Goal: Task Accomplishment & Management: Manage account settings

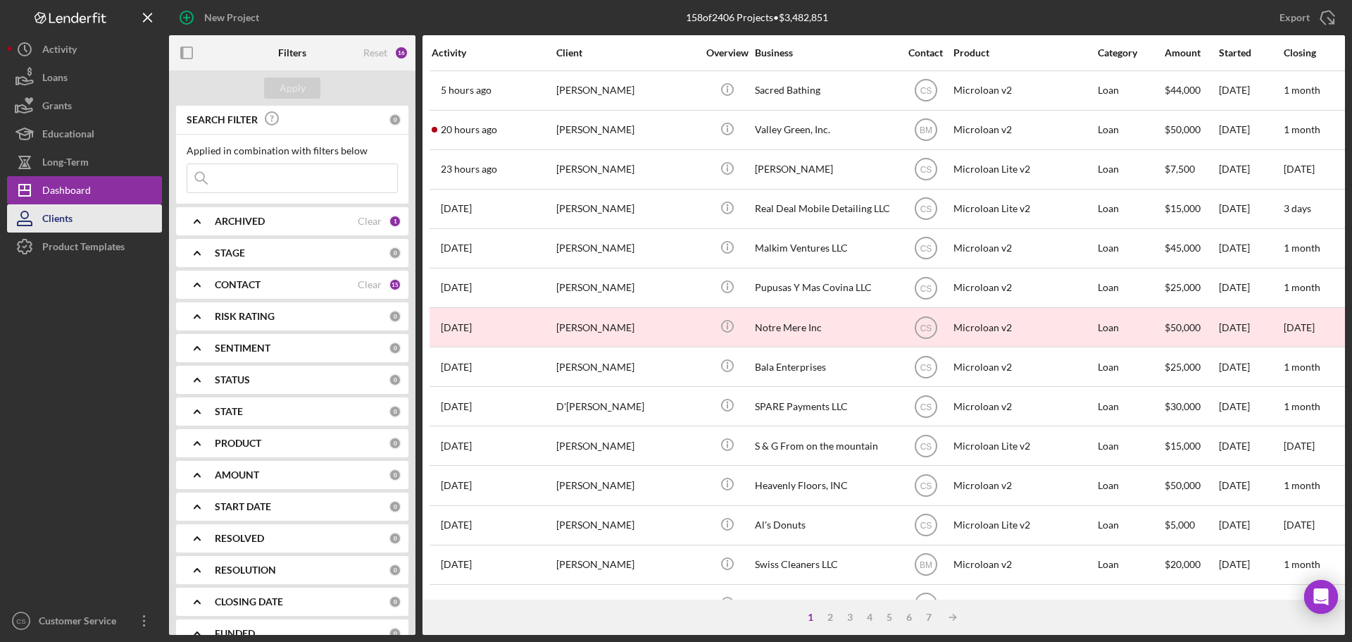
click at [73, 356] on div at bounding box center [84, 434] width 155 height 346
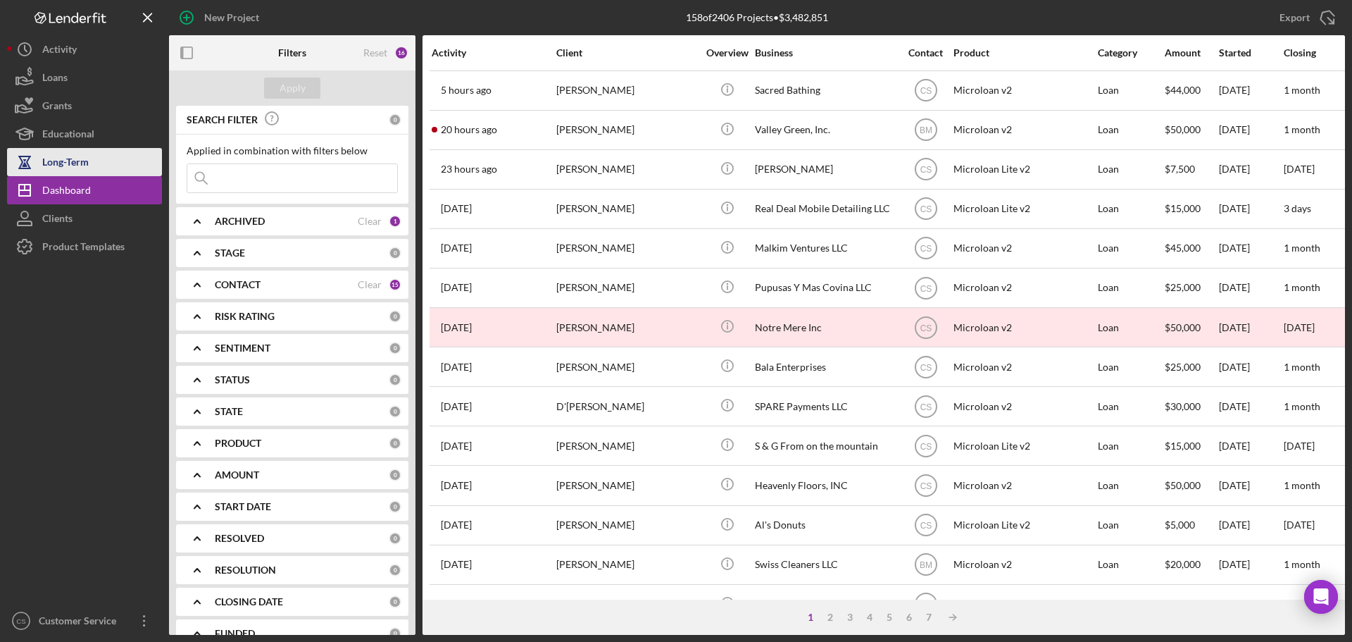
click at [74, 173] on div "Long-Term" at bounding box center [65, 164] width 46 height 32
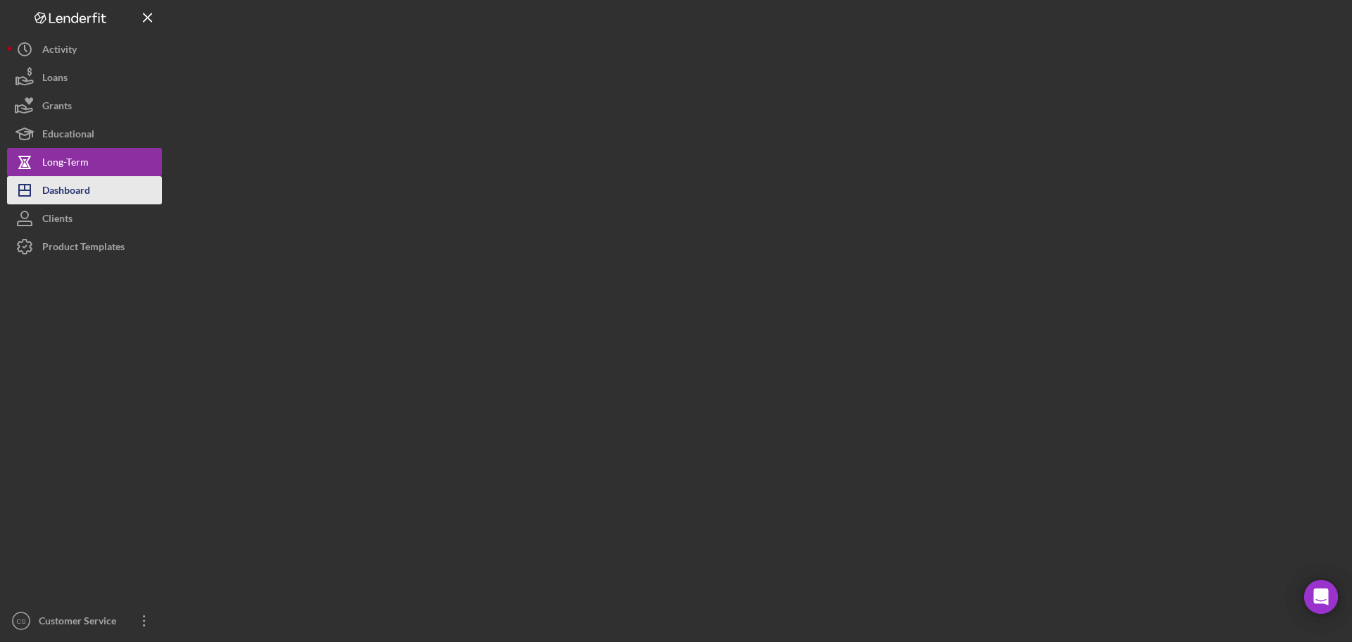
click at [70, 186] on div "Dashboard" at bounding box center [66, 192] width 48 height 32
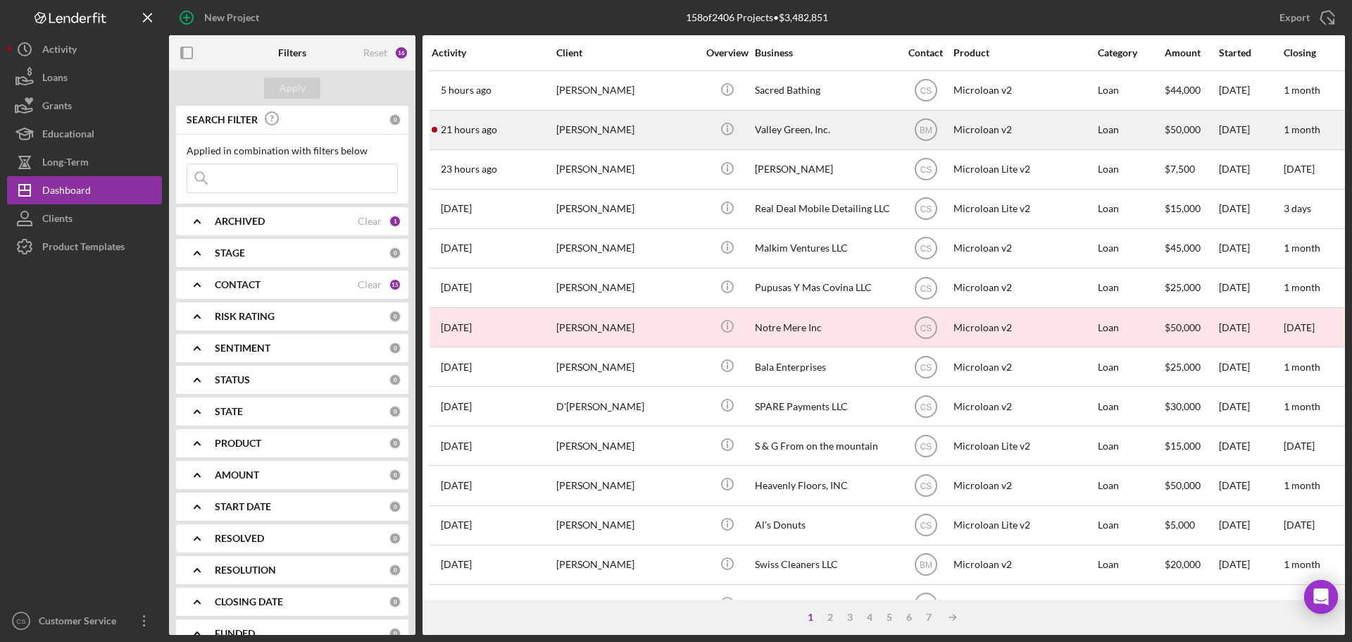
click at [658, 125] on div "[PERSON_NAME]" at bounding box center [626, 129] width 141 height 37
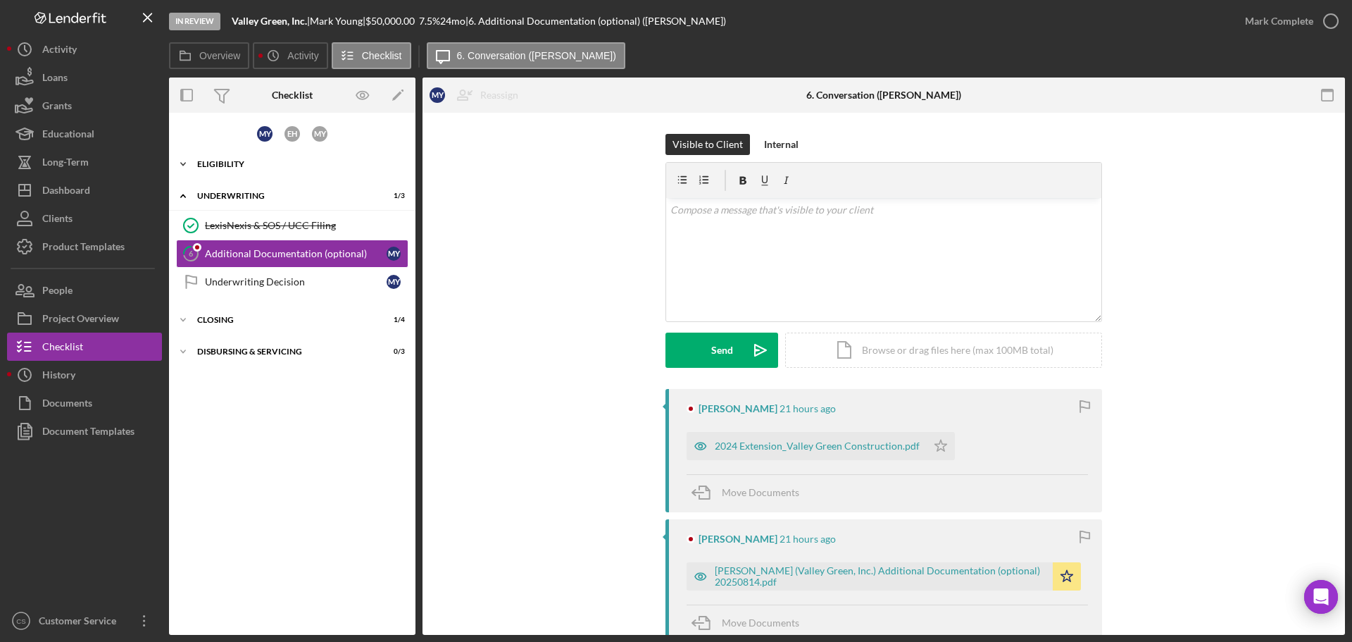
click at [271, 164] on div "Eligibility" at bounding box center [297, 164] width 201 height 8
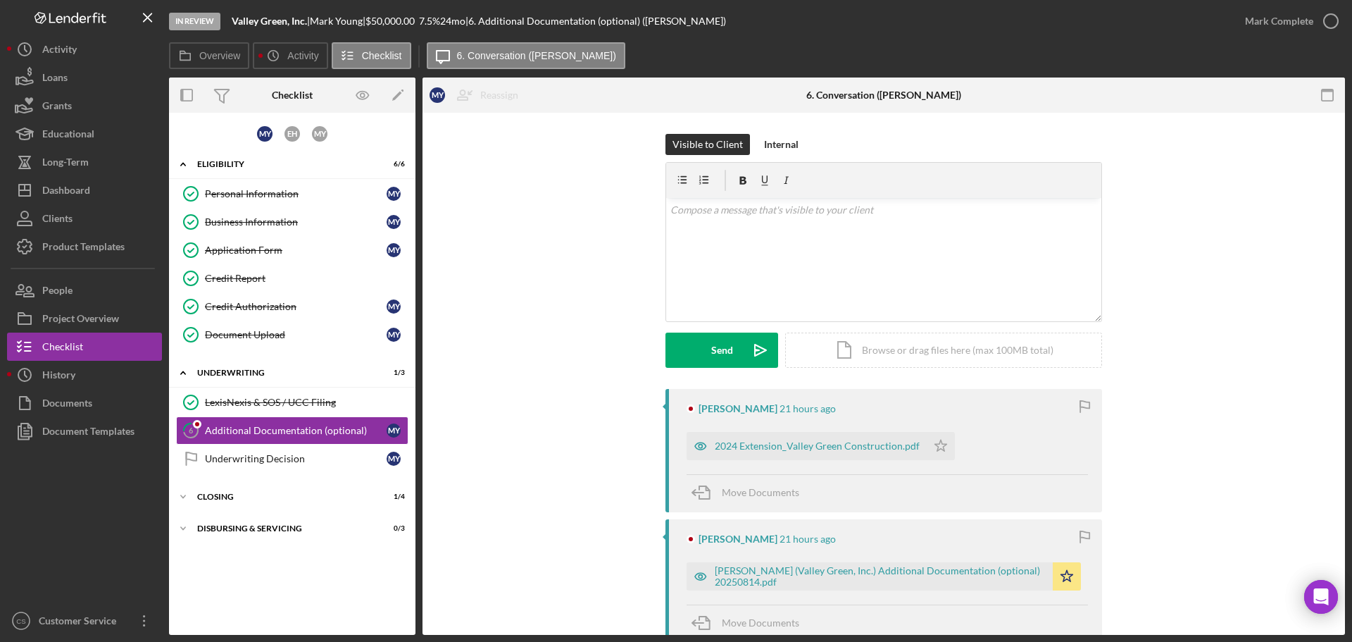
click at [560, 372] on div "Visible to Client Internal v Color teal Color pink Remove color Add row above A…" at bounding box center [884, 261] width 880 height 255
click at [285, 400] on div "LexisNexis & SOS / UCC Filing" at bounding box center [306, 401] width 203 height 11
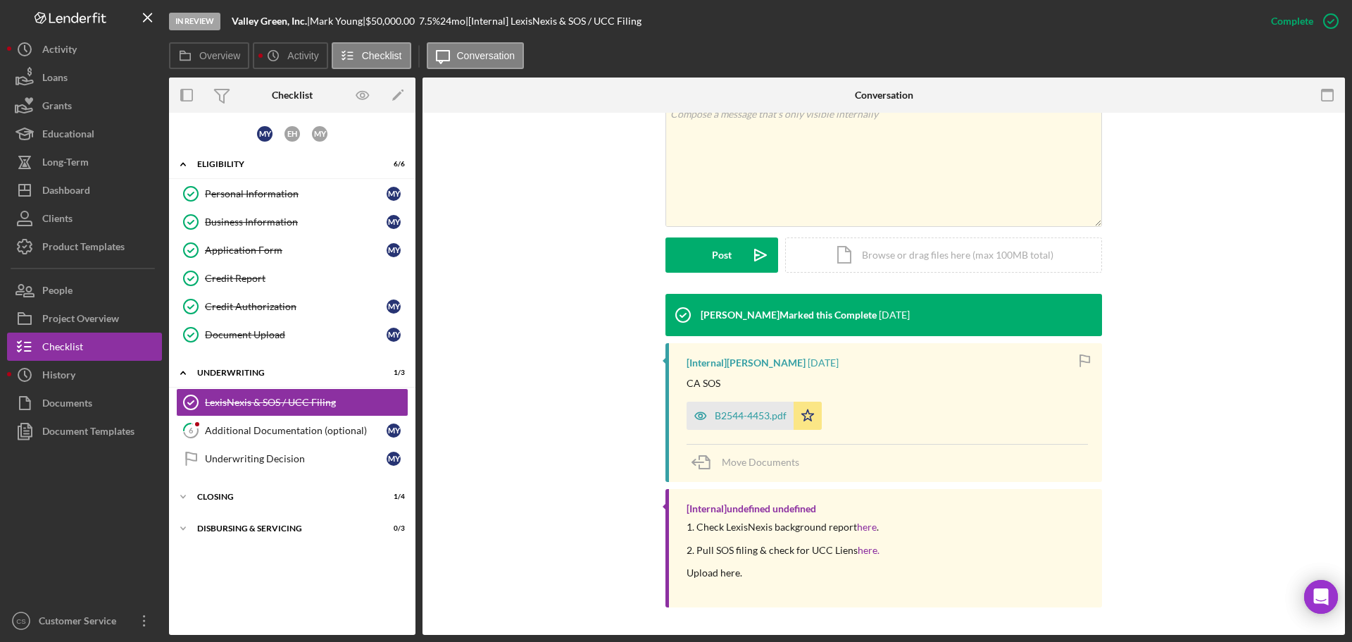
scroll to position [261, 0]
click at [724, 413] on div "B2544-4453.pdf" at bounding box center [751, 414] width 72 height 11
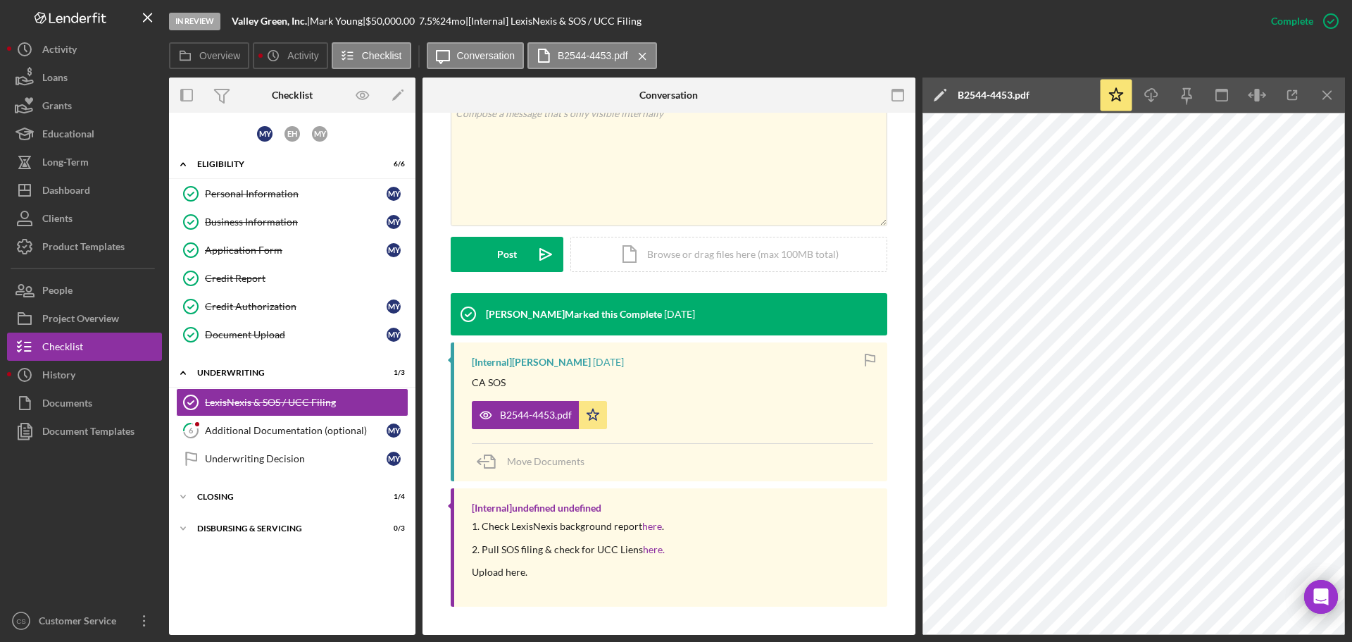
click at [277, 589] on div "M Y E H M Y Icon/Expander Eligibility 6 / 6 Personal Information Personal Infor…" at bounding box center [292, 374] width 246 height 508
click at [294, 307] on div "Credit Authorization" at bounding box center [296, 306] width 182 height 11
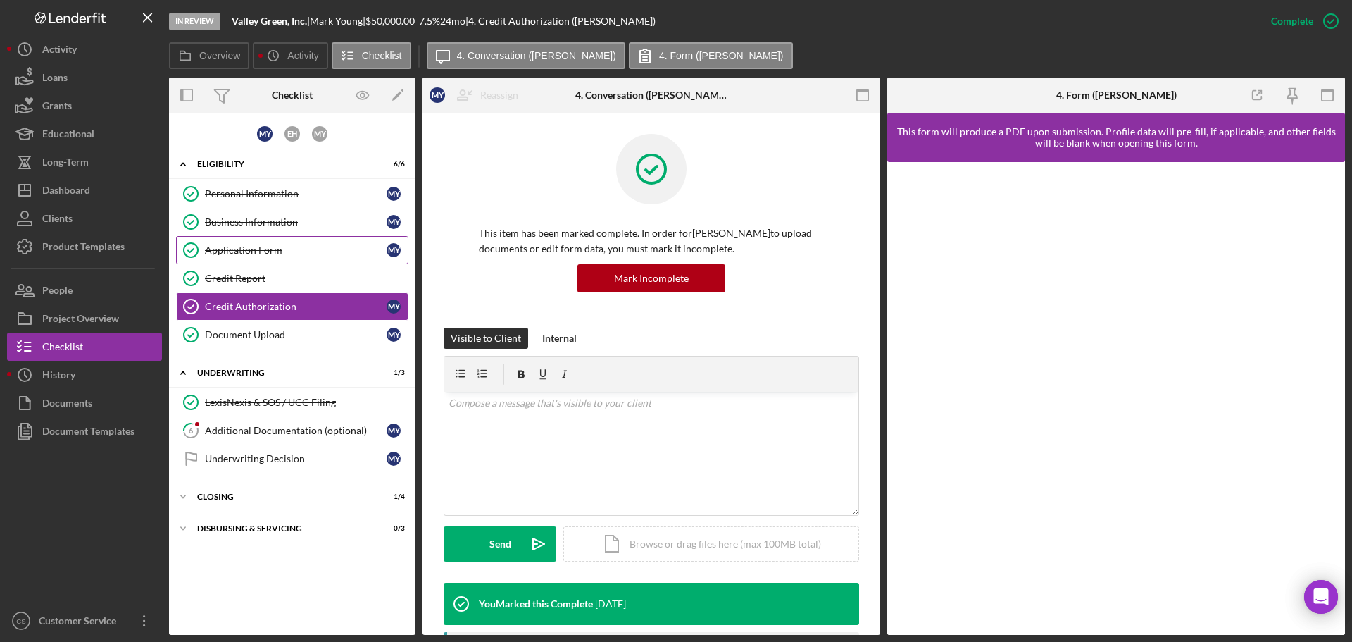
click at [294, 249] on div "Application Form" at bounding box center [296, 249] width 182 height 11
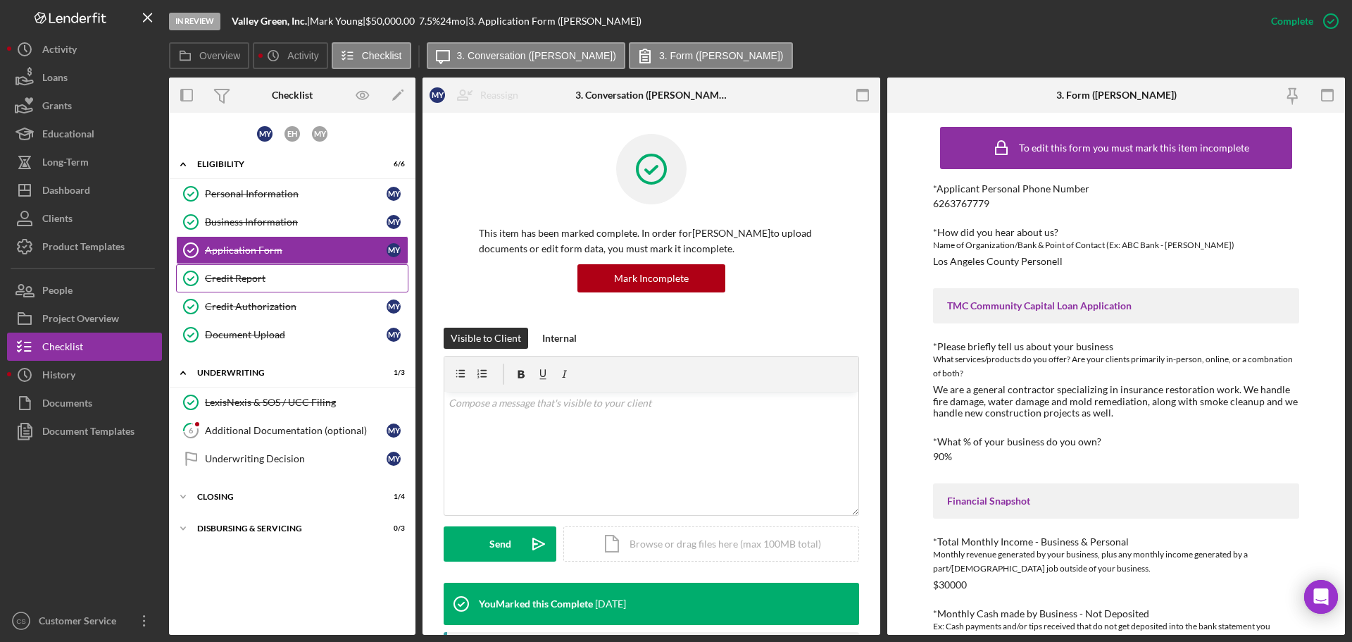
click at [285, 277] on div "Credit Report" at bounding box center [306, 278] width 203 height 11
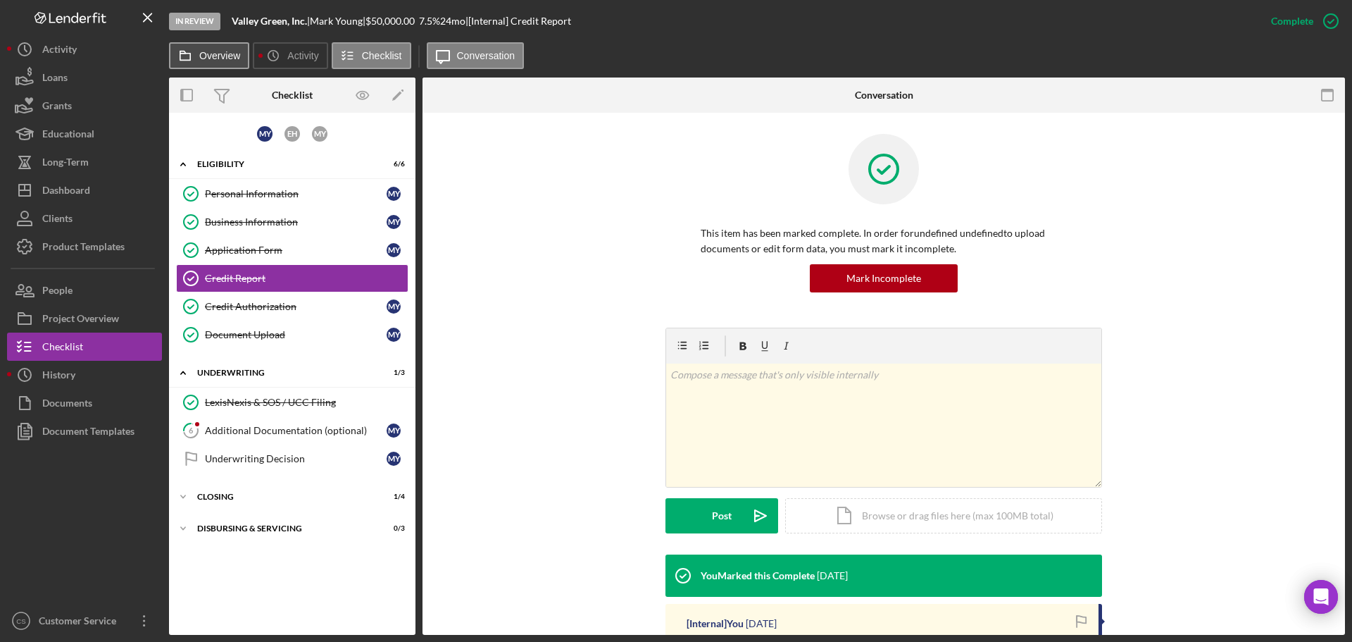
click at [226, 63] on button "Overview" at bounding box center [209, 55] width 80 height 27
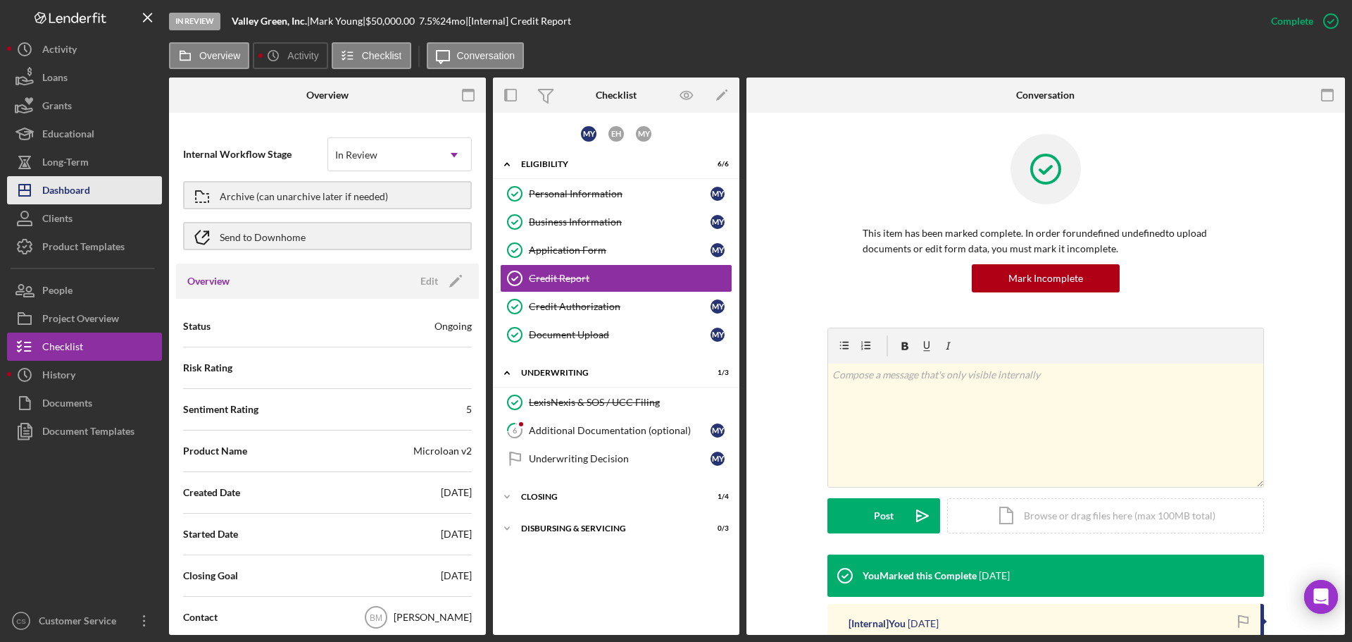
click at [102, 201] on button "Icon/Dashboard Dashboard" at bounding box center [84, 190] width 155 height 28
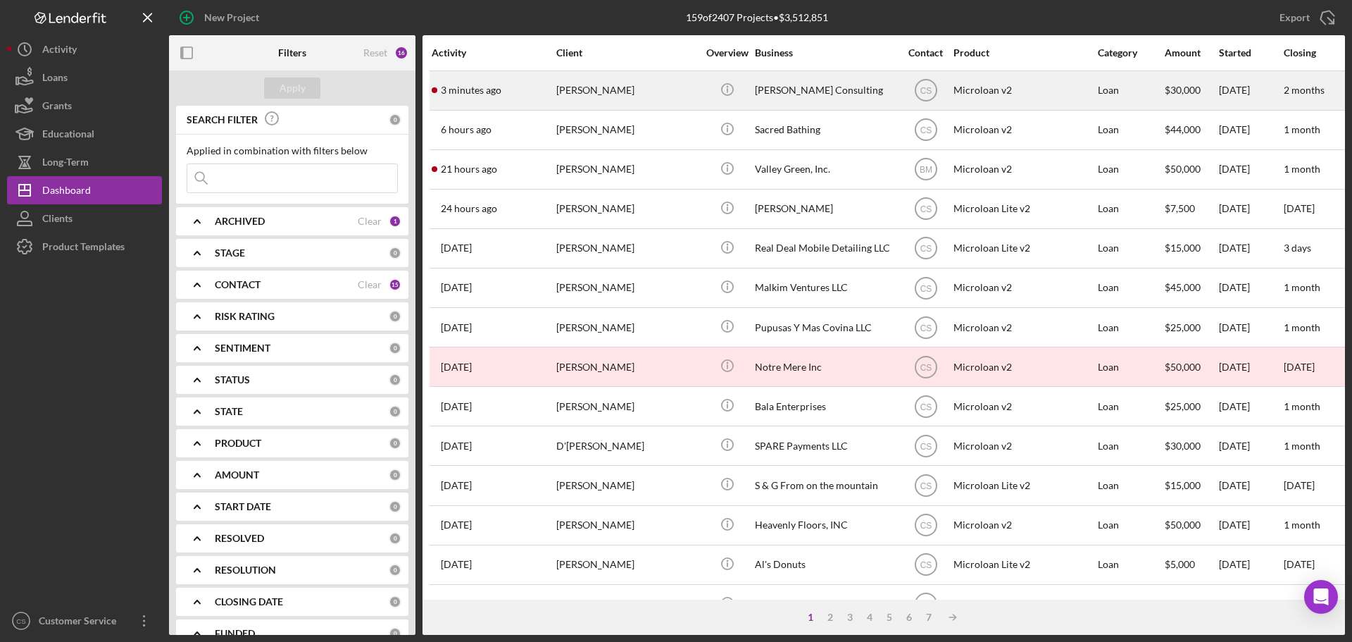
click at [528, 88] on div "3 minutes ago [PERSON_NAME]" at bounding box center [493, 90] width 123 height 37
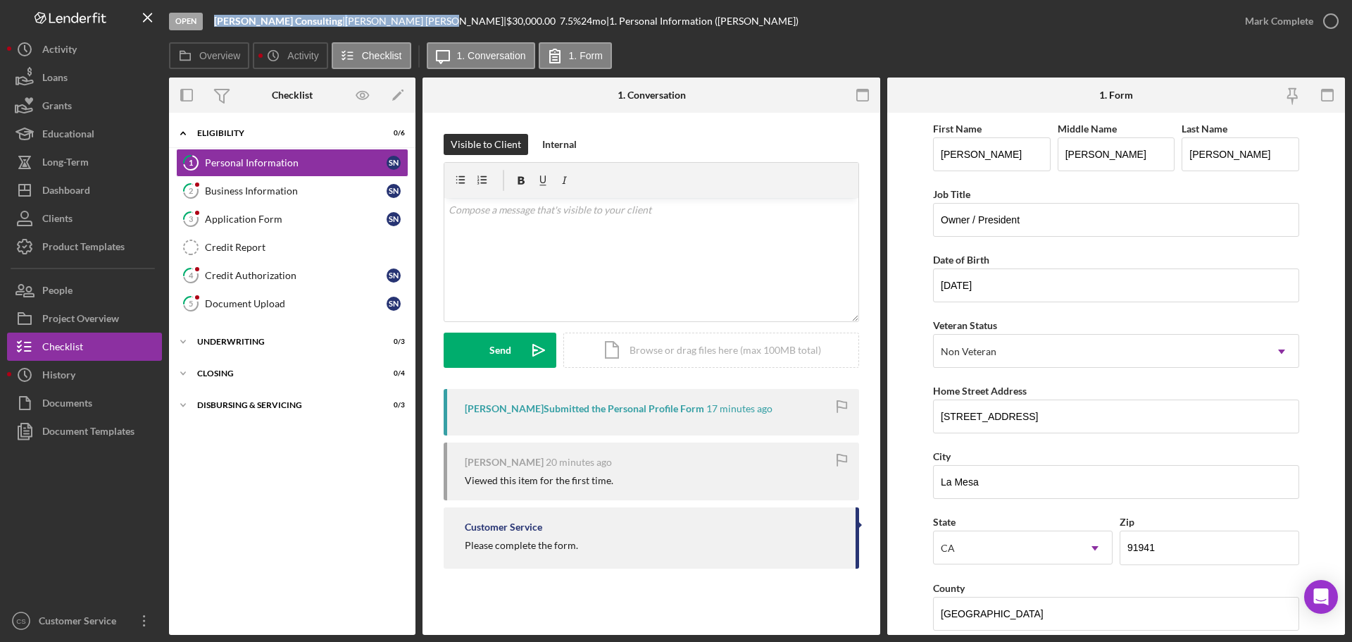
drag, startPoint x: 347, startPoint y: 18, endPoint x: 214, endPoint y: 19, distance: 133.1
click at [214, 19] on div "[PERSON_NAME] Consulting | [PERSON_NAME] | $30,000.00 7.5 % 24 mo | 1. Personal…" at bounding box center [506, 20] width 584 height 11
copy div "[PERSON_NAME] Consulting | [PERSON_NAME]"
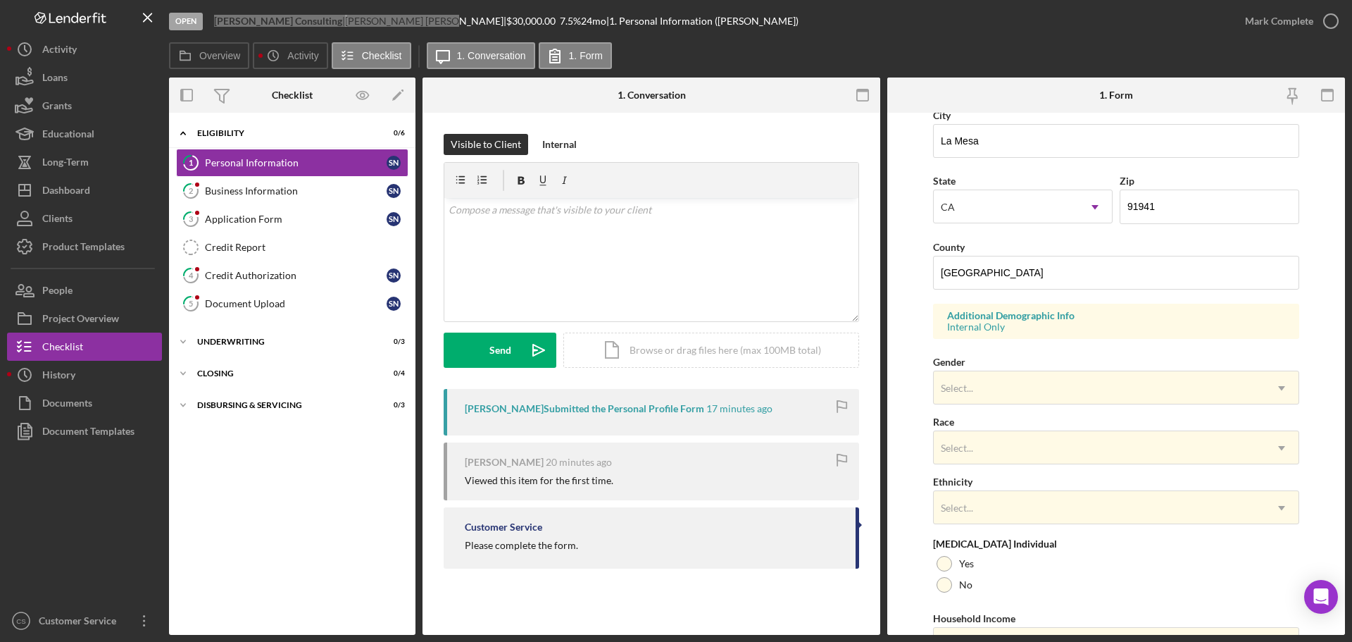
scroll to position [418, 0]
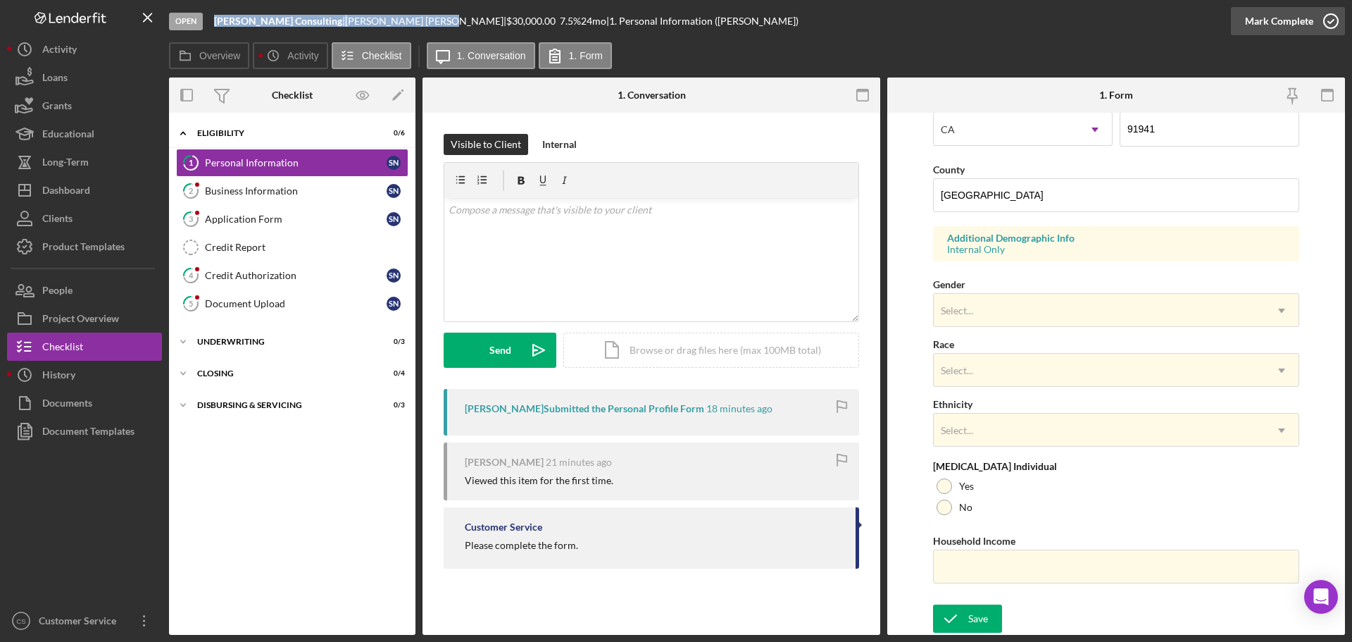
click at [1334, 21] on icon "button" at bounding box center [1330, 21] width 35 height 35
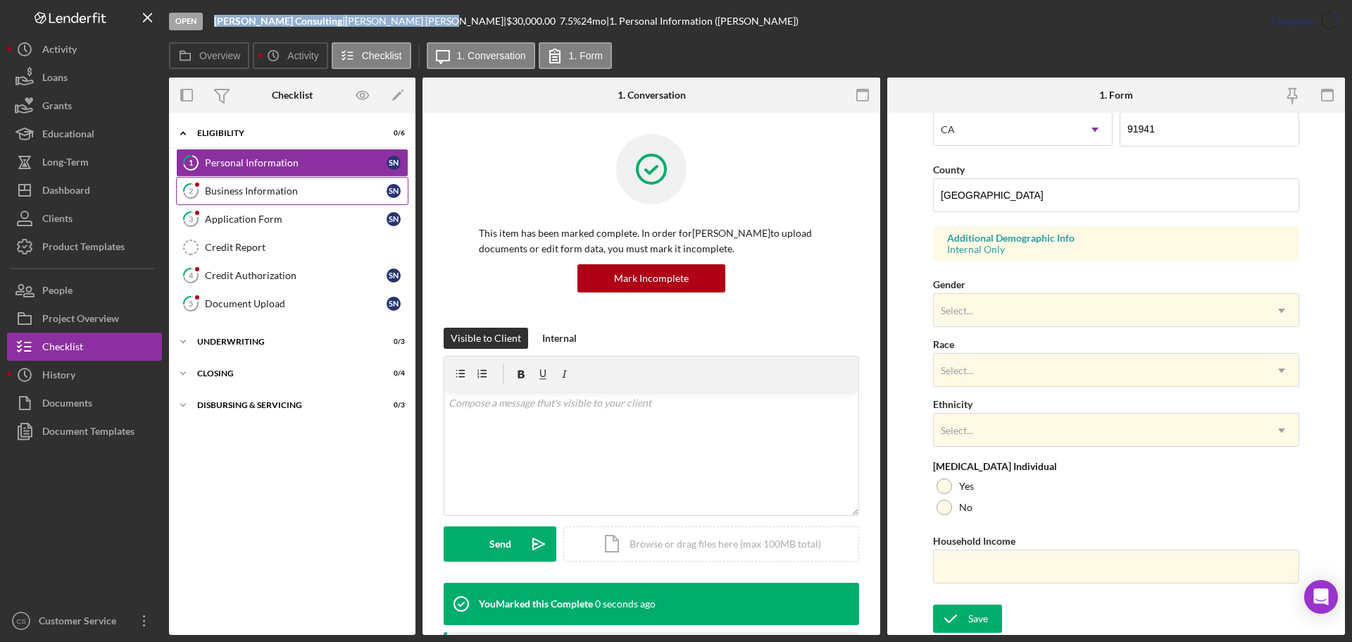
click at [298, 196] on div "Business Information" at bounding box center [296, 190] width 182 height 11
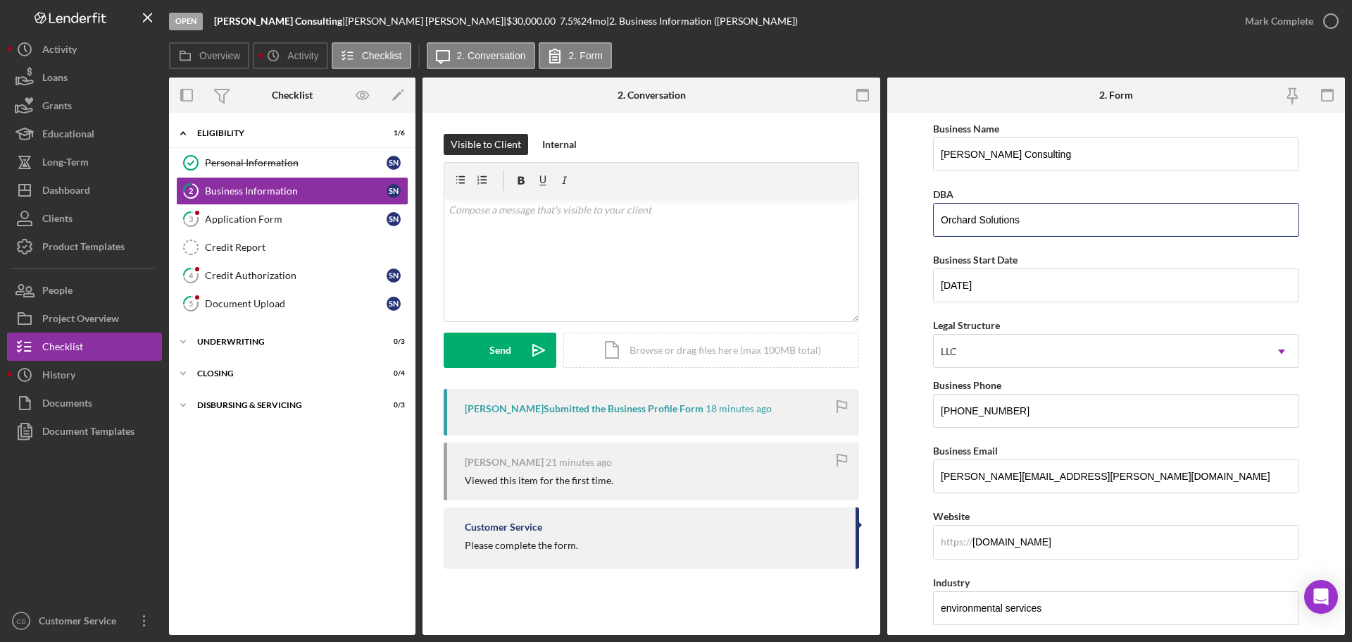
drag, startPoint x: 1066, startPoint y: 218, endPoint x: 903, endPoint y: 233, distance: 164.0
click at [903, 234] on form "Business Name [PERSON_NAME] Consulting DBA Orchard Solutions Business Start Dat…" at bounding box center [1116, 374] width 458 height 522
click at [913, 313] on form "Business Name [PERSON_NAME] Consulting DBA Orchard Solutions Business Start Dat…" at bounding box center [1116, 374] width 458 height 522
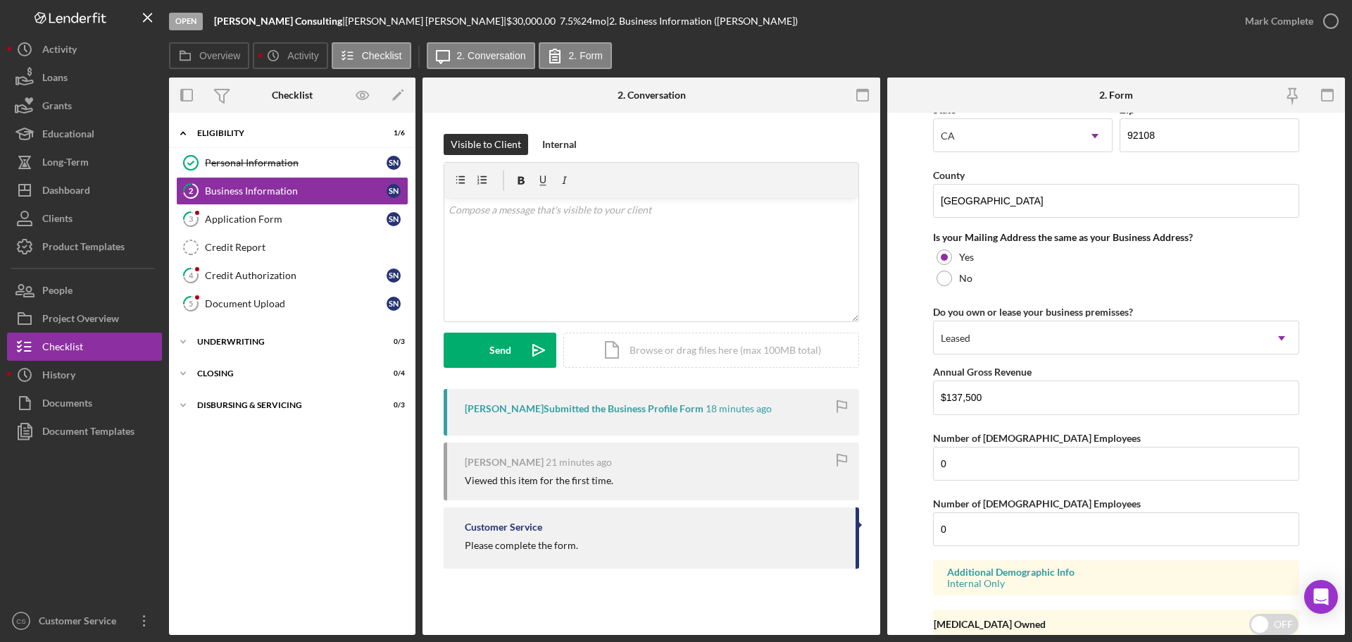
scroll to position [1042, 0]
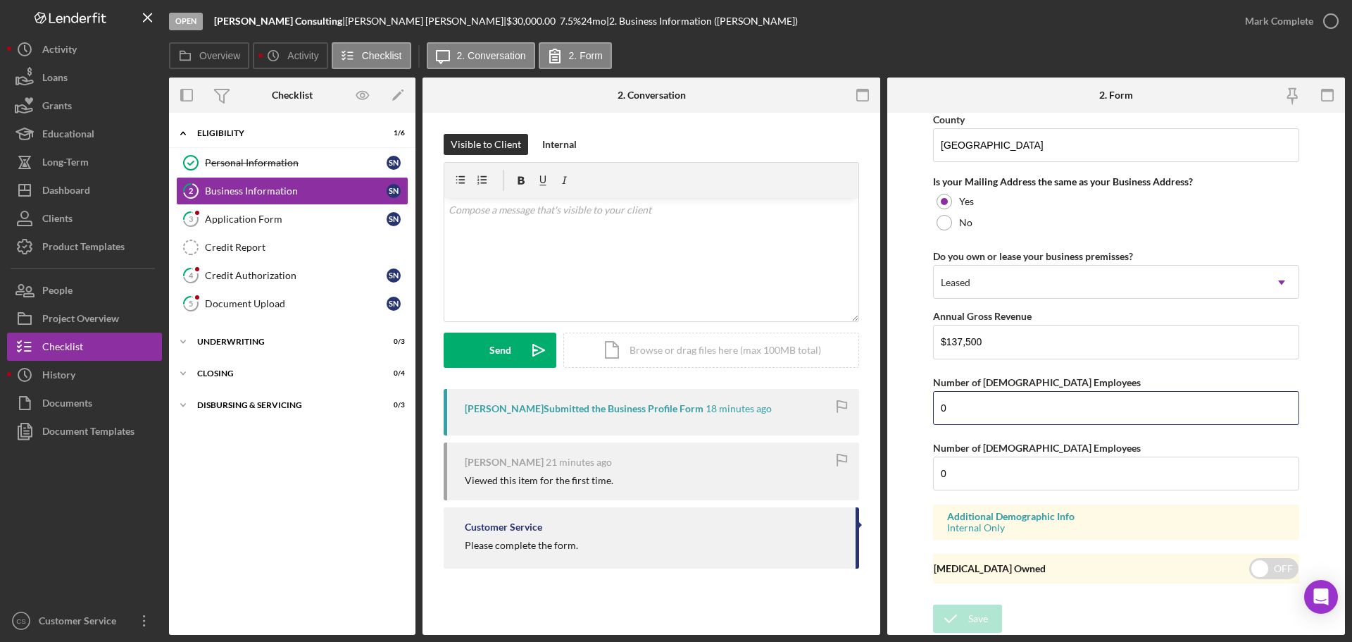
drag, startPoint x: 985, startPoint y: 417, endPoint x: 928, endPoint y: 412, distance: 57.3
click at [930, 412] on form "Business Name [PERSON_NAME] Consulting DBA Orchard Solutions Business Start Dat…" at bounding box center [1116, 374] width 458 height 522
type input "1"
click at [918, 463] on form "Business Name [PERSON_NAME] Consulting DBA Orchard Solutions Business Start Dat…" at bounding box center [1116, 374] width 458 height 522
click at [944, 613] on icon "submit" at bounding box center [950, 618] width 35 height 35
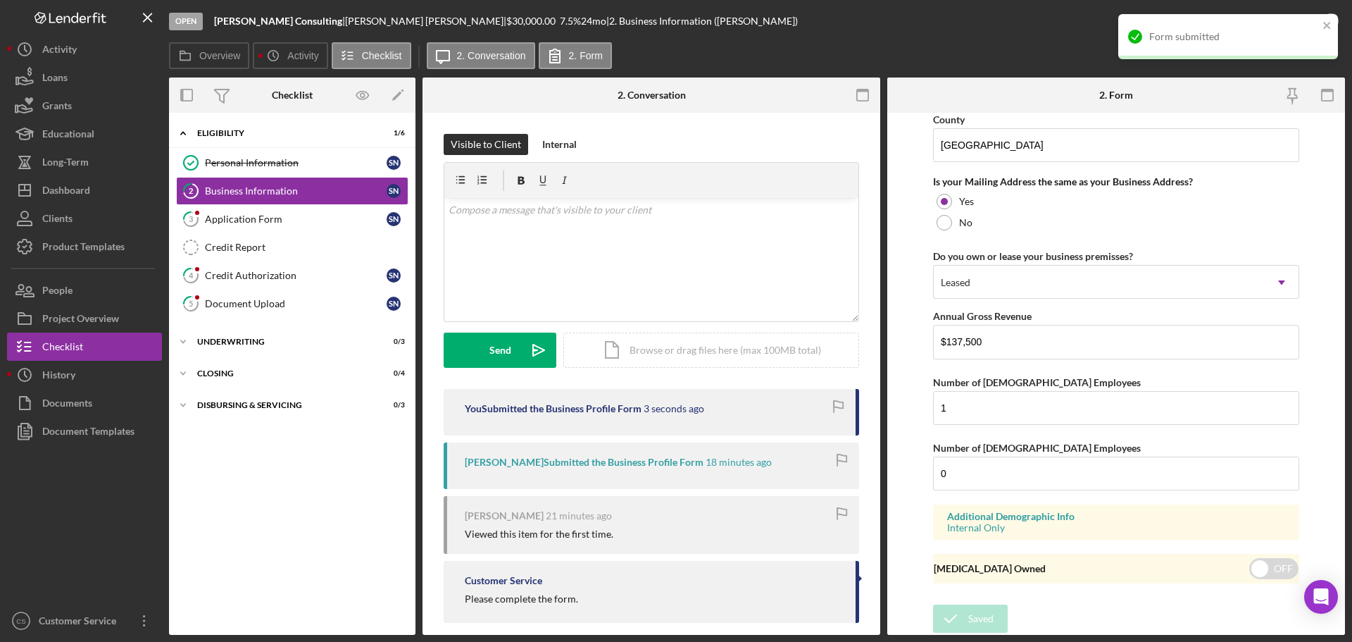
click at [1052, 37] on div "Open [PERSON_NAME] Consulting | [PERSON_NAME] | $30,000.00 7.5 % 24 mo | 2. Bus…" at bounding box center [700, 21] width 1062 height 42
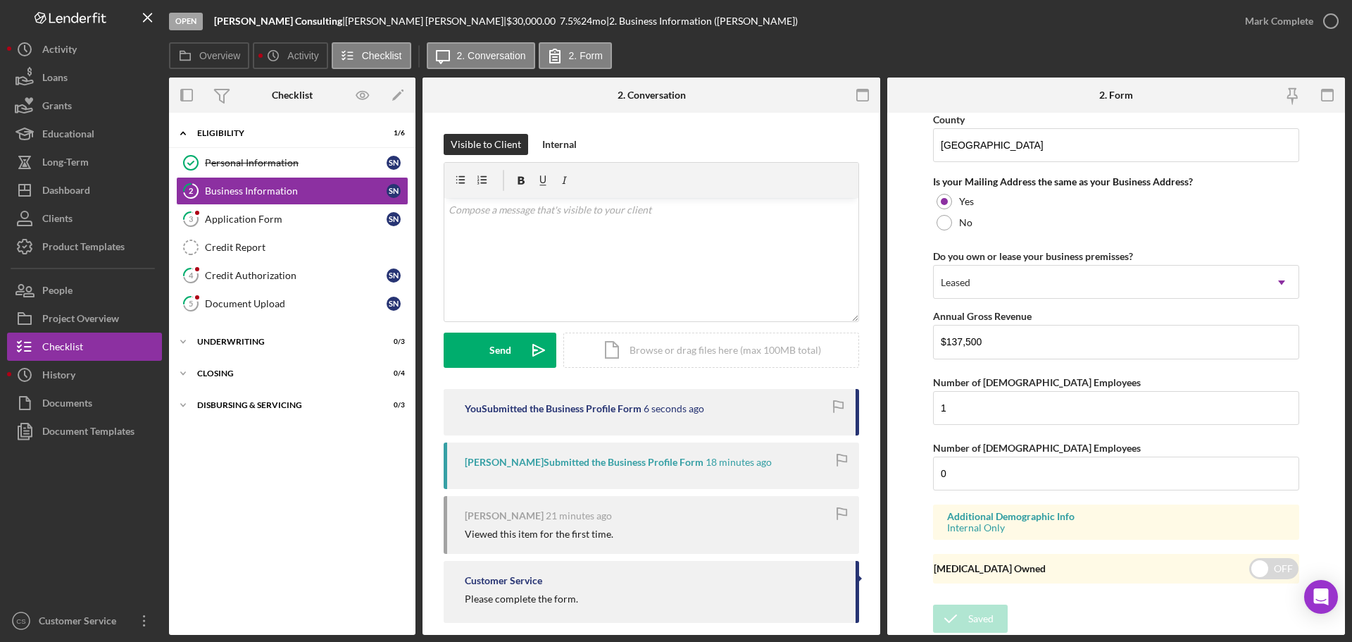
click at [1329, 26] on div "Open [PERSON_NAME] Consulting | [PERSON_NAME] | $30,000.00 7.5 % 24 mo | 2. Bus…" at bounding box center [676, 321] width 1352 height 642
click at [1329, 18] on icon "button" at bounding box center [1330, 21] width 35 height 35
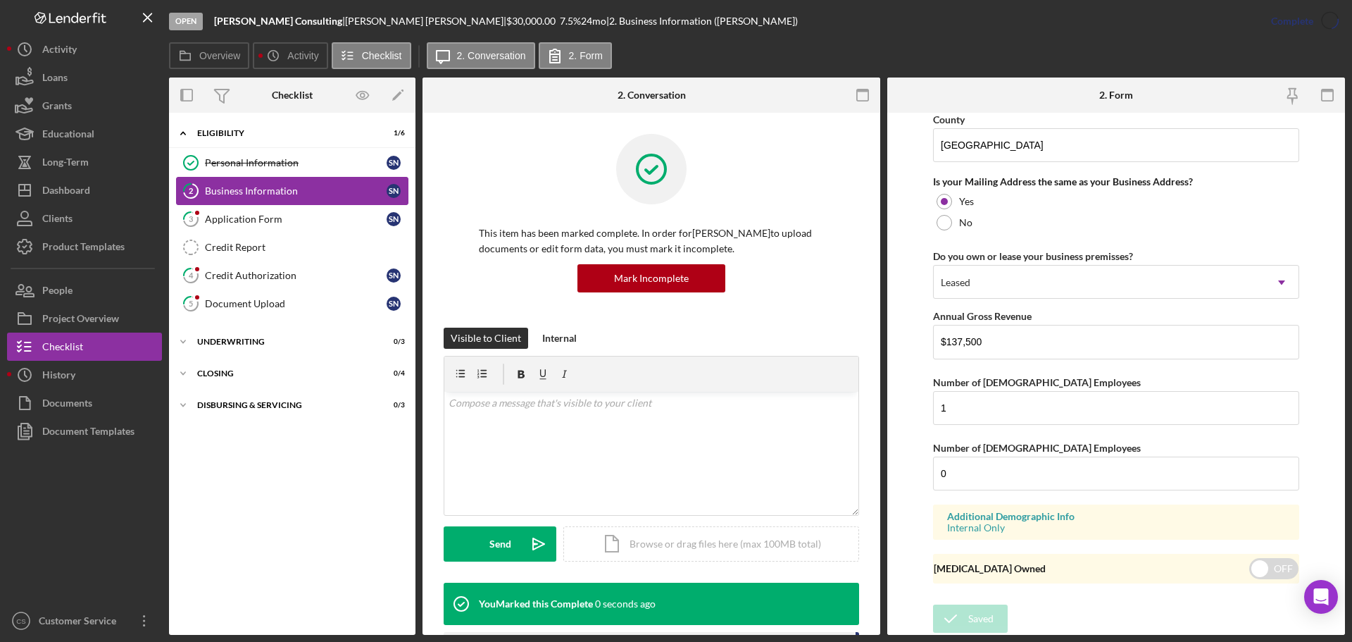
scroll to position [540, 0]
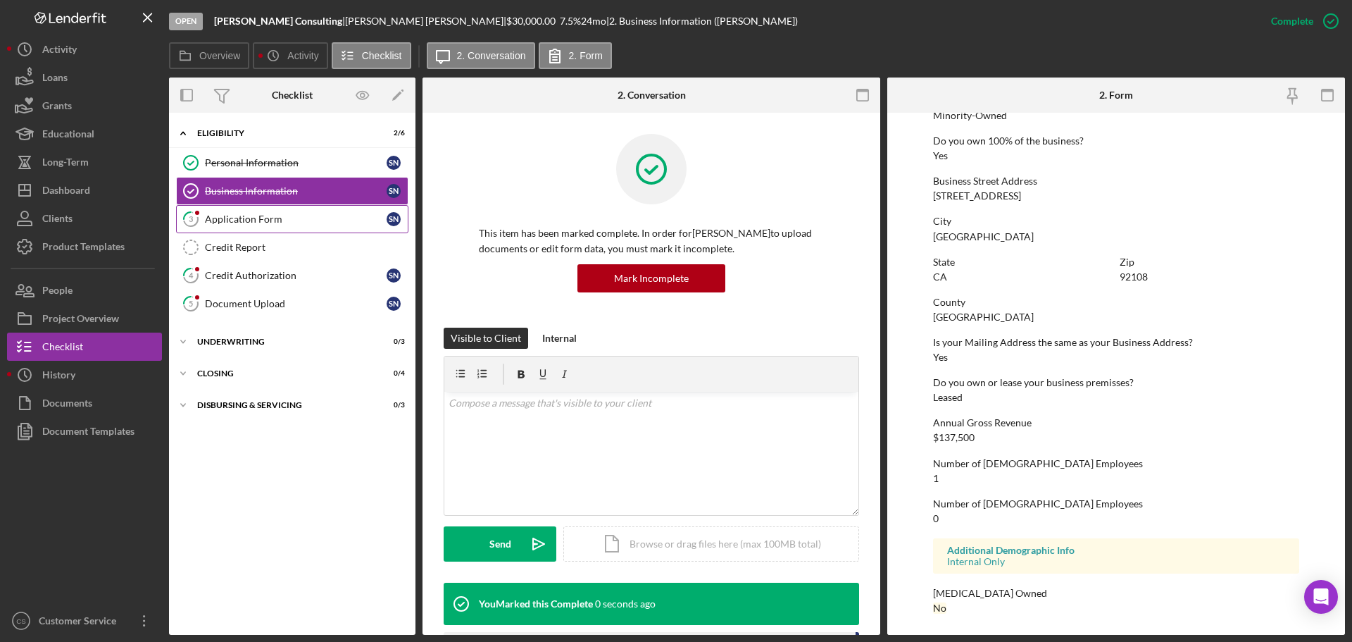
click at [287, 221] on div "Application Form" at bounding box center [296, 218] width 182 height 11
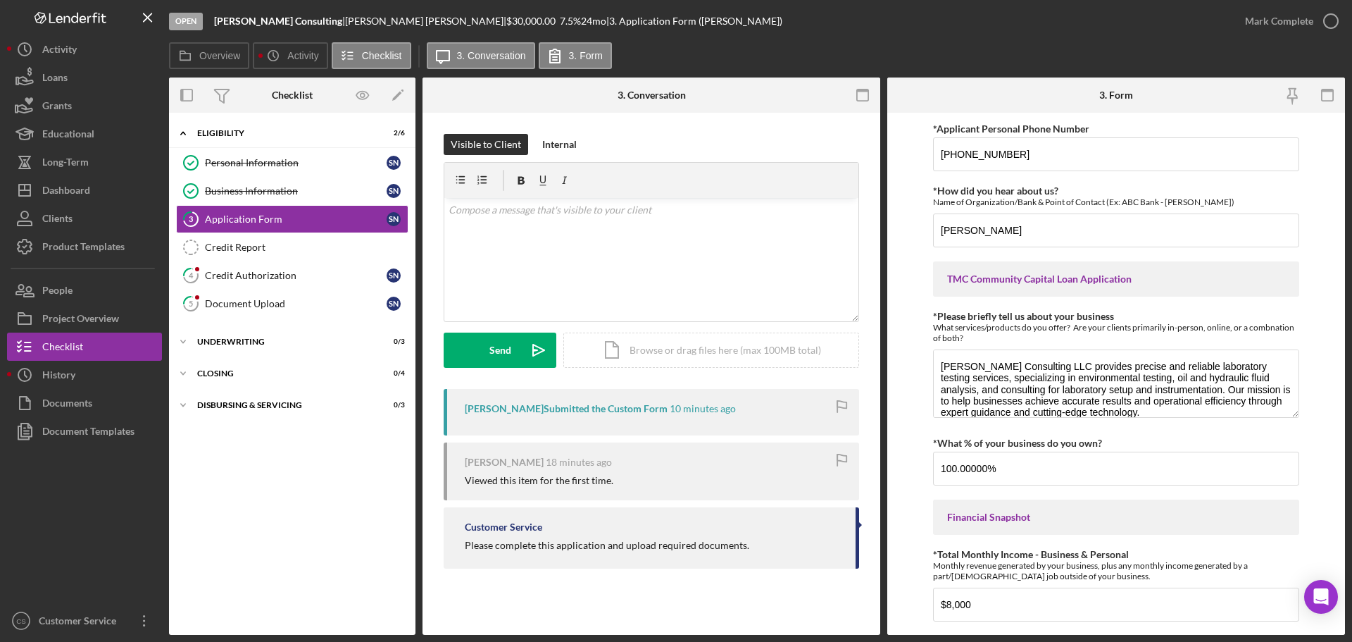
click at [904, 192] on form "*Applicant Personal Phone Number [PHONE_NUMBER] *How did you hear about us? Nam…" at bounding box center [1116, 374] width 458 height 522
drag, startPoint x: 1167, startPoint y: 237, endPoint x: 779, endPoint y: 223, distance: 388.3
click at [779, 223] on div "Overview Internal Workflow Stage Open Icon/Dropdown Arrow Archive (can unarchiv…" at bounding box center [757, 355] width 1176 height 557
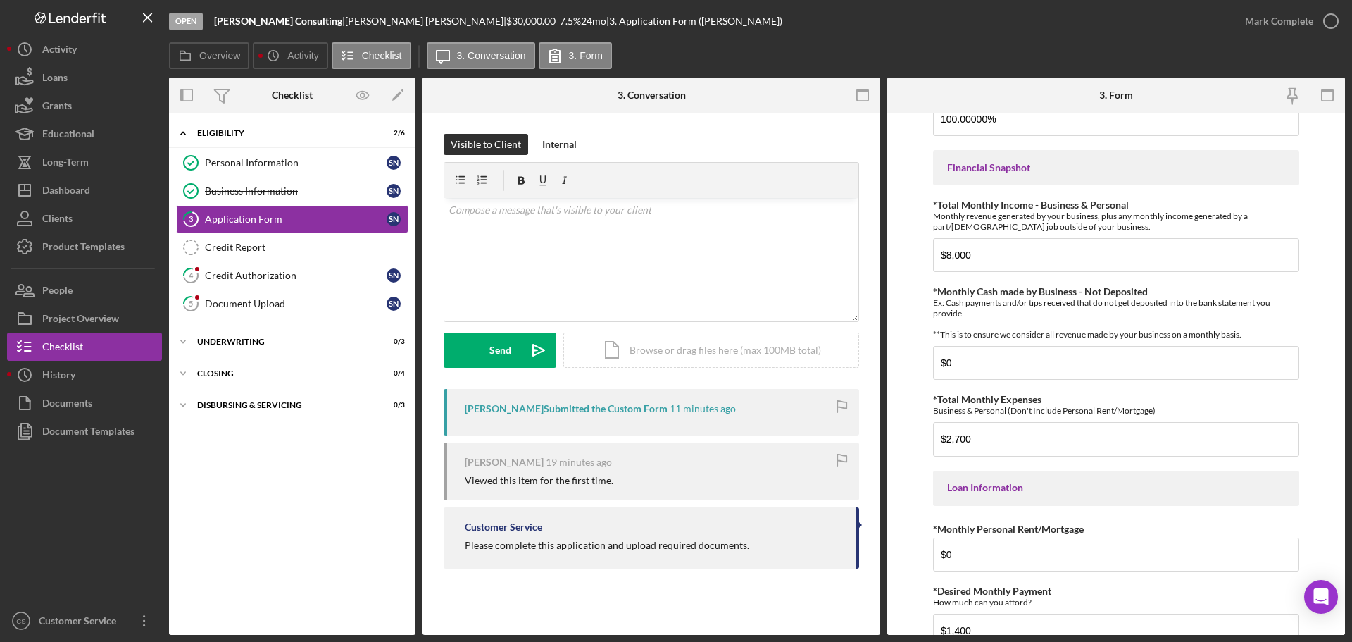
scroll to position [138, 0]
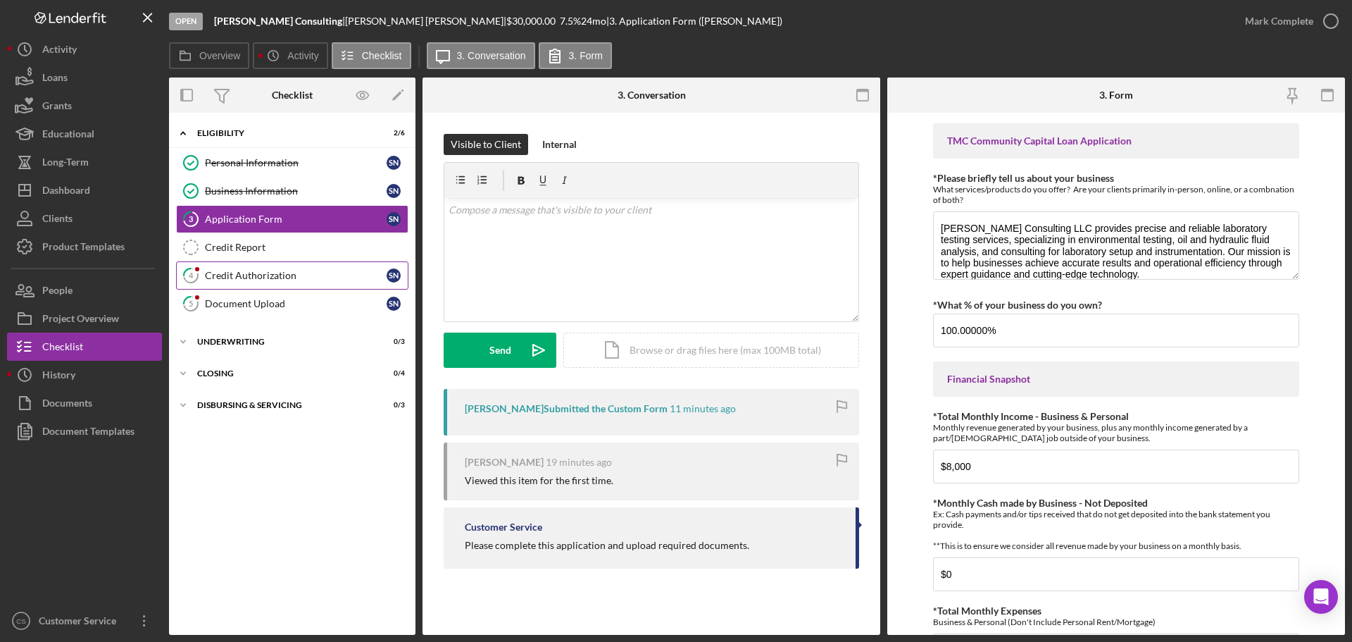
click at [327, 271] on div "Credit Authorization" at bounding box center [296, 275] width 182 height 11
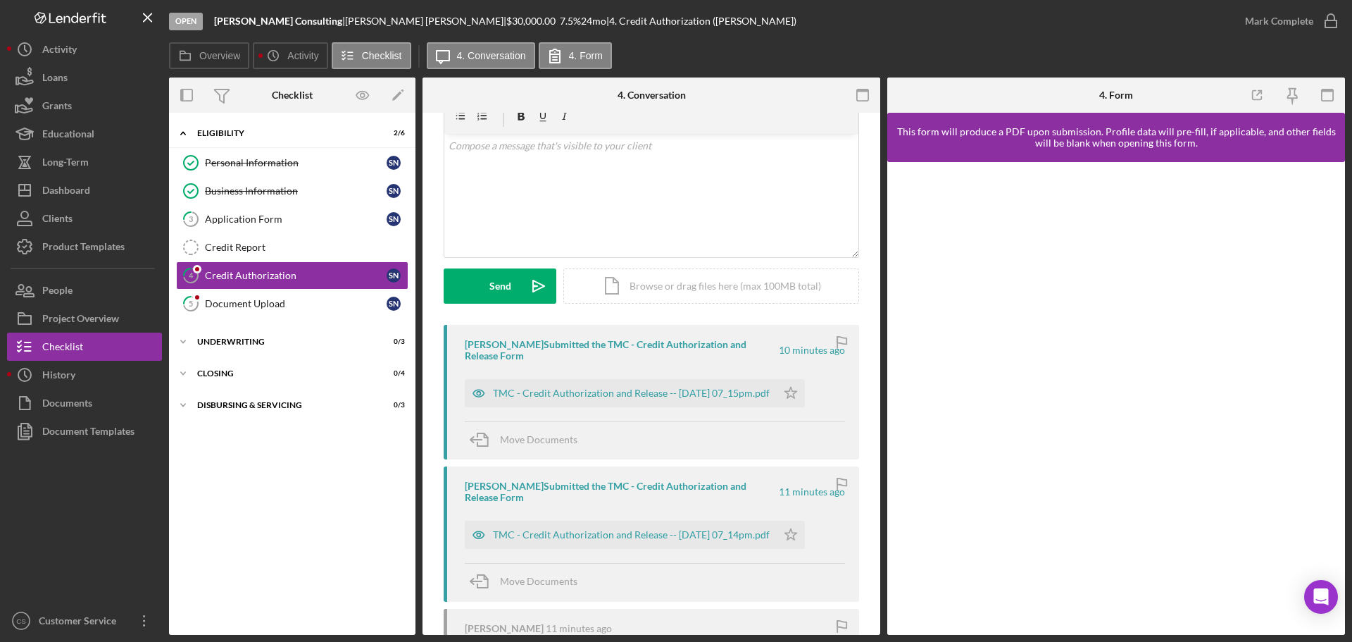
scroll to position [141, 0]
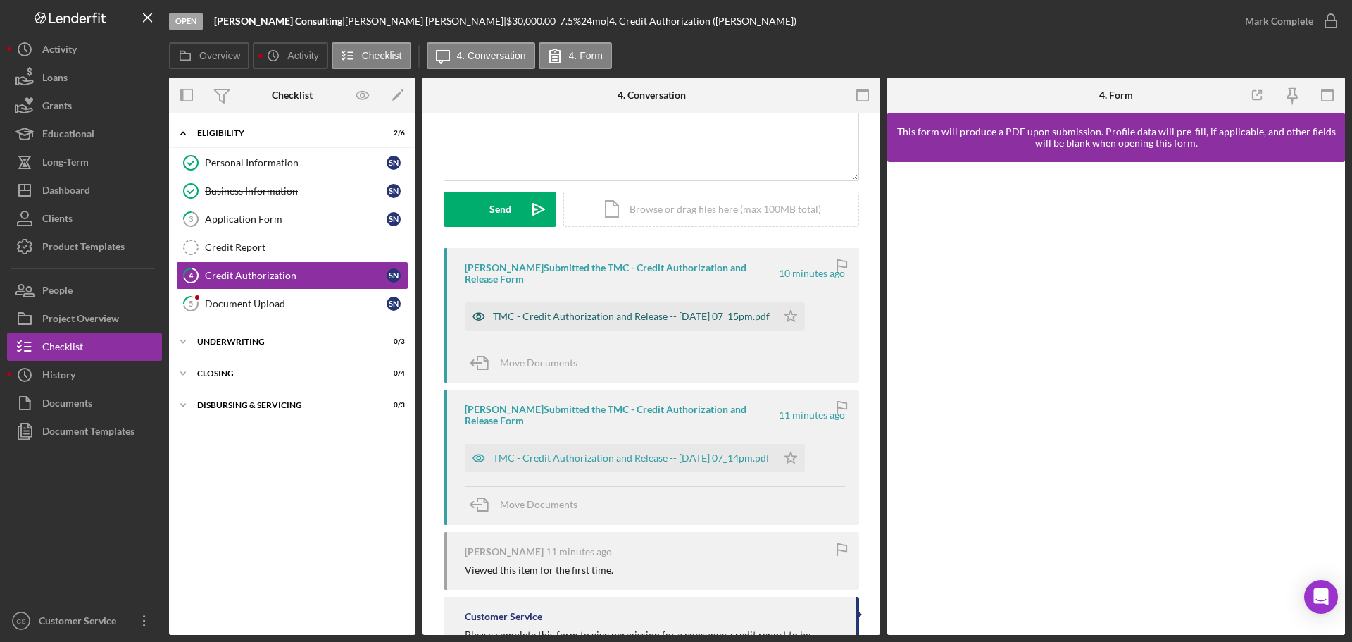
click at [601, 311] on div "TMC - Credit Authorization and Release -- [DATE] 07_15pm.pdf" at bounding box center [631, 316] width 277 height 11
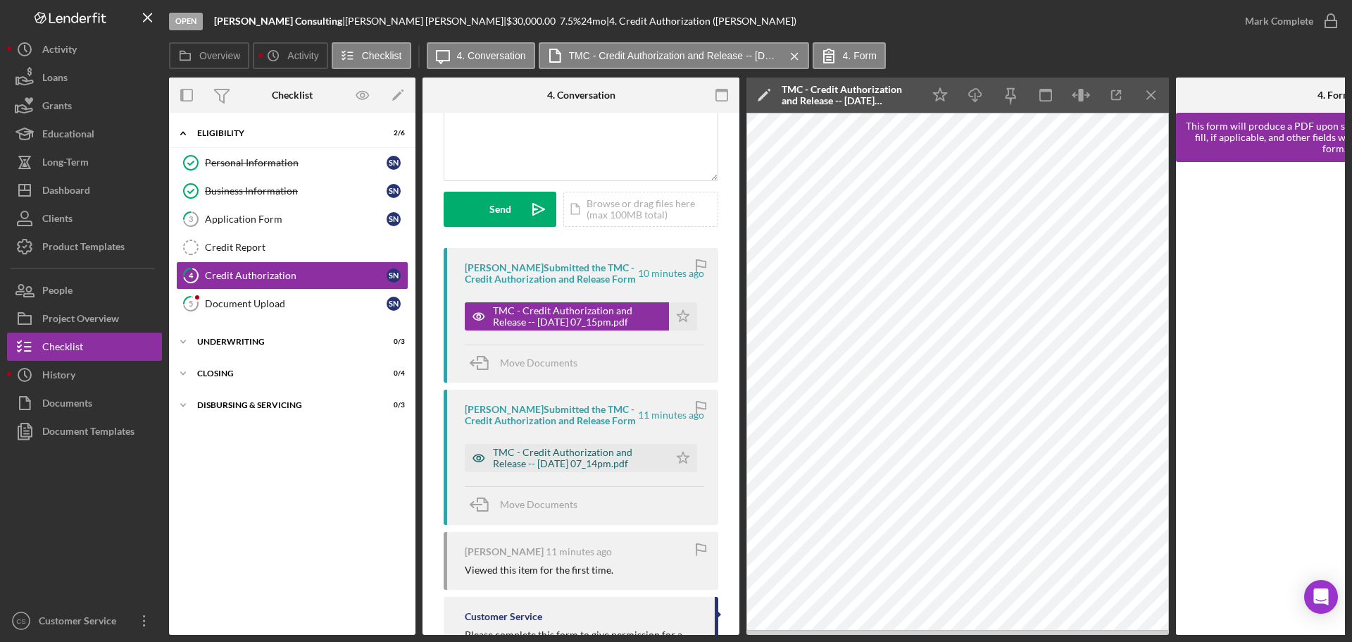
click at [561, 469] on div "TMC - Credit Authorization and Release -- [DATE] 07_14pm.pdf" at bounding box center [577, 457] width 169 height 23
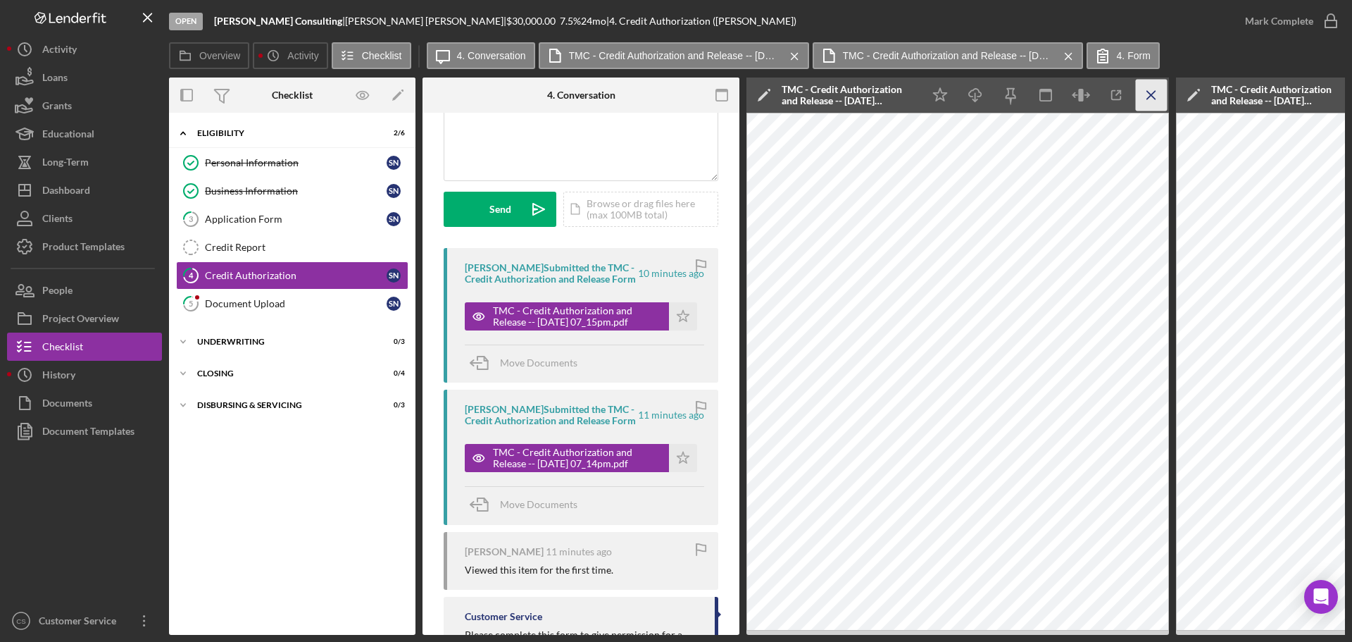
click at [1154, 94] on icon "Icon/Menu Close" at bounding box center [1152, 96] width 32 height 32
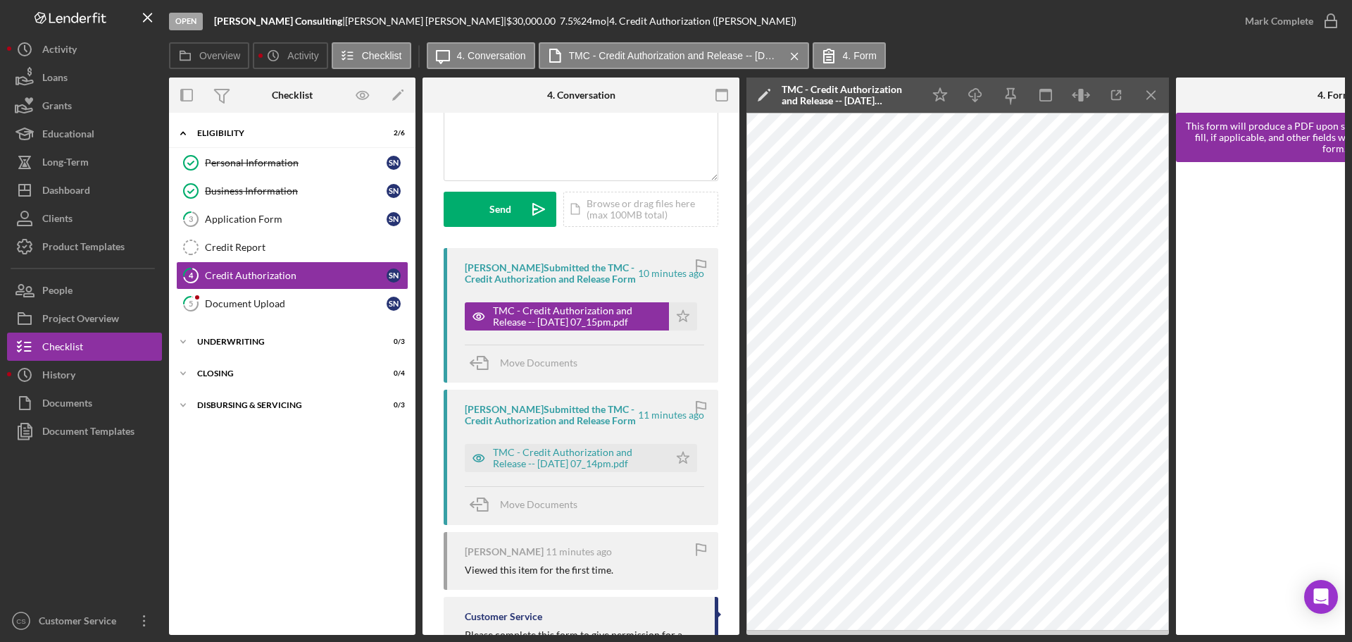
click at [1154, 94] on icon "Icon/Menu Close" at bounding box center [1152, 96] width 32 height 32
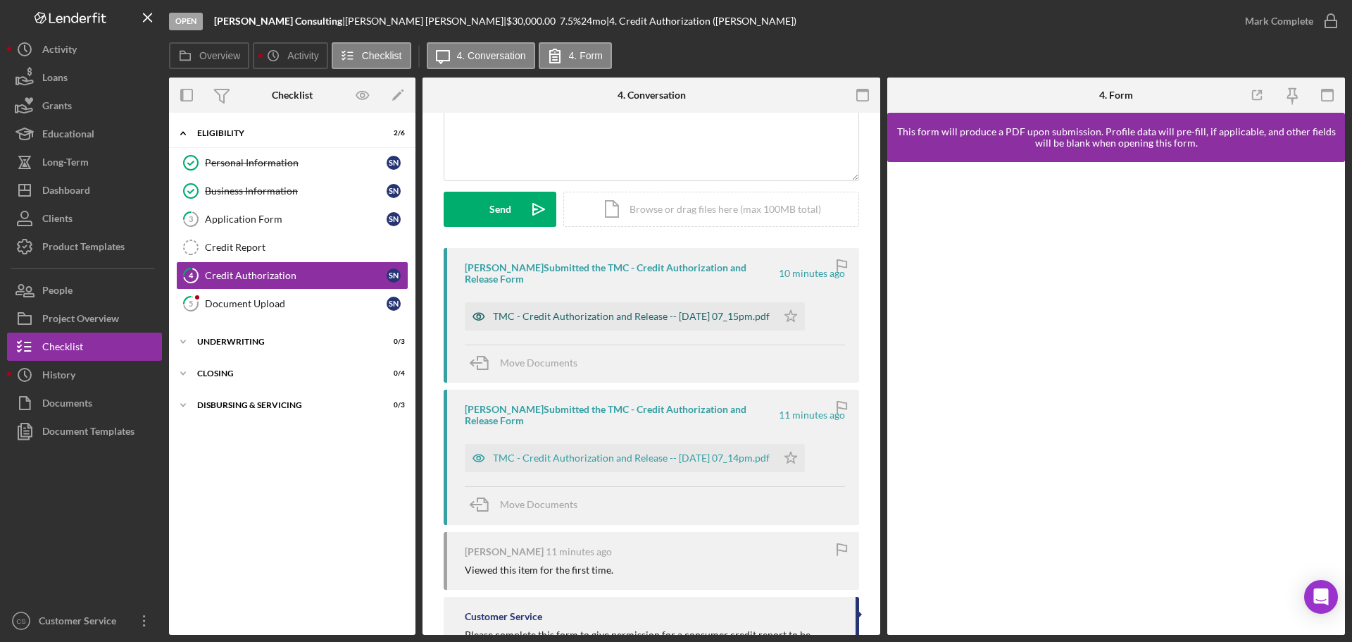
click at [596, 315] on div "TMC - Credit Authorization and Release -- [DATE] 07_15pm.pdf" at bounding box center [631, 316] width 277 height 11
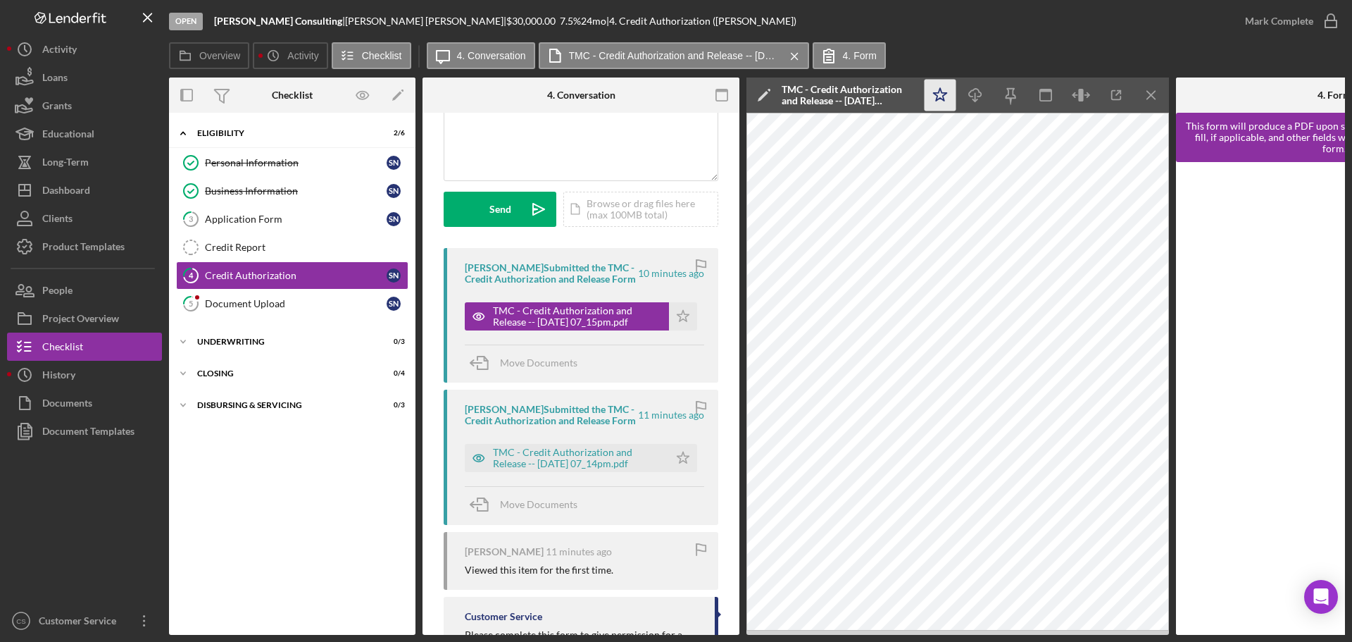
click at [939, 96] on icon "Icon/Star" at bounding box center [941, 96] width 32 height 32
click at [1325, 23] on icon "button" at bounding box center [1330, 21] width 35 height 35
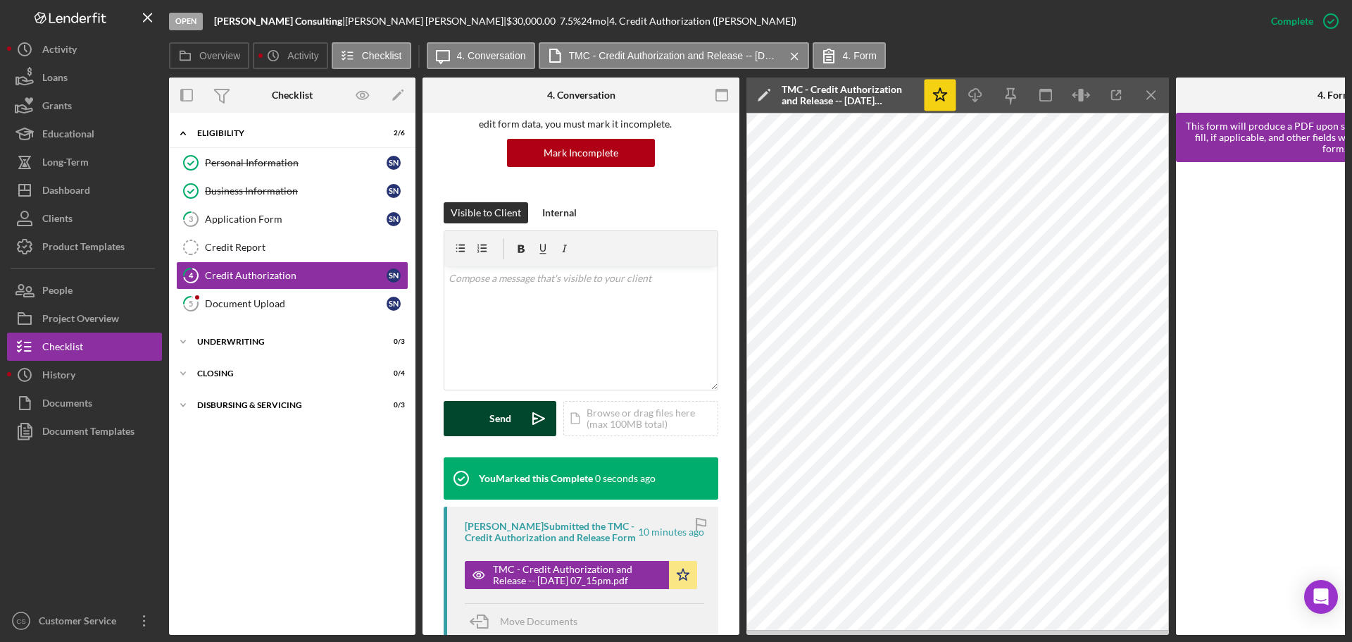
scroll to position [350, 0]
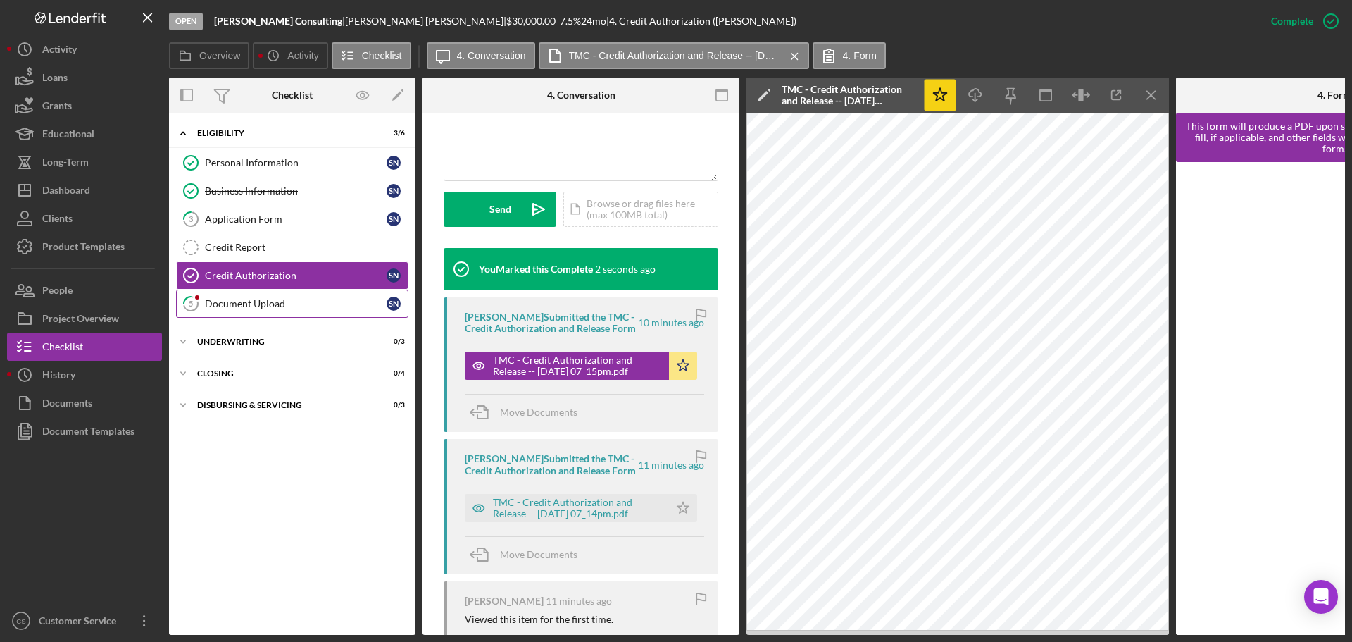
click at [311, 298] on div "Document Upload" at bounding box center [296, 303] width 182 height 11
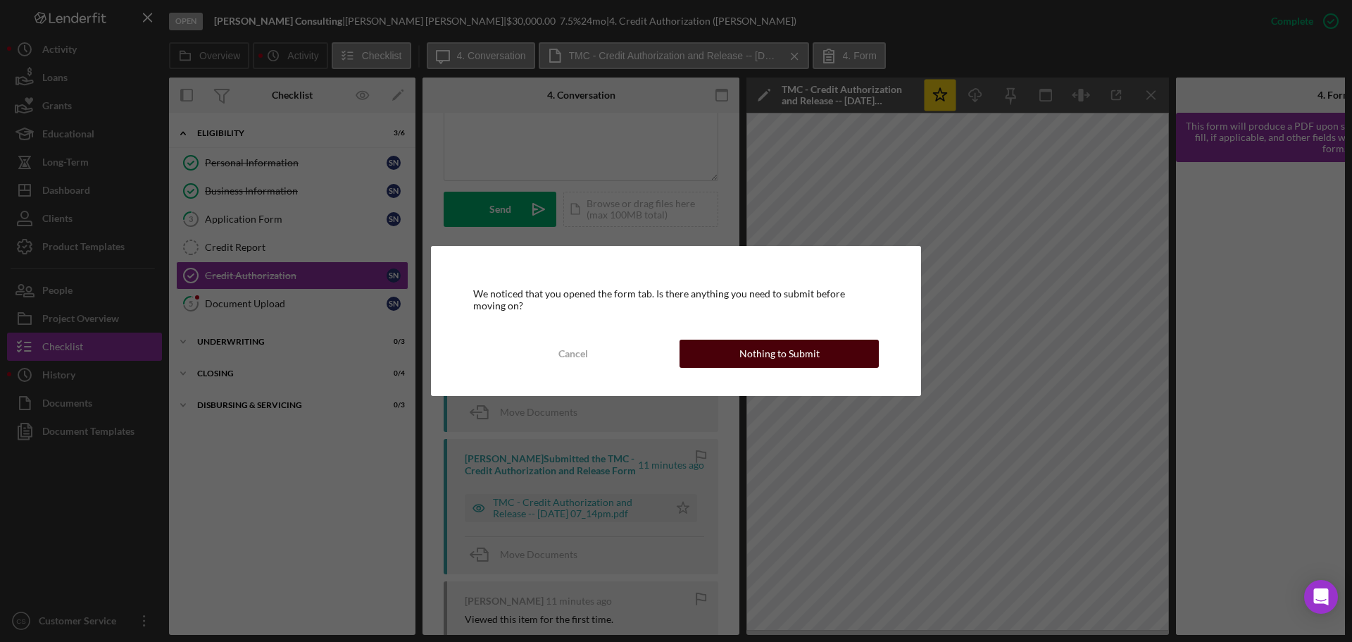
click at [680, 356] on div "Cancel Nothing to Submit" at bounding box center [676, 353] width 406 height 28
click at [727, 349] on button "Nothing to Submit" at bounding box center [779, 353] width 199 height 28
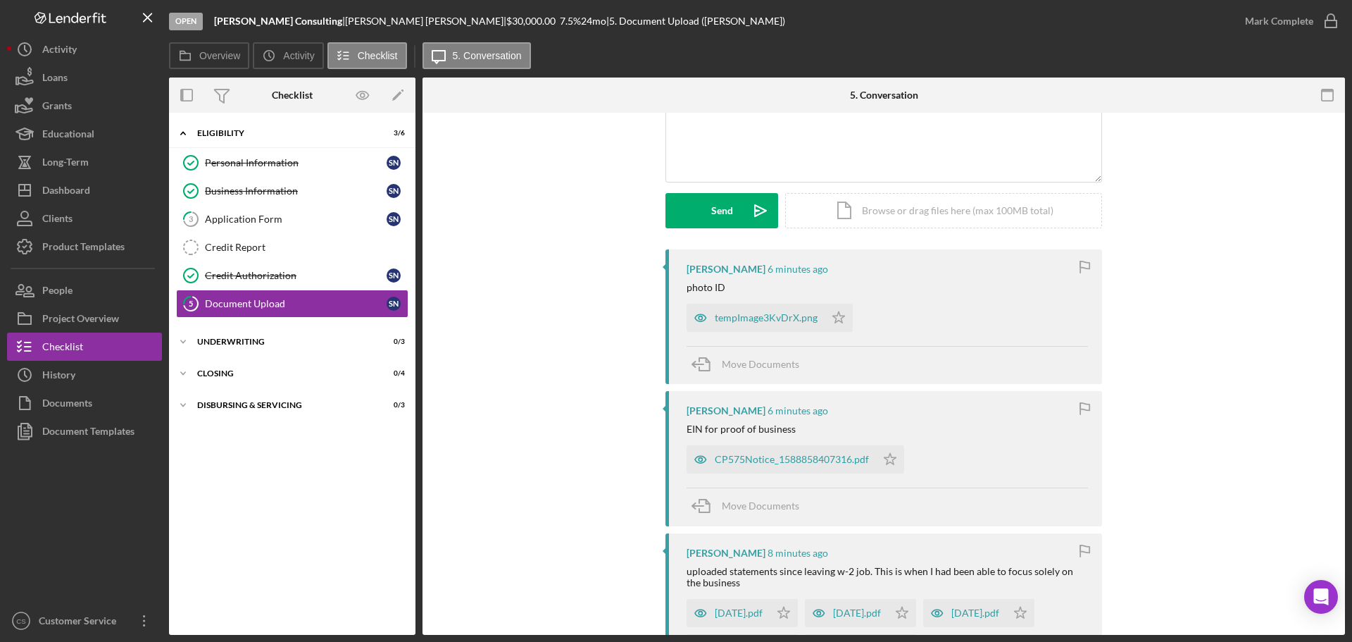
scroll to position [141, 0]
click at [747, 316] on div "tempImage3KvDrX.png" at bounding box center [766, 316] width 103 height 11
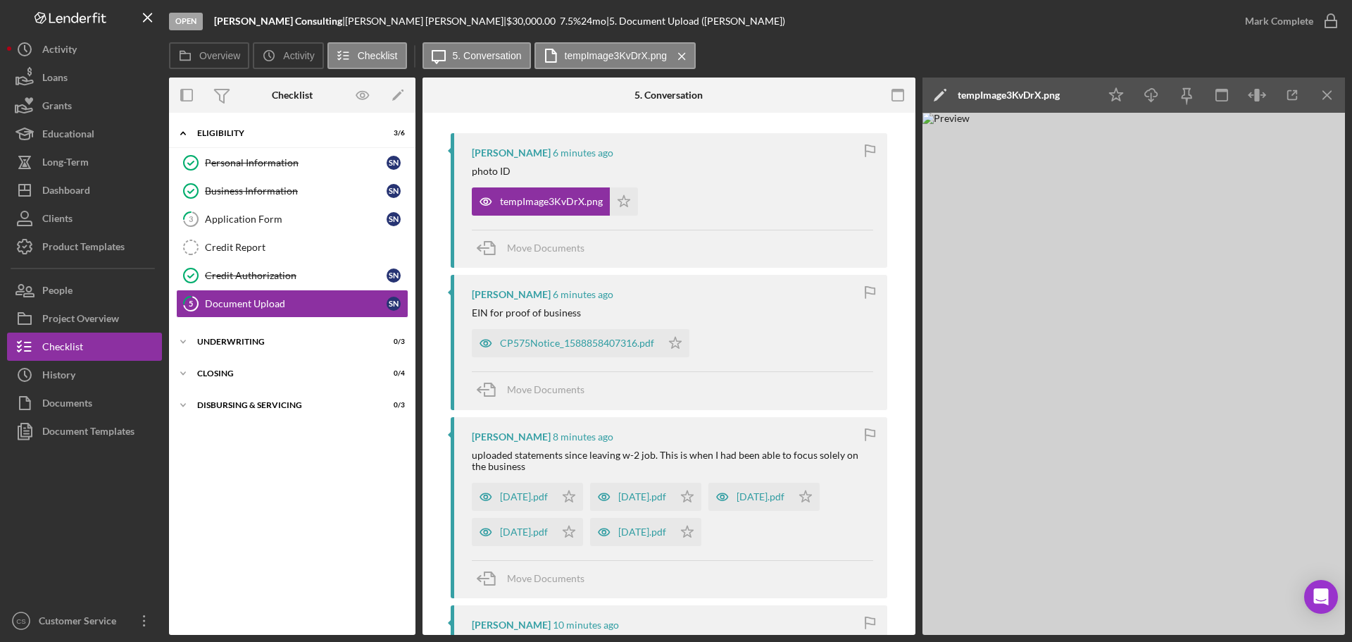
scroll to position [211, 0]
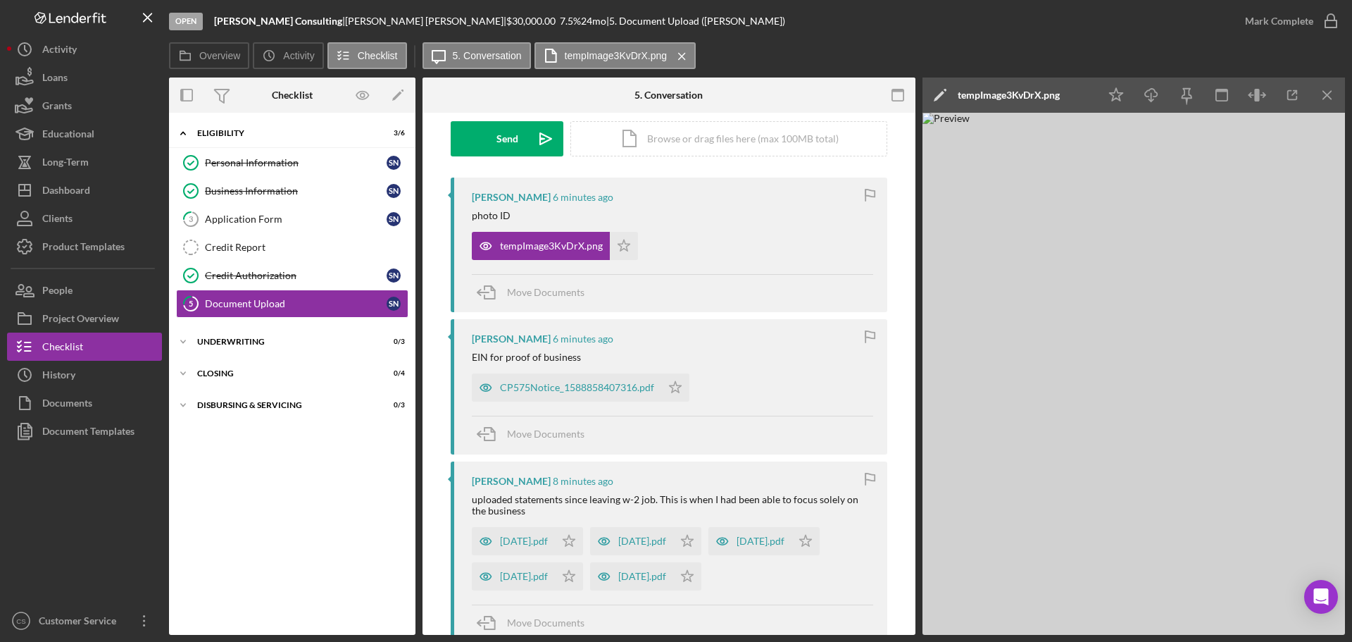
click at [711, 300] on div "Move Documents" at bounding box center [672, 293] width 401 height 38
click at [580, 387] on div "CP575Notice_1588858407316.pdf" at bounding box center [577, 387] width 154 height 11
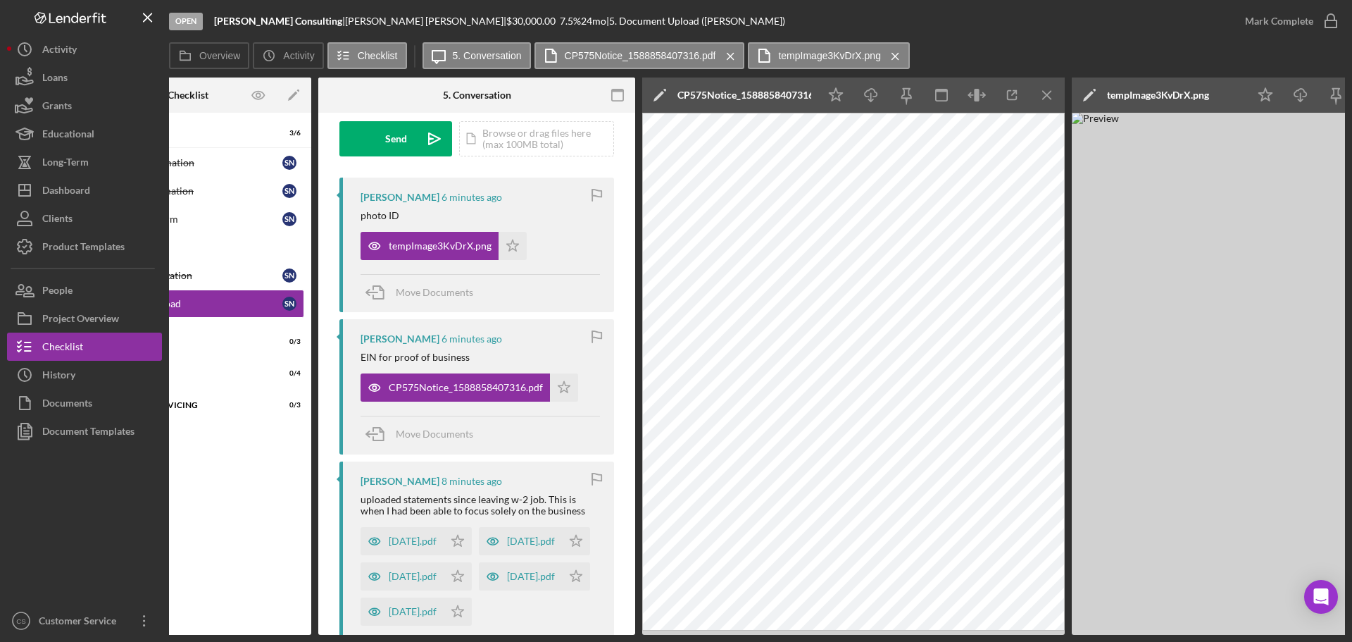
scroll to position [0, 0]
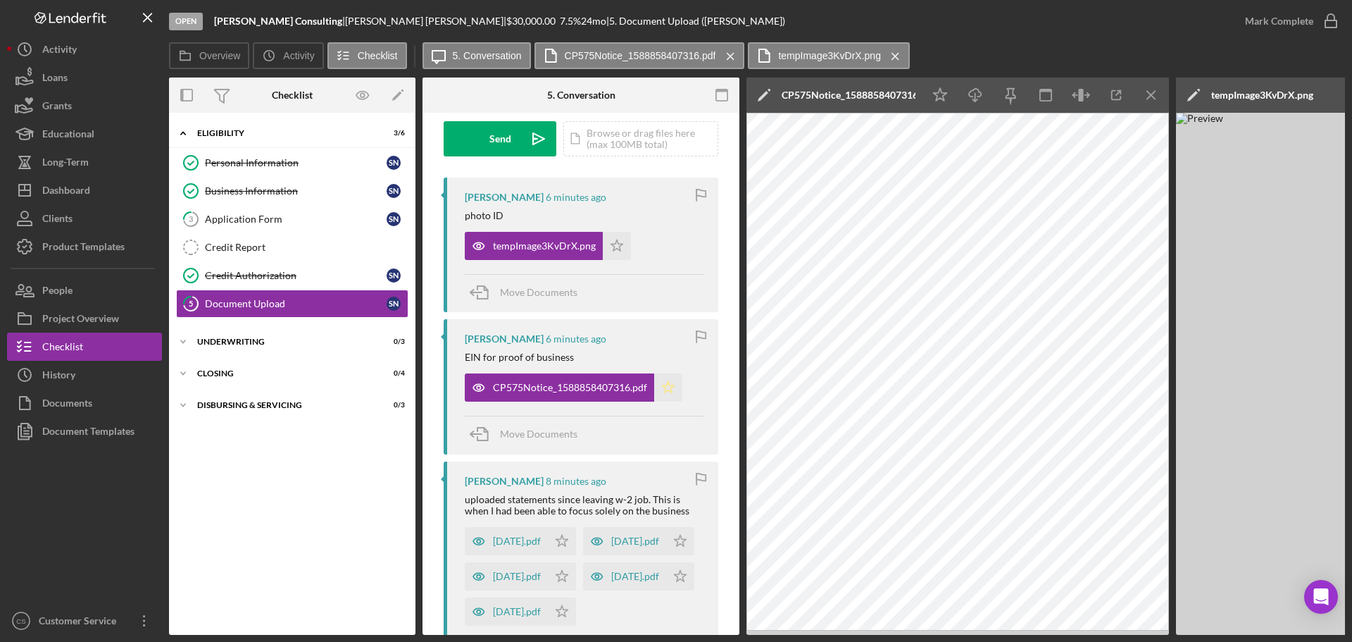
click at [676, 389] on icon "Icon/Star" at bounding box center [668, 387] width 28 height 28
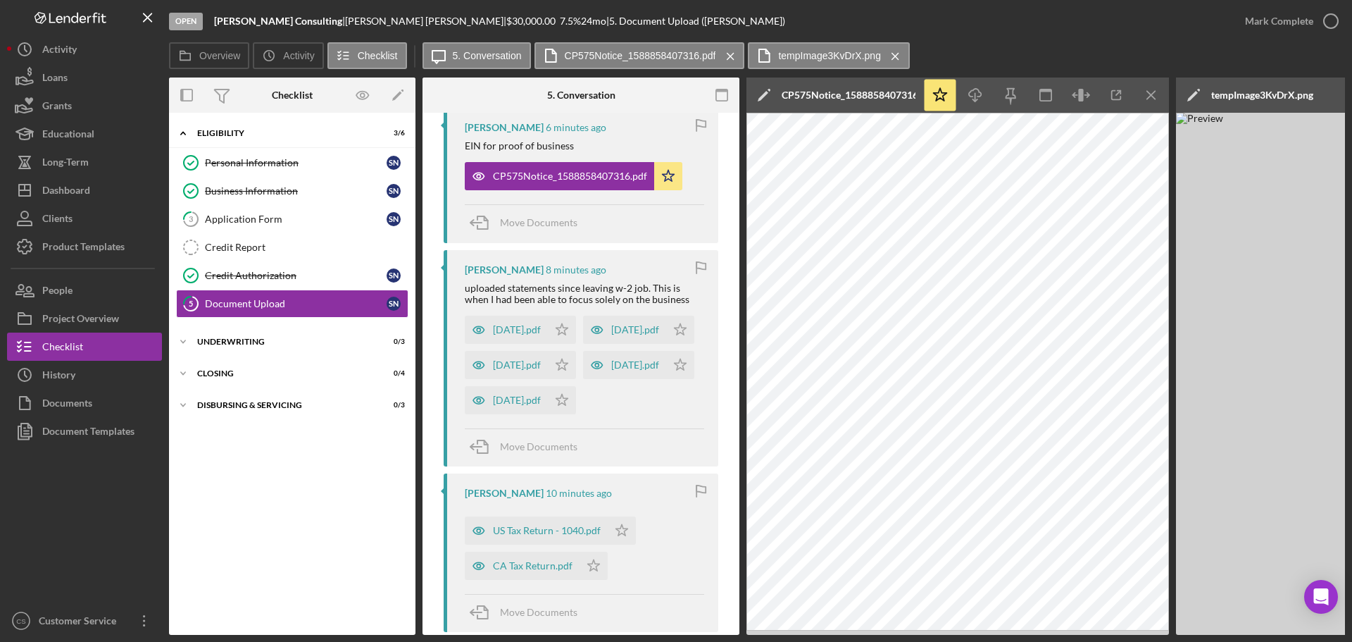
click at [647, 414] on div "[DATE].pdf Icon/Star [DATE].pdf Icon/Star [DATE].pdf Icon/Star [DATE].pdf Icon/…" at bounding box center [584, 361] width 239 height 106
click at [510, 406] on div "[DATE].pdf" at bounding box center [517, 399] width 48 height 11
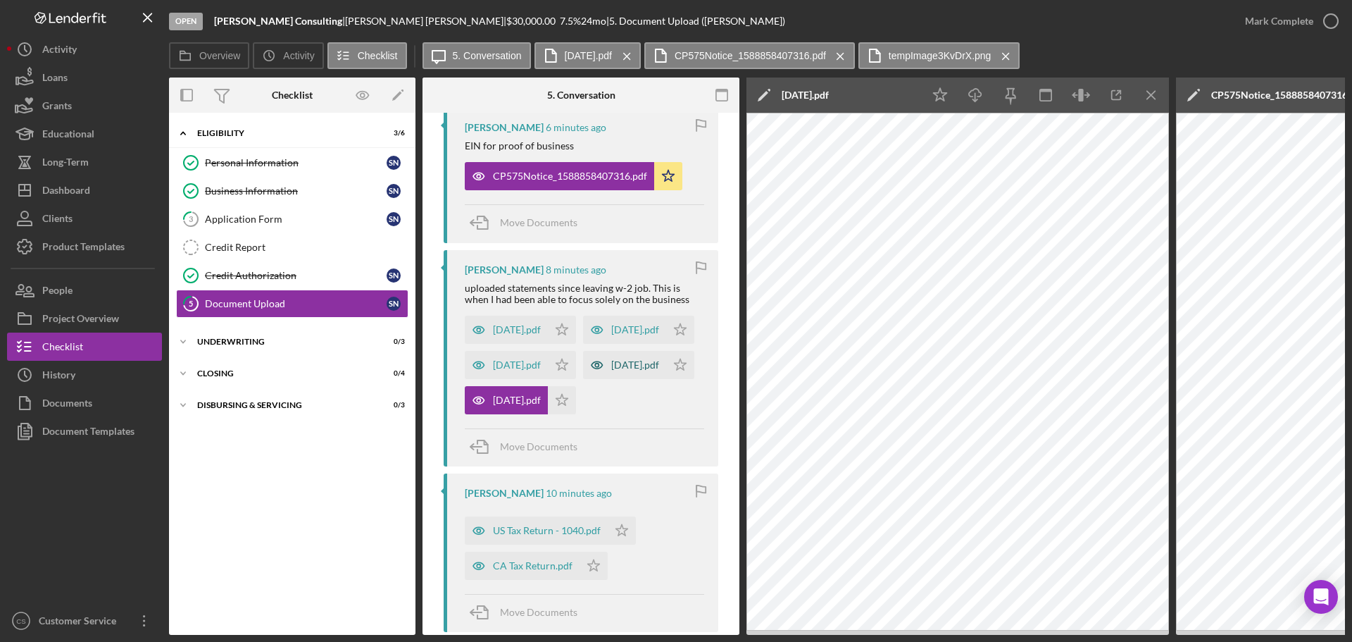
click at [611, 370] on div "[DATE].pdf" at bounding box center [635, 364] width 48 height 11
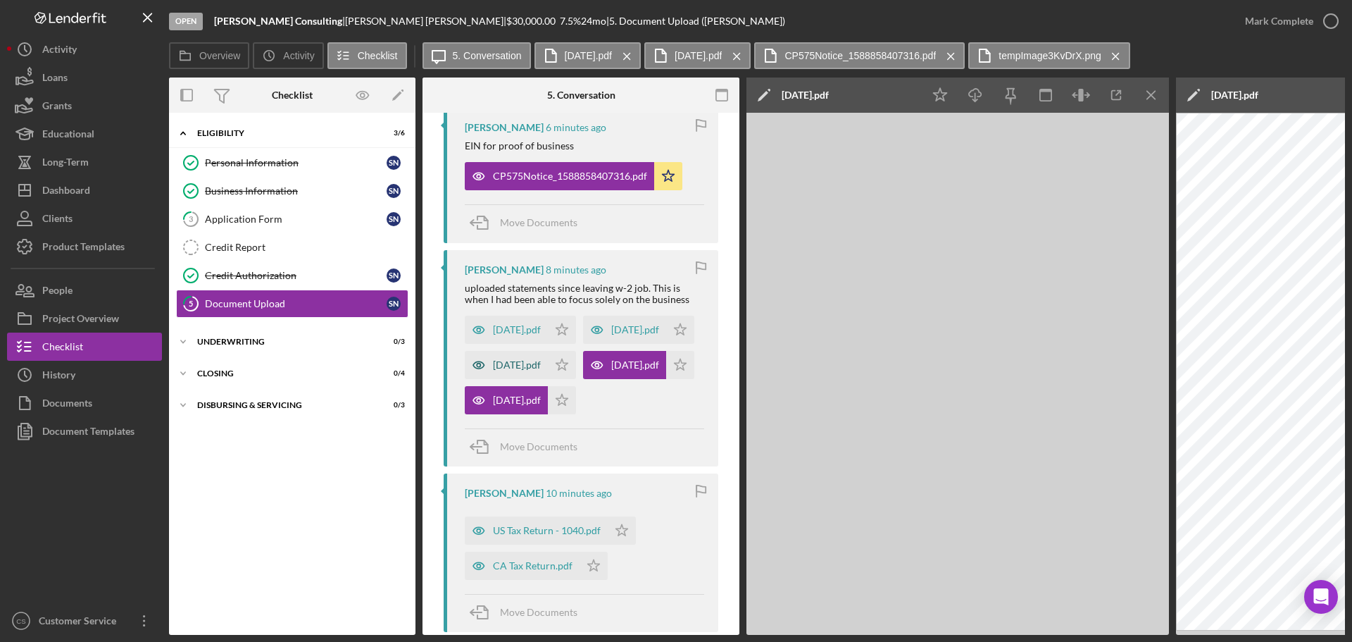
drag, startPoint x: 508, startPoint y: 401, endPoint x: 509, endPoint y: 391, distance: 10.7
click at [508, 370] on div "[DATE].pdf" at bounding box center [517, 364] width 48 height 11
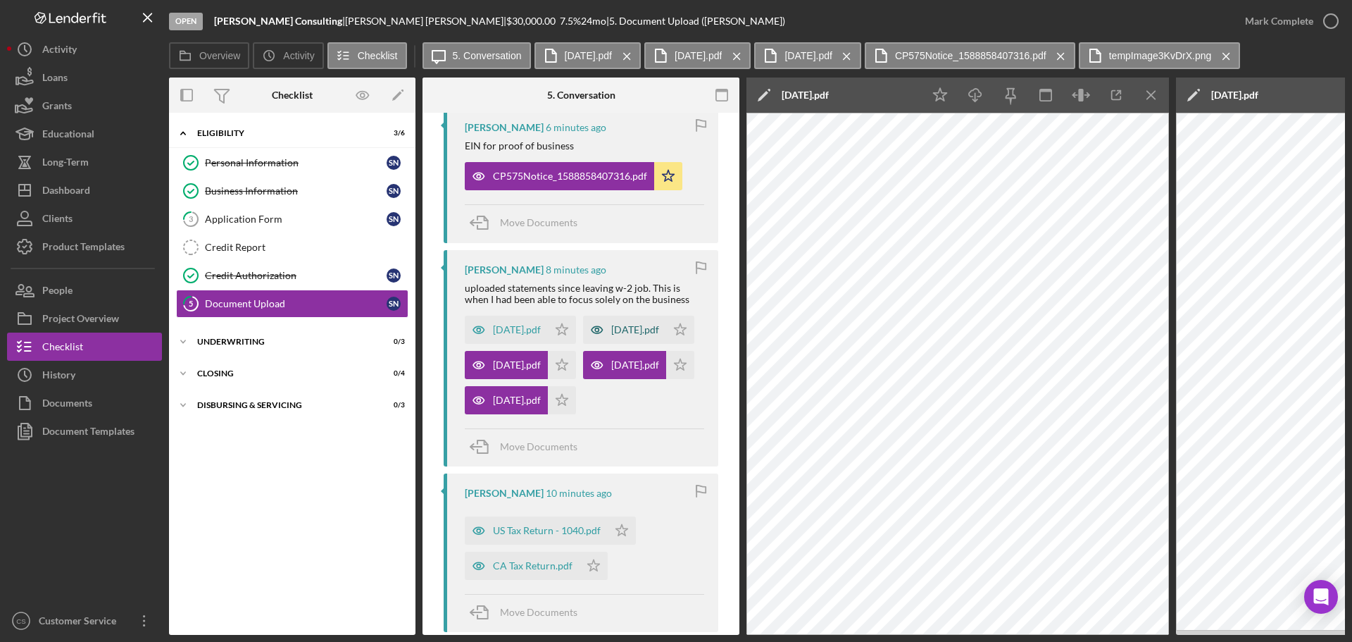
click at [611, 335] on div "[DATE].pdf" at bounding box center [635, 329] width 48 height 11
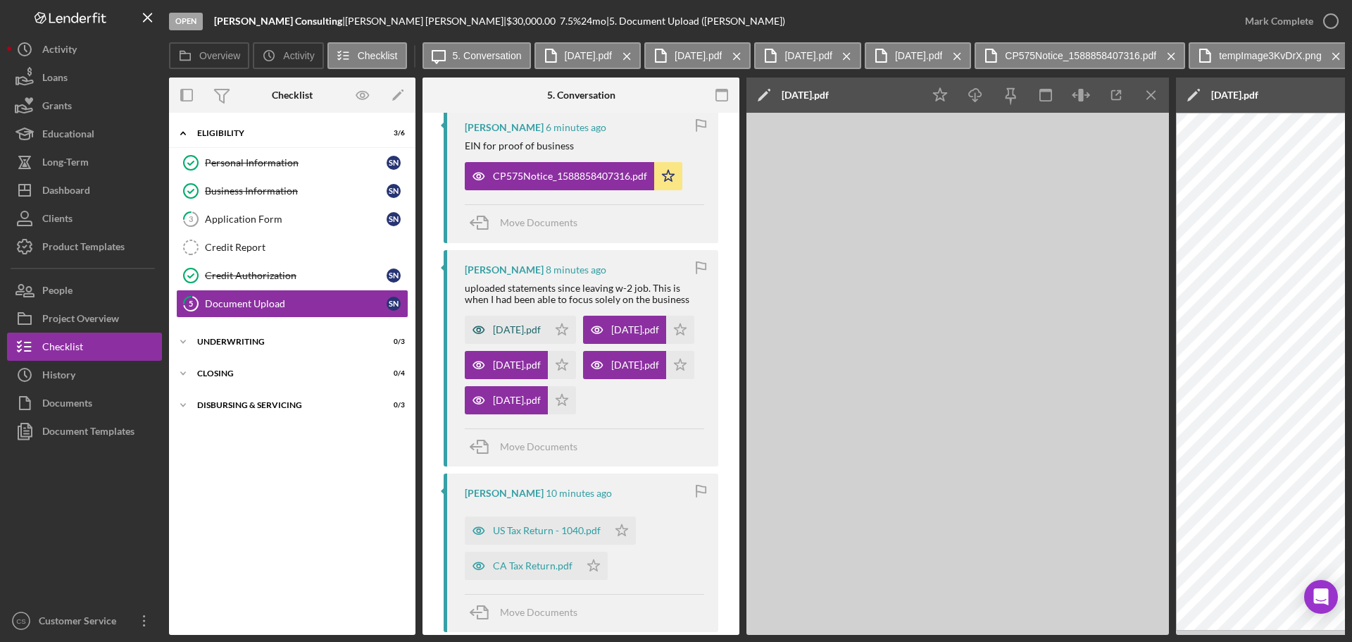
click at [516, 328] on div "[DATE].pdf" at bounding box center [517, 329] width 48 height 11
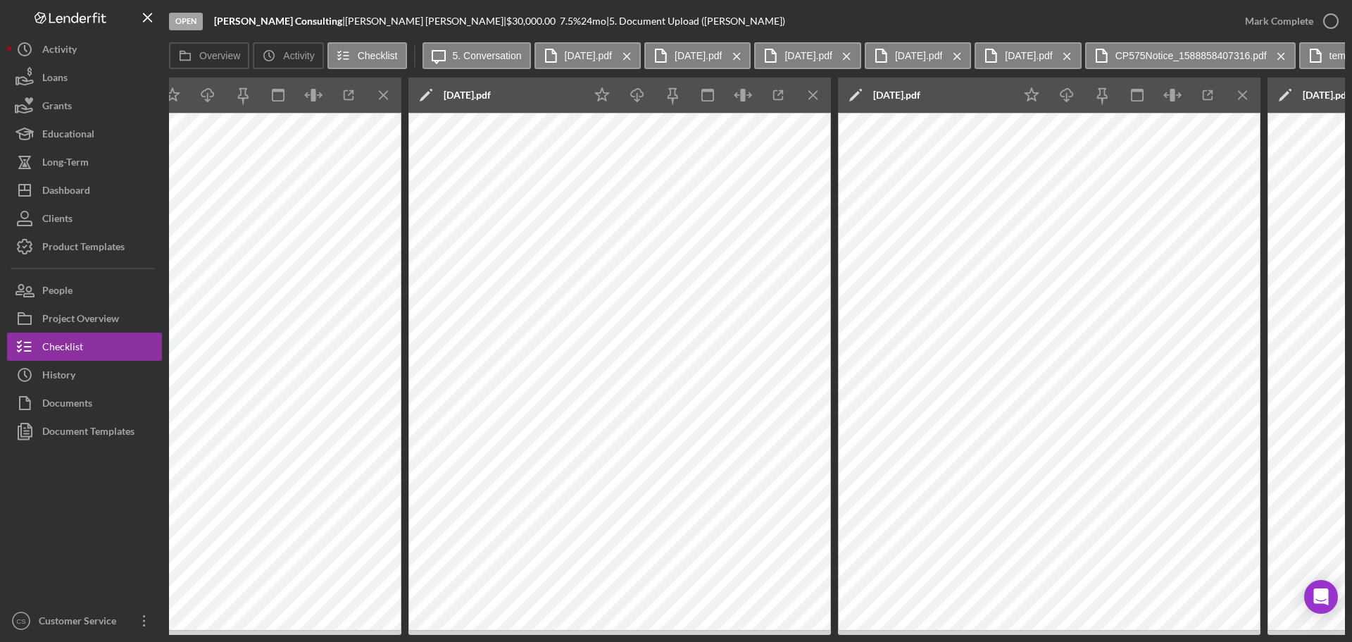
scroll to position [0, 1127]
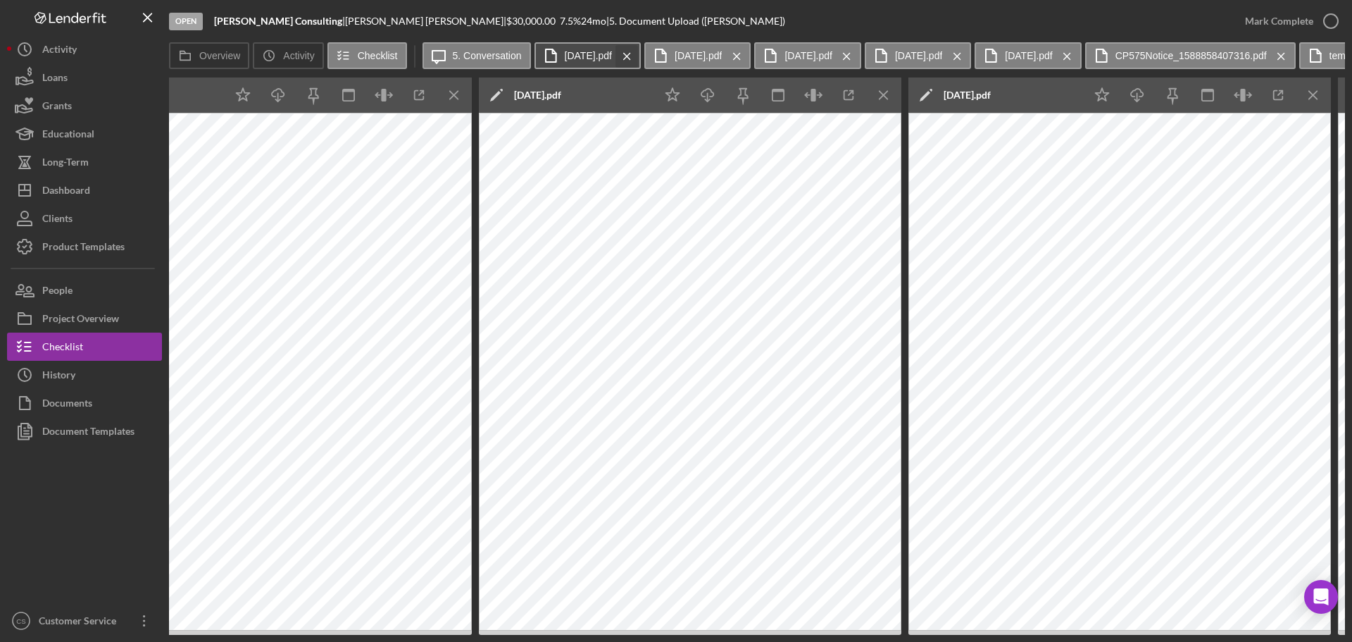
click at [623, 58] on icon "Icon/Menu Close" at bounding box center [627, 56] width 25 height 35
click at [633, 56] on icon "Icon/Menu Close" at bounding box center [627, 56] width 25 height 35
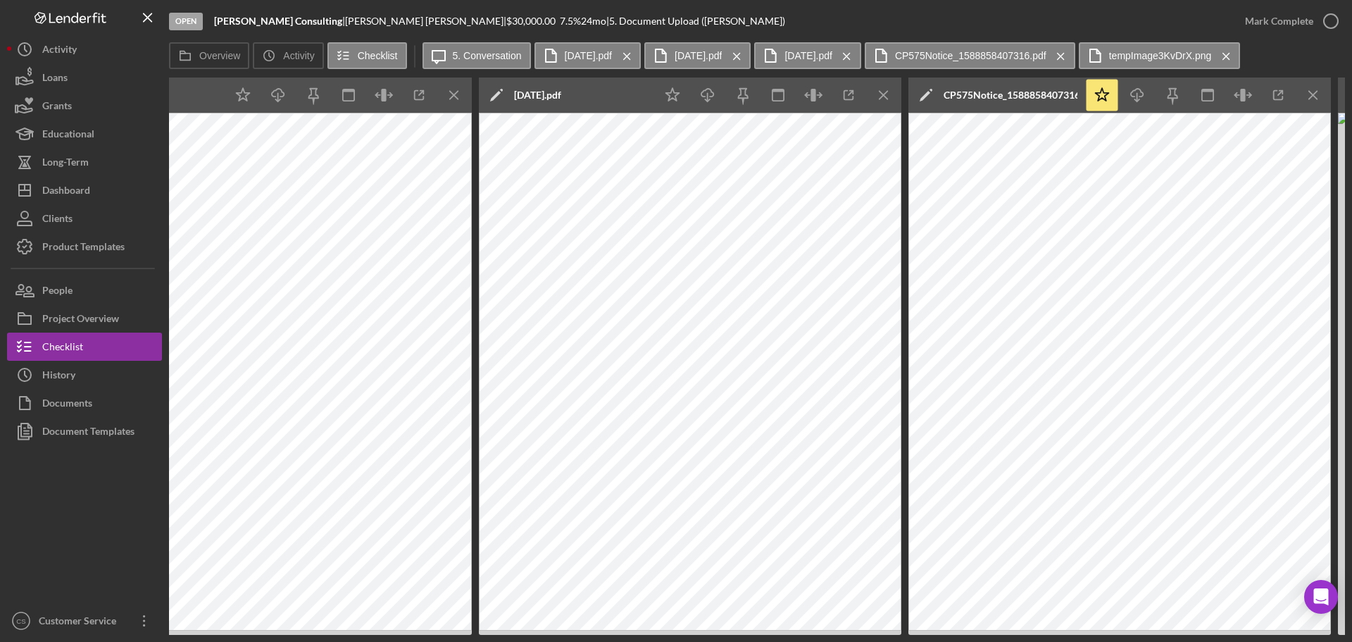
click at [633, 56] on icon "Icon/Menu Close" at bounding box center [627, 56] width 25 height 35
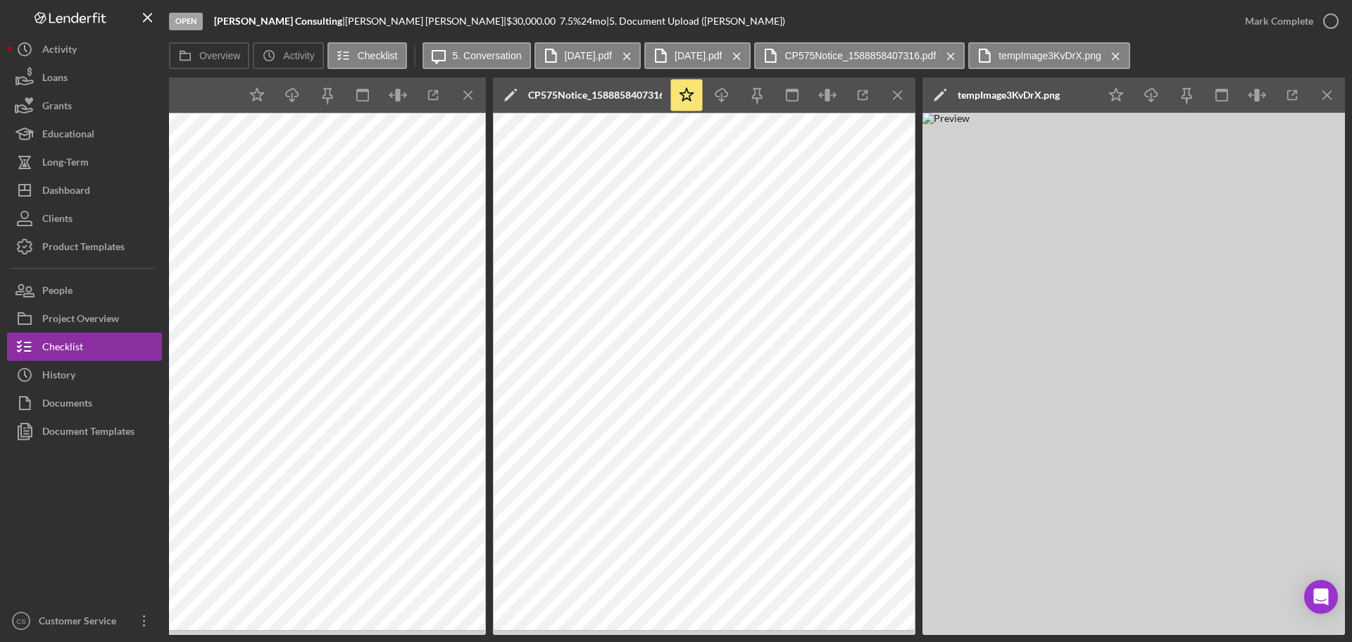
click at [633, 56] on icon "Icon/Menu Close" at bounding box center [627, 56] width 25 height 35
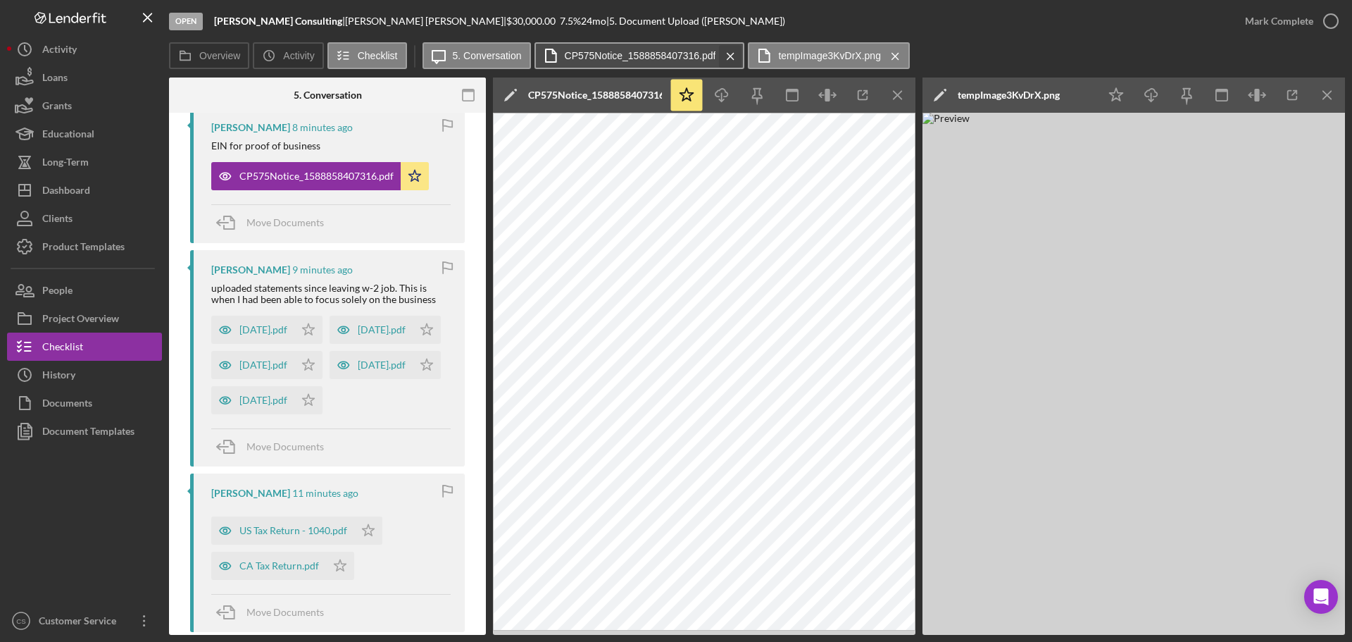
click at [728, 58] on g at bounding box center [730, 56] width 6 height 6
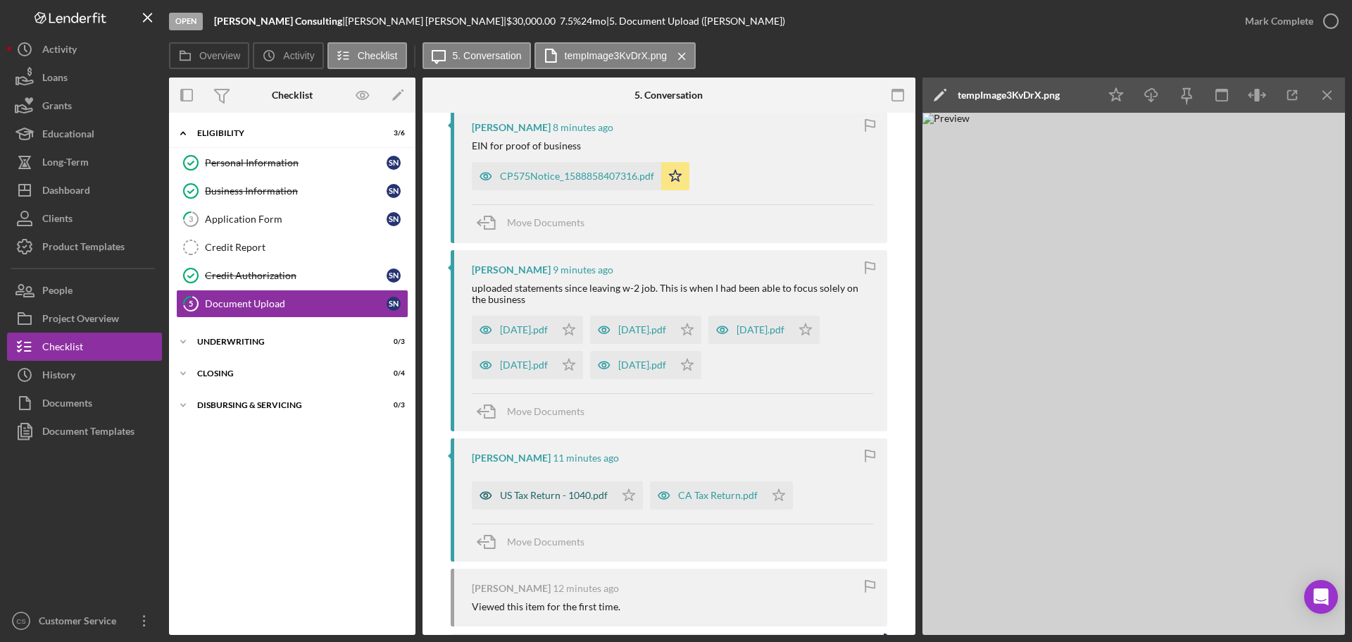
scroll to position [493, 0]
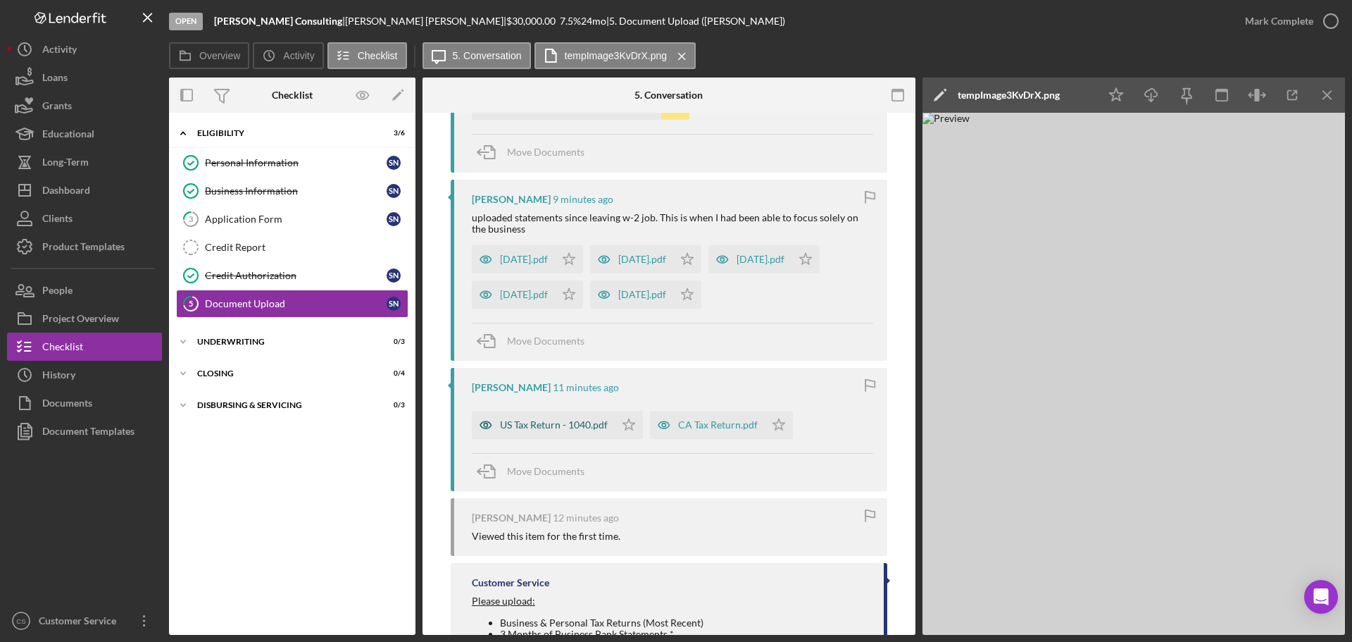
click at [554, 420] on div "US Tax Return - 1040.pdf" at bounding box center [554, 424] width 108 height 11
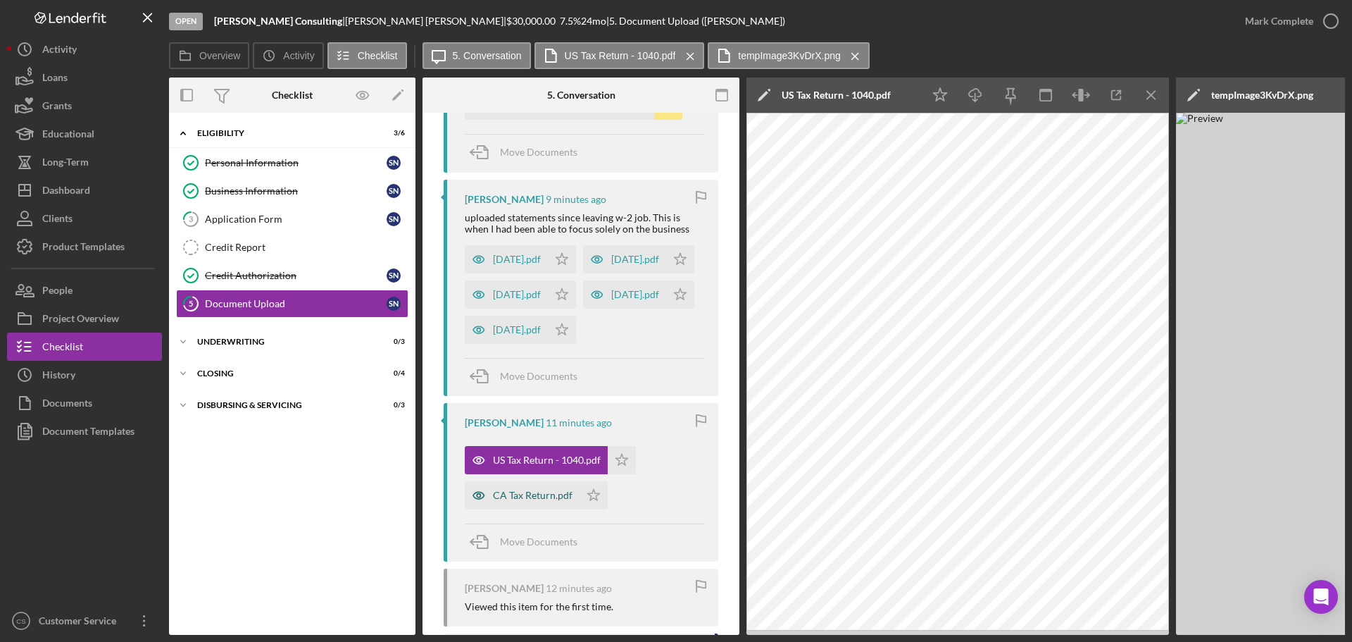
click at [499, 509] on div "CA Tax Return.pdf" at bounding box center [522, 495] width 115 height 28
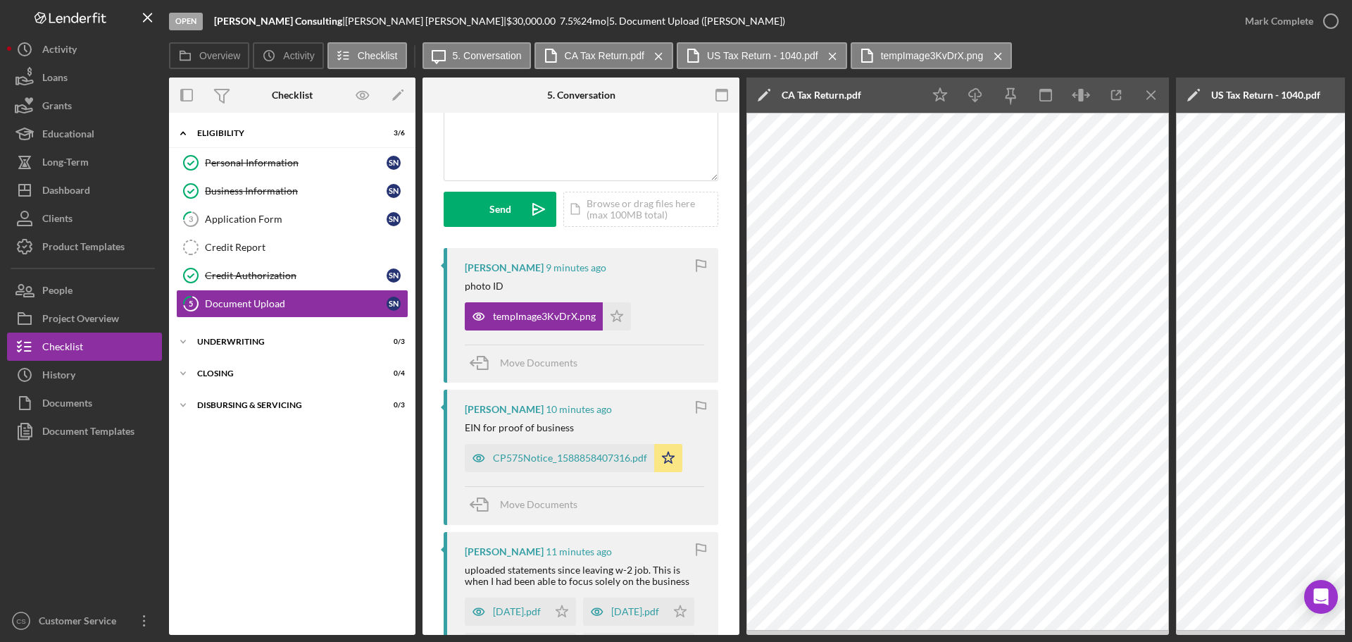
scroll to position [211, 0]
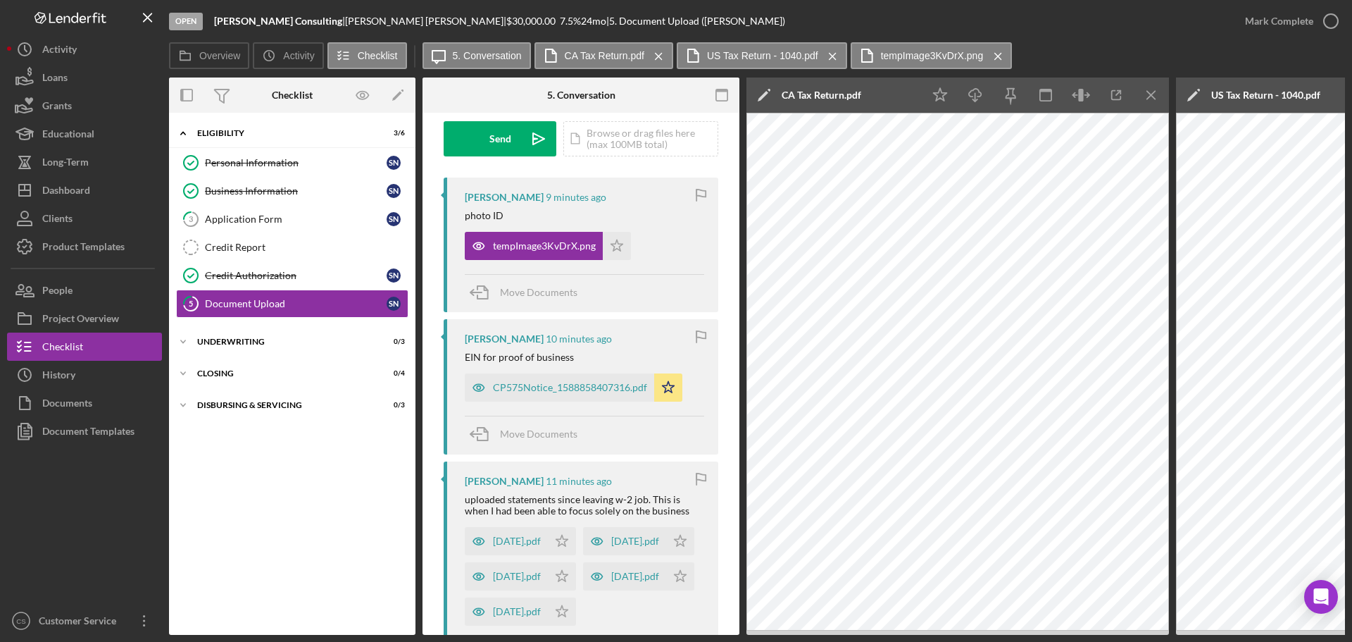
click at [668, 245] on div "tempImage3KvDrX.png Icon/Star" at bounding box center [584, 242] width 239 height 35
click at [661, 54] on icon "Icon/Menu Close" at bounding box center [658, 56] width 25 height 35
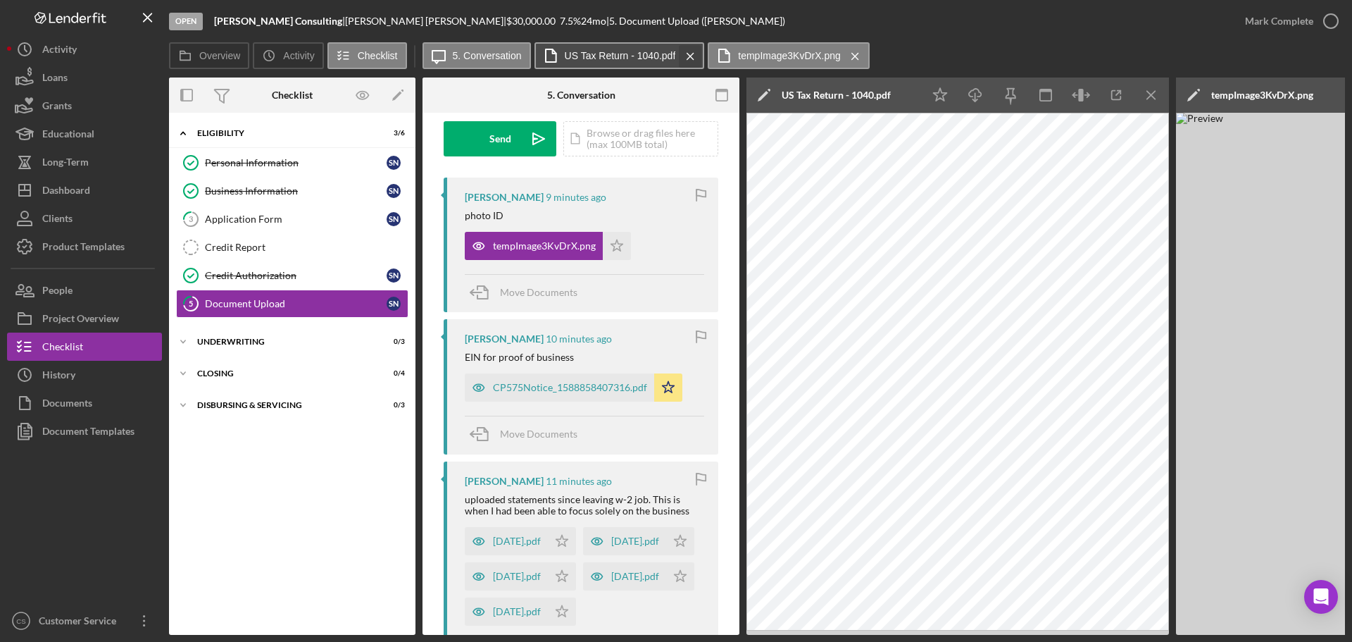
click at [690, 51] on icon "Icon/Menu Close" at bounding box center [690, 56] width 25 height 35
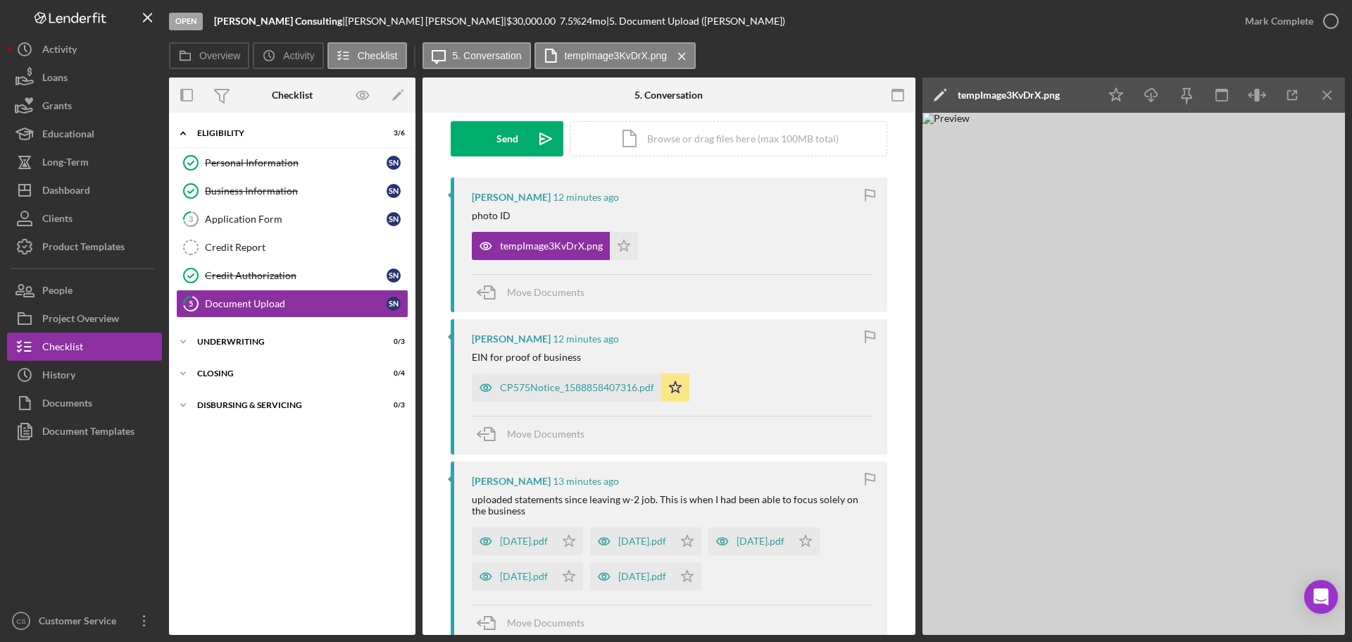
scroll to position [0, 0]
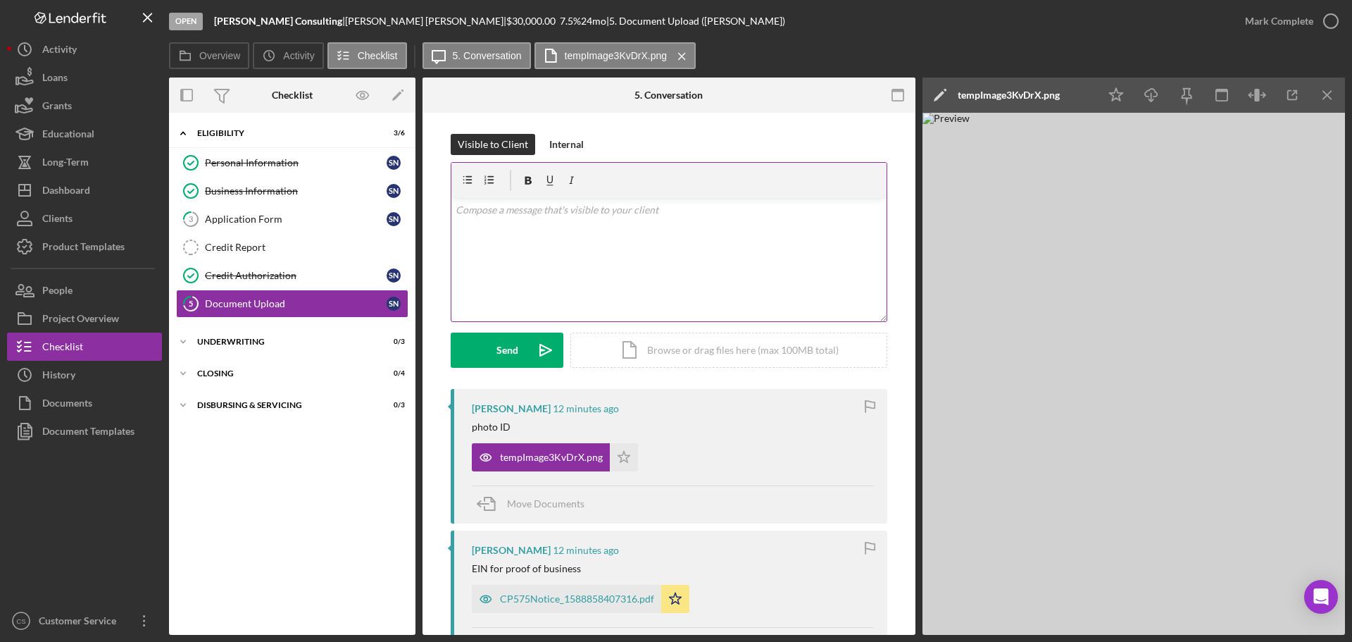
click at [702, 254] on div "v Color teal Color pink Remove color Add row above Add row below Add column bef…" at bounding box center [668, 259] width 435 height 123
click at [609, 223] on div "v Color teal Color pink Remove color Add row above Add row below Add column bef…" at bounding box center [668, 259] width 435 height 123
click at [497, 208] on p "Please probide Valid form of ID. Drivers License is expired. Thank you." at bounding box center [669, 209] width 427 height 15
click at [526, 211] on p "Please provide Valid form of ID. Drivers License is expired. Thank you." at bounding box center [669, 209] width 427 height 15
click at [509, 344] on div "Send" at bounding box center [507, 349] width 22 height 35
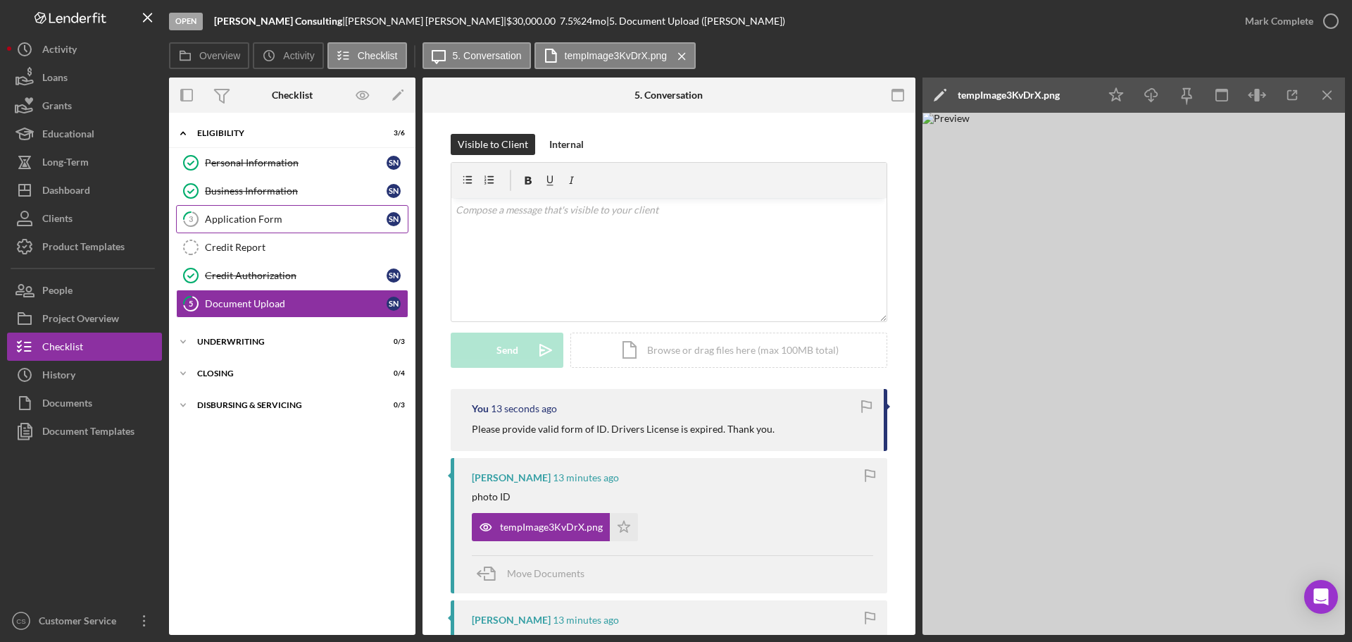
click at [272, 214] on div "Application Form" at bounding box center [296, 218] width 182 height 11
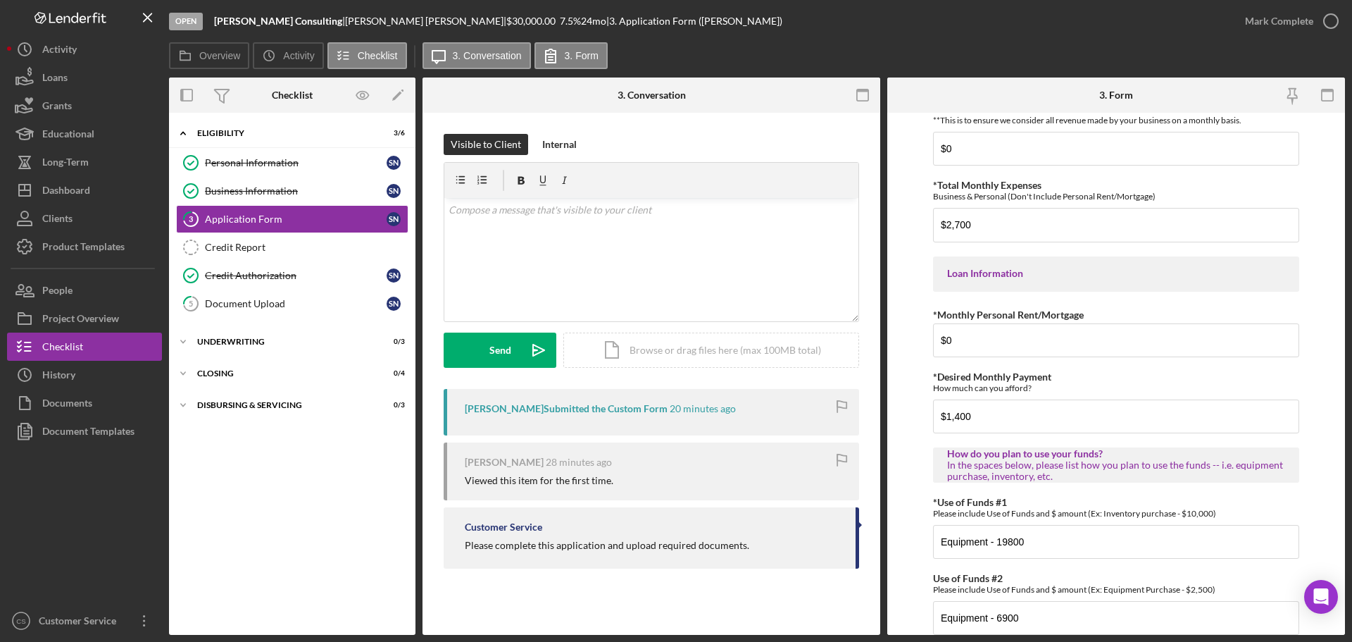
scroll to position [701, 0]
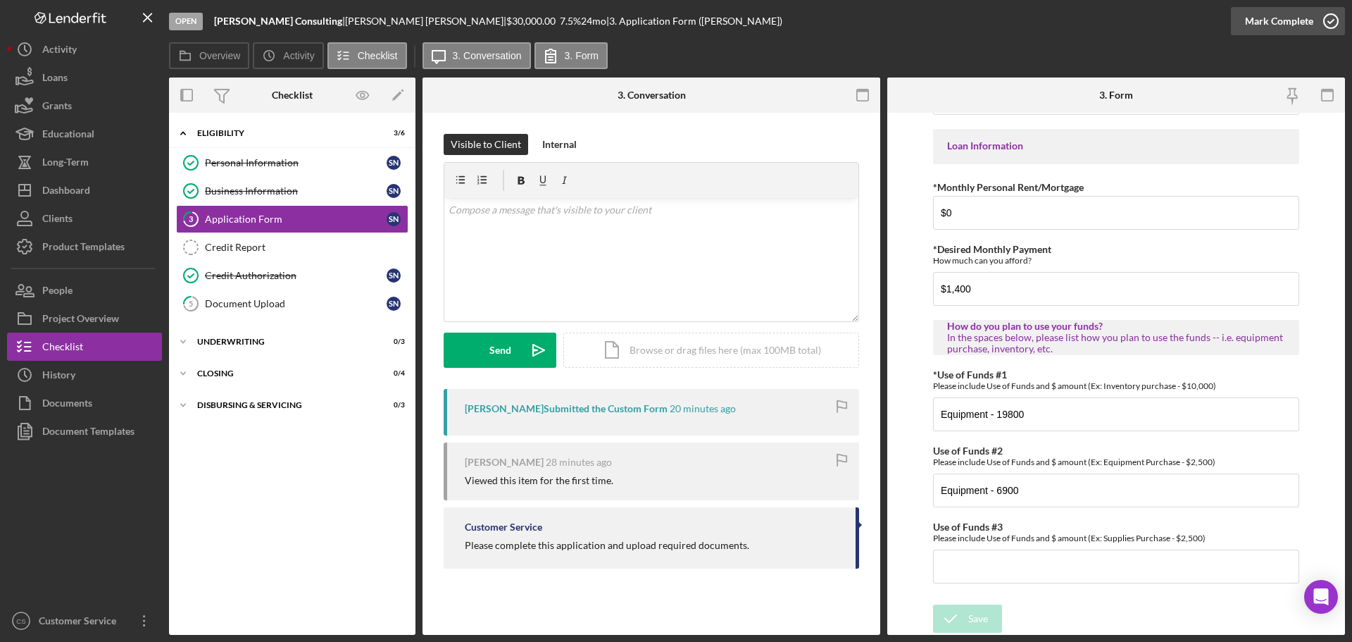
click at [1330, 21] on icon "button" at bounding box center [1330, 21] width 35 height 35
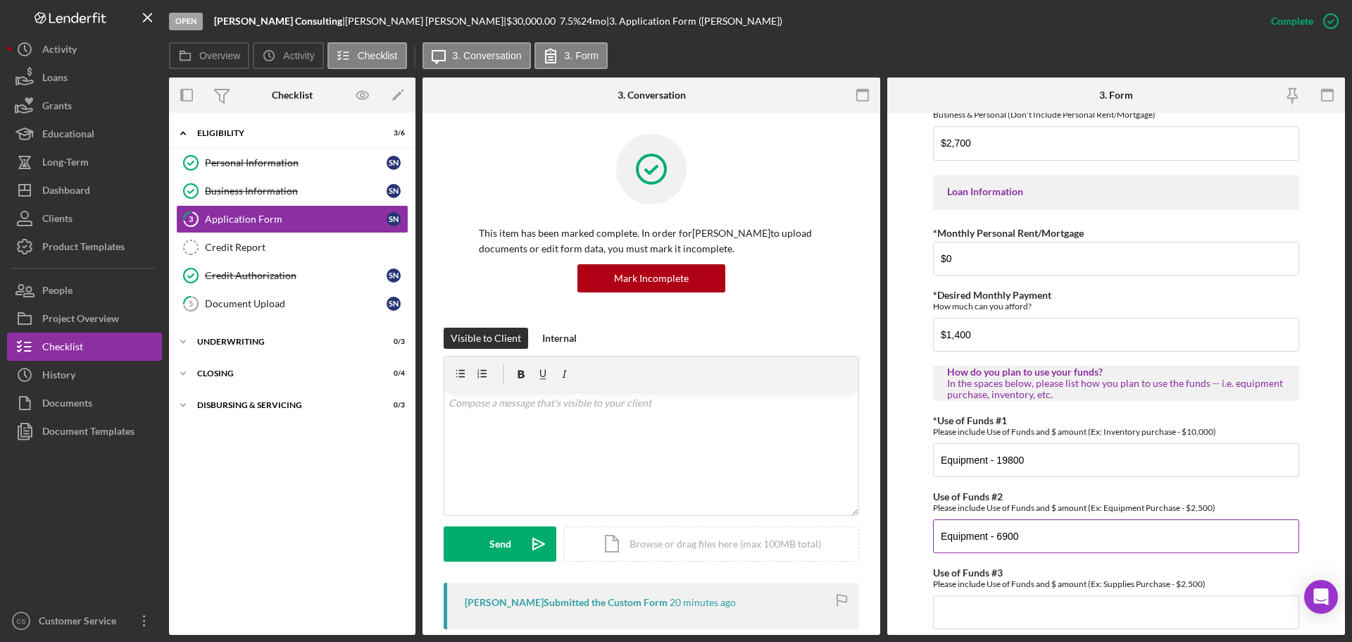
scroll to position [758, 0]
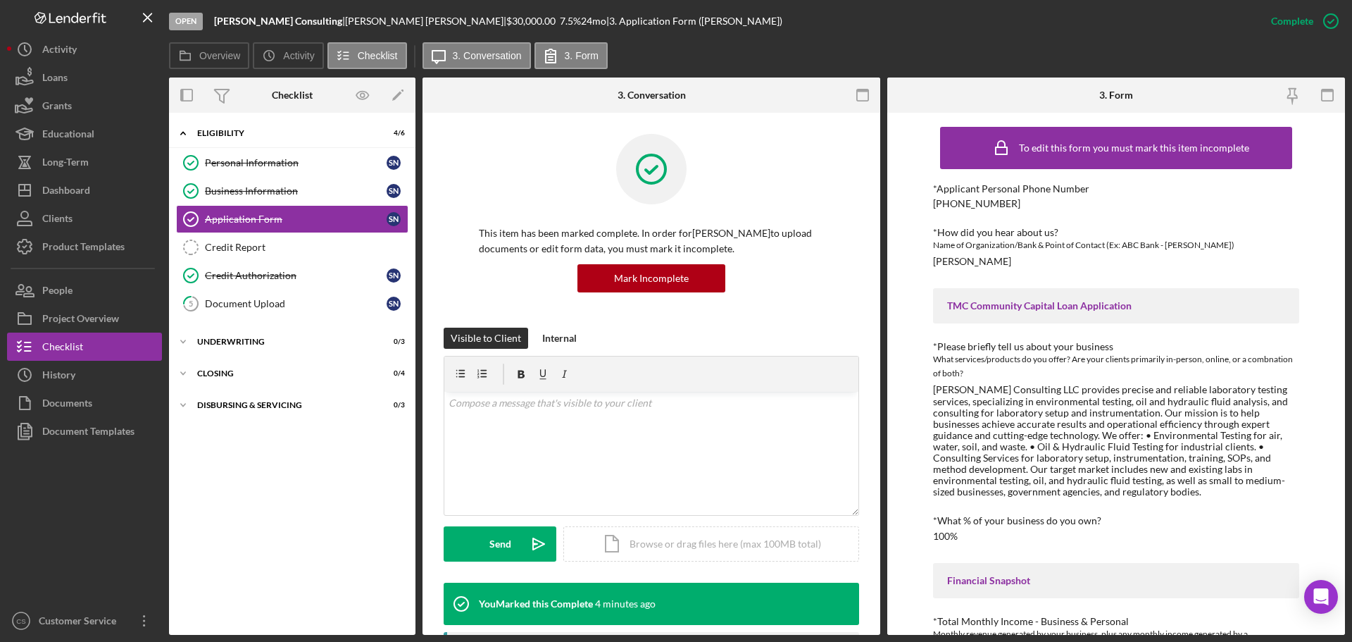
click at [298, 484] on div "Icon/Expander Eligibility 4 / 6 Personal Information Personal Information s n B…" at bounding box center [292, 374] width 246 height 508
click at [315, 306] on div "Document Upload" at bounding box center [296, 303] width 182 height 11
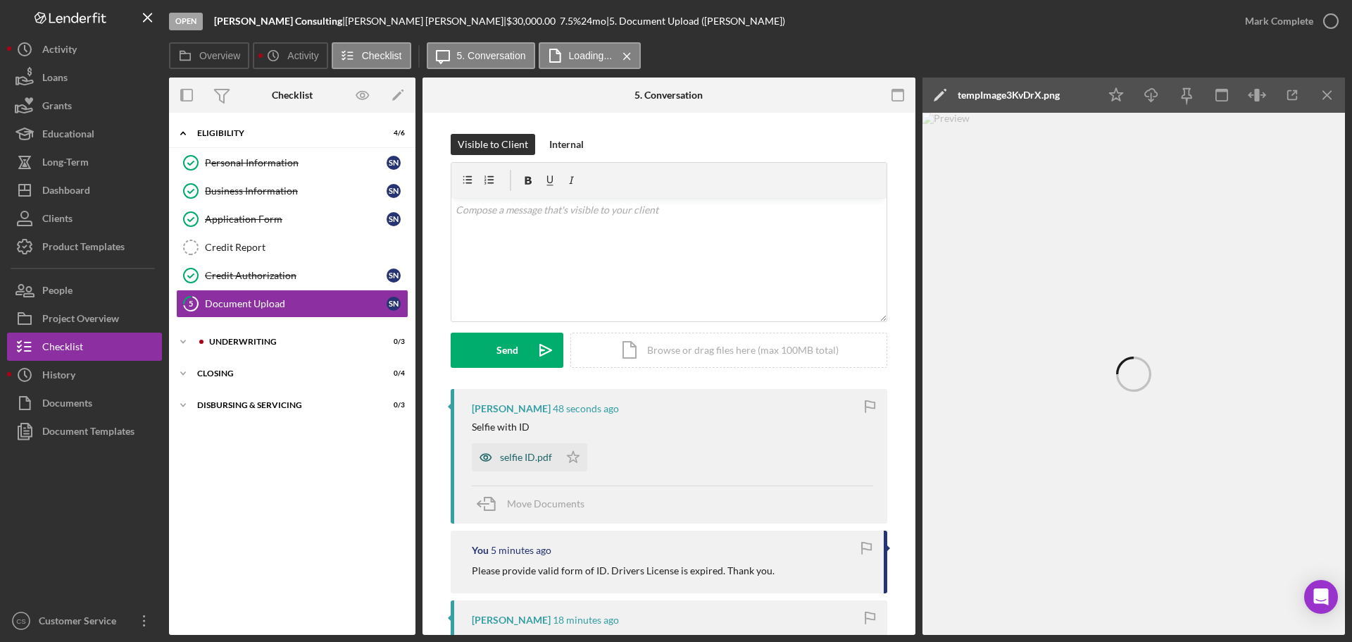
click at [525, 458] on div "selfie ID.pdf" at bounding box center [526, 456] width 52 height 11
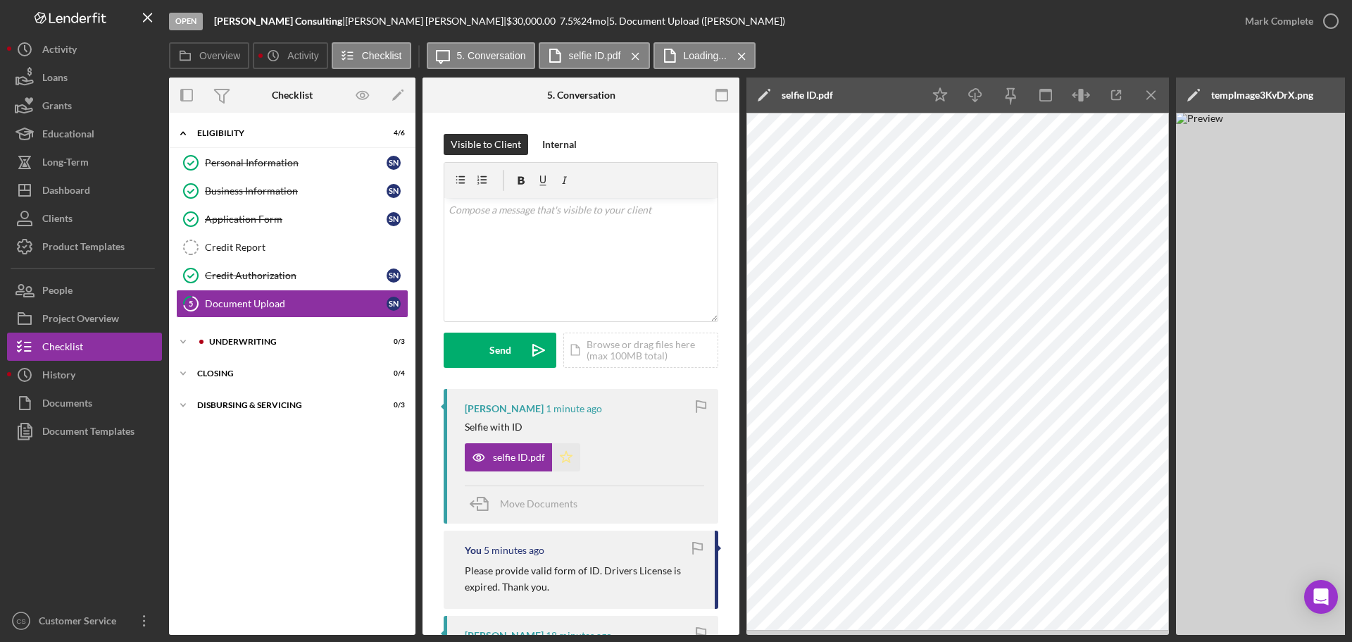
click at [569, 451] on icon "Icon/Star" at bounding box center [566, 457] width 28 height 28
click at [611, 442] on div "selfie ID.pdf" at bounding box center [584, 453] width 239 height 35
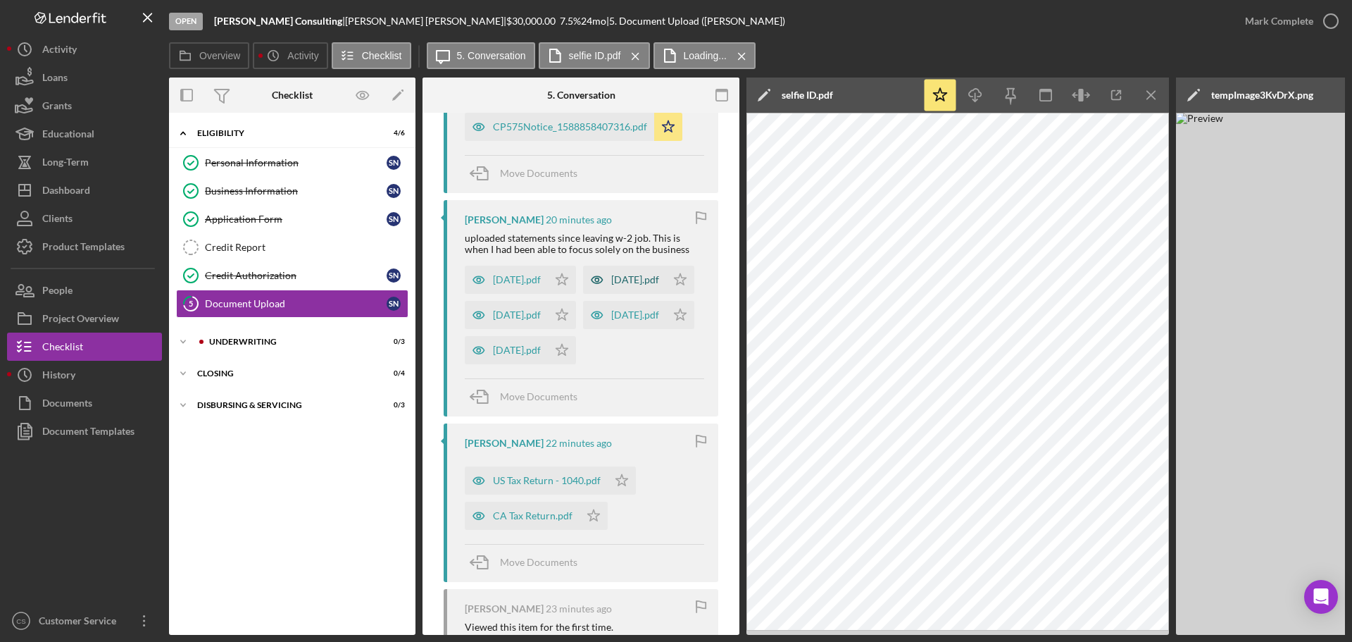
scroll to position [704, 0]
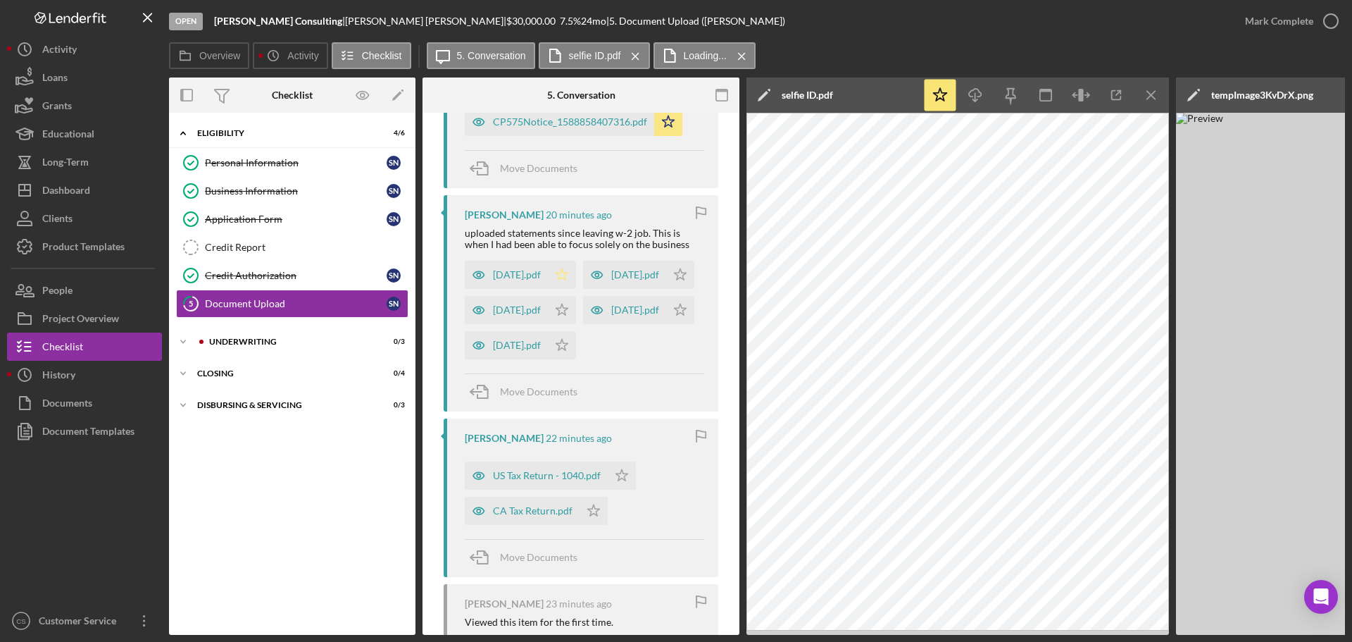
click at [562, 273] on icon "Icon/Star" at bounding box center [562, 275] width 28 height 28
click at [666, 289] on icon "Icon/Star" at bounding box center [680, 275] width 28 height 28
drag, startPoint x: 570, startPoint y: 335, endPoint x: 571, endPoint y: 365, distance: 29.6
click at [570, 324] on icon "Icon/Star" at bounding box center [562, 310] width 28 height 28
click at [666, 324] on icon "Icon/Star" at bounding box center [680, 310] width 28 height 28
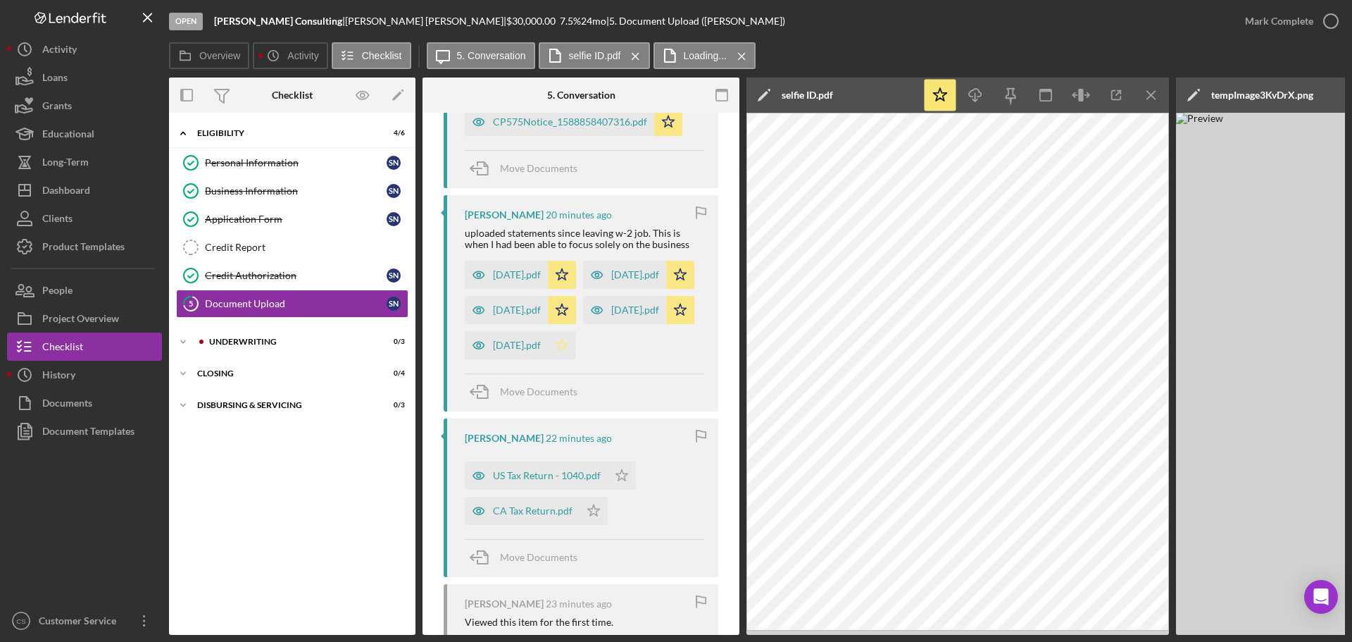
click at [568, 359] on icon "Icon/Star" at bounding box center [562, 345] width 28 height 28
click at [570, 359] on icon "Icon/Star" at bounding box center [562, 345] width 28 height 28
click at [632, 489] on icon "Icon/Star" at bounding box center [622, 475] width 28 height 28
drag, startPoint x: 589, startPoint y: 582, endPoint x: 604, endPoint y: 548, distance: 37.5
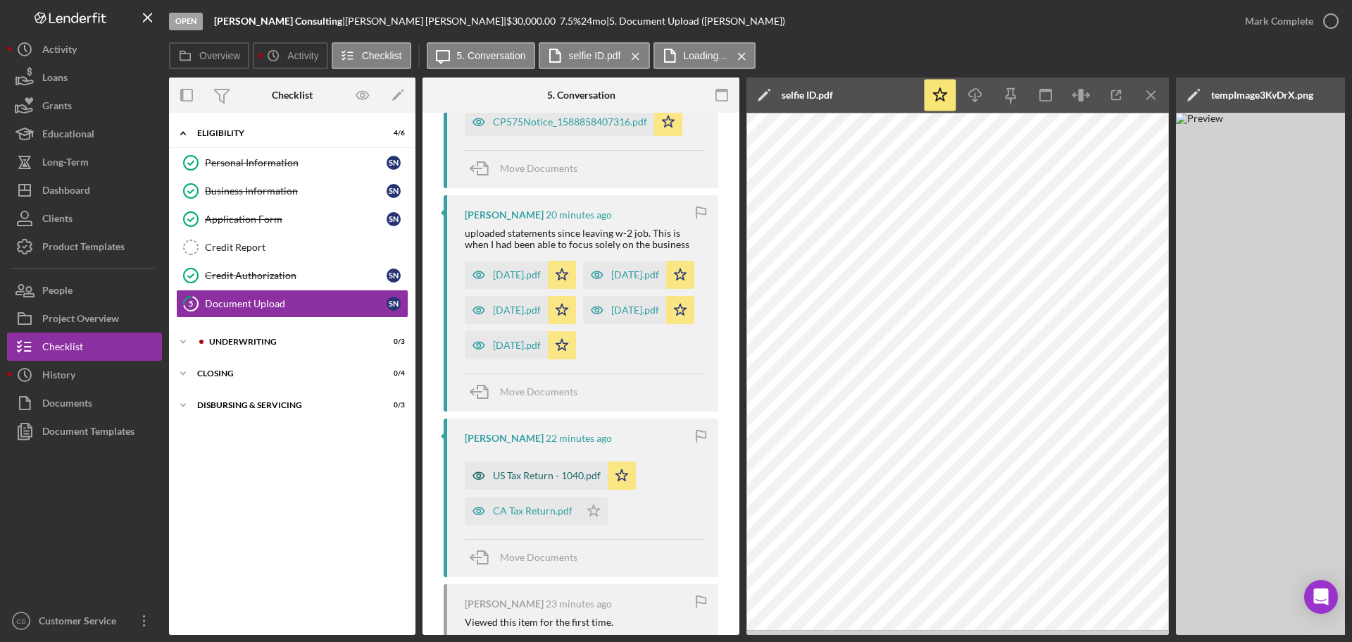
click at [590, 525] on icon "Icon/Star" at bounding box center [594, 510] width 28 height 28
click at [655, 359] on div "[DATE].pdf Icon/Star [DATE].pdf Icon/Star [DATE].pdf Icon/Star [DATE].pdf Icon/…" at bounding box center [584, 307] width 239 height 106
click at [311, 492] on div "Icon/Expander Eligibility 4 / 6 Personal Information Personal Information s n B…" at bounding box center [292, 374] width 246 height 508
click at [291, 351] on div "Icon/Expander Underwriting 0 / 3" at bounding box center [292, 341] width 246 height 28
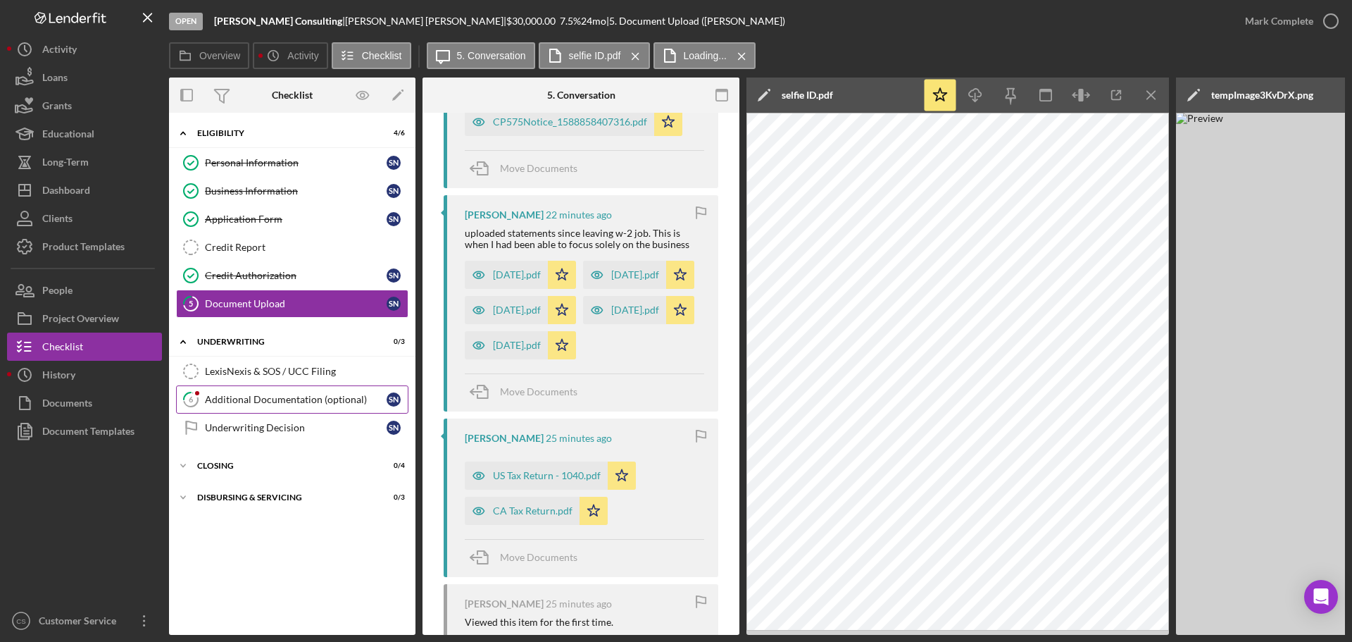
click at [285, 396] on div "Additional Documentation (optional)" at bounding box center [296, 399] width 182 height 11
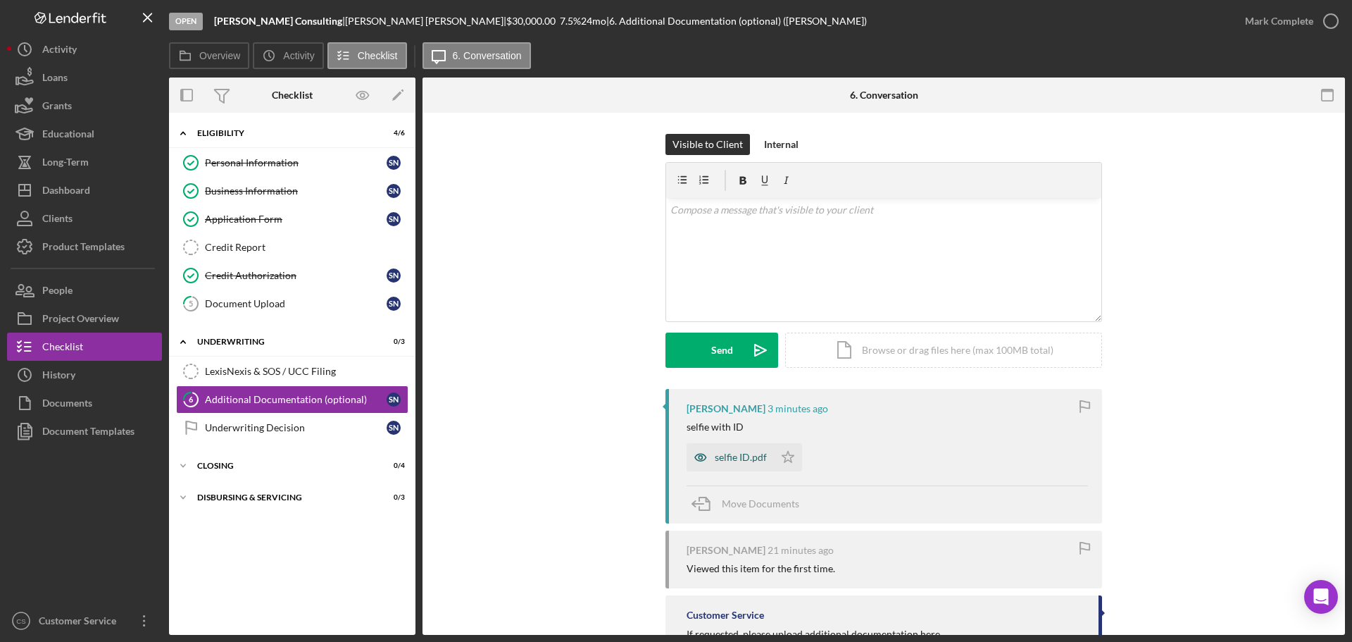
click at [739, 460] on div "selfie ID.pdf" at bounding box center [741, 456] width 52 height 11
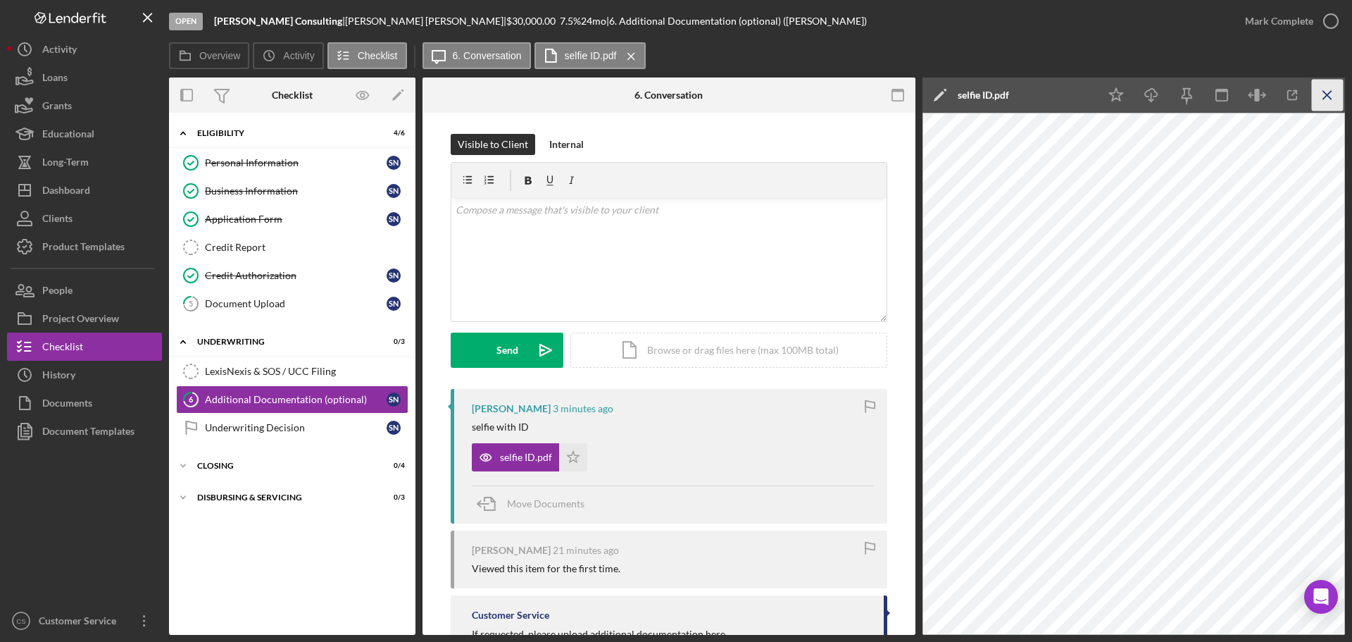
click at [1328, 91] on icon "Icon/Menu Close" at bounding box center [1328, 96] width 32 height 32
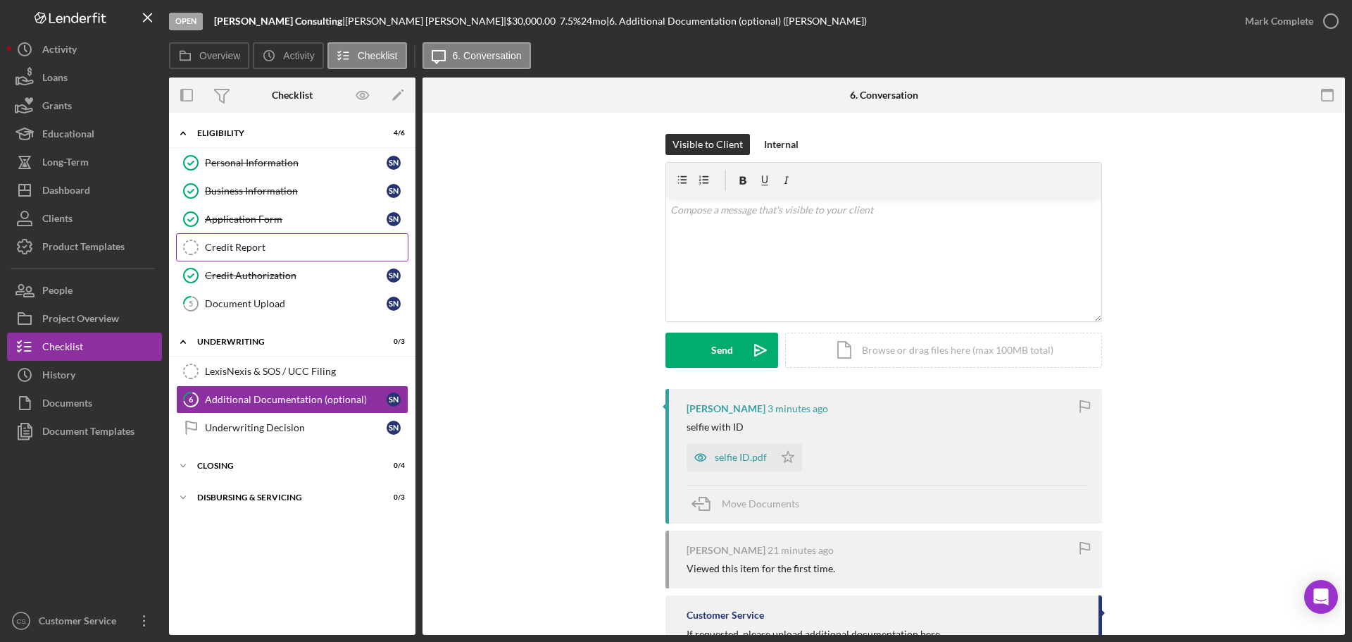
click at [257, 237] on link "Credit Report Credit Report" at bounding box center [292, 247] width 232 height 28
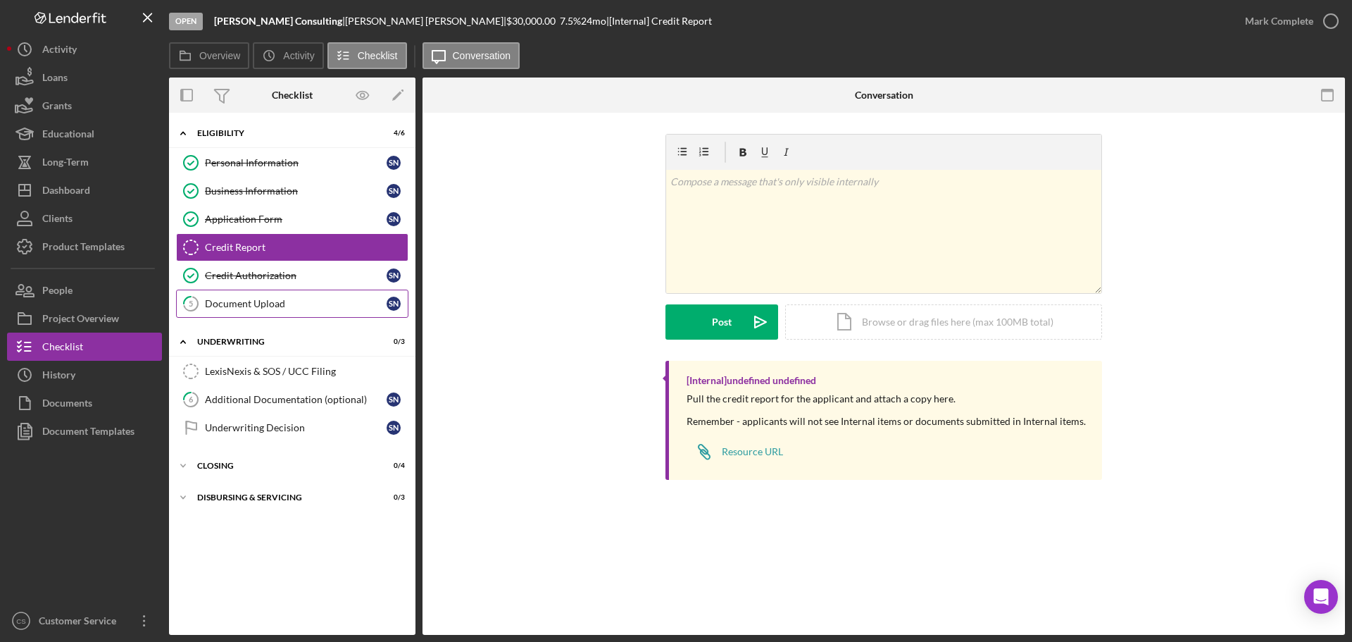
click at [275, 306] on div "Document Upload" at bounding box center [296, 303] width 182 height 11
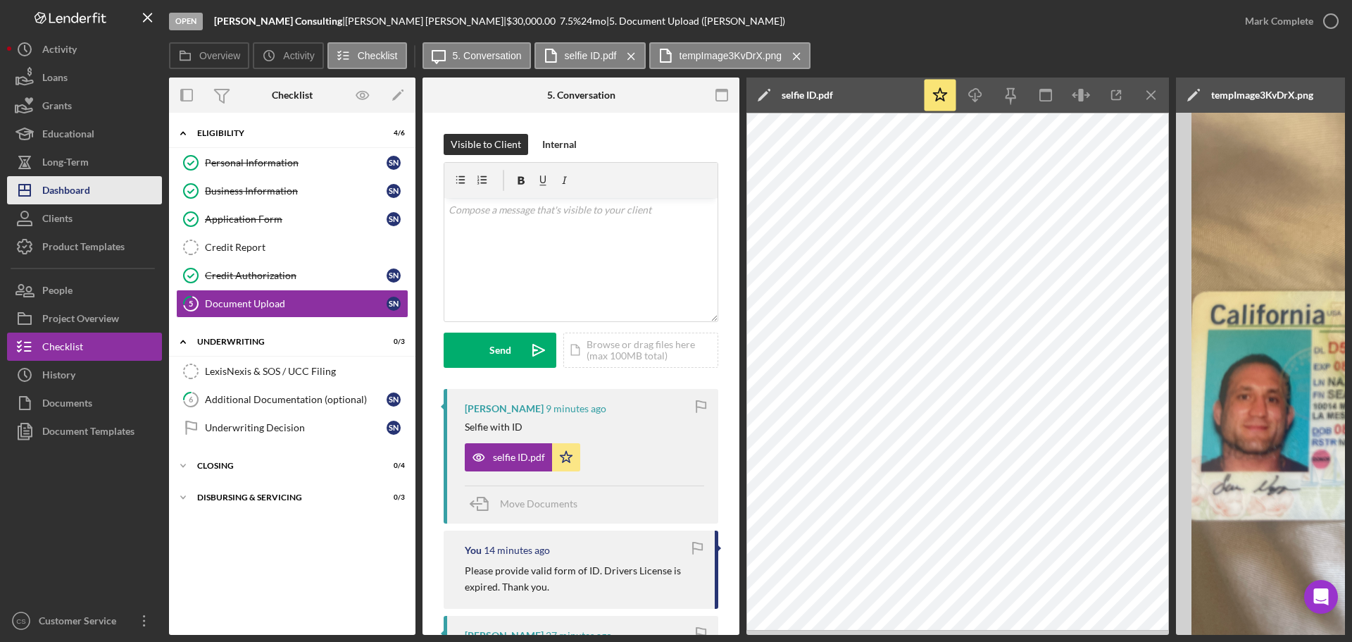
click at [56, 185] on div "Dashboard" at bounding box center [66, 192] width 48 height 32
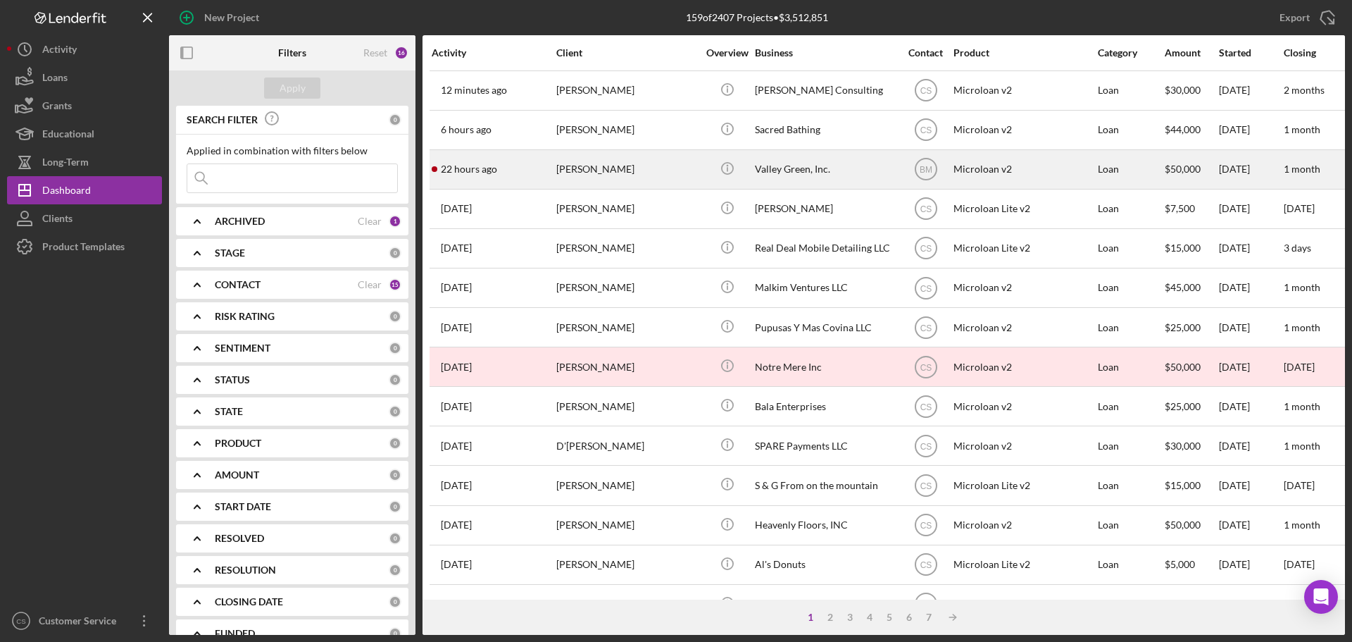
click at [649, 170] on div "[PERSON_NAME]" at bounding box center [626, 169] width 141 height 37
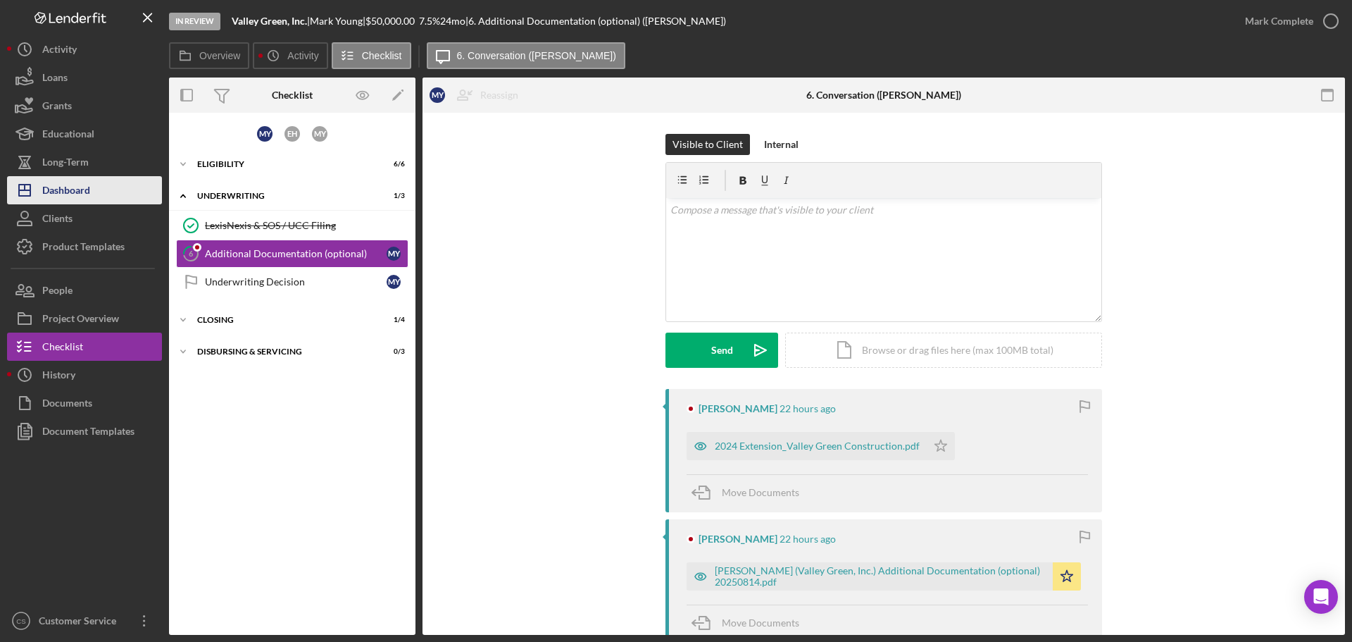
click at [69, 185] on div "Dashboard" at bounding box center [66, 192] width 48 height 32
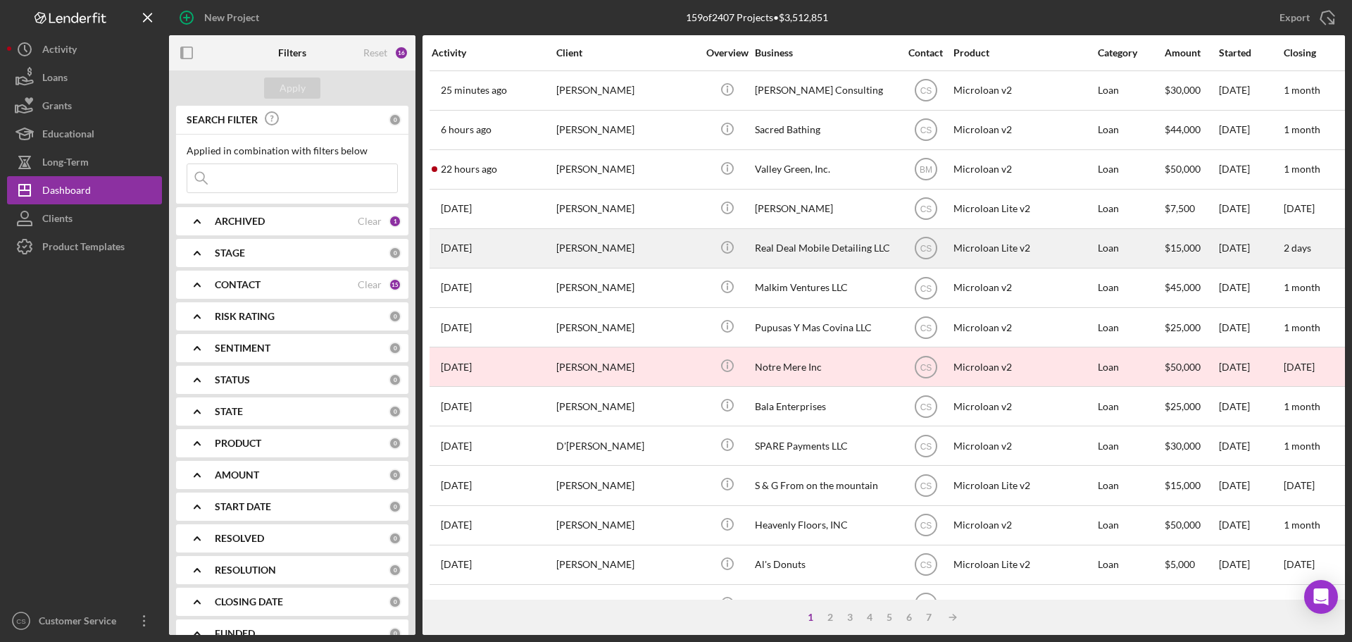
click at [634, 232] on div "[PERSON_NAME]" at bounding box center [626, 248] width 141 height 37
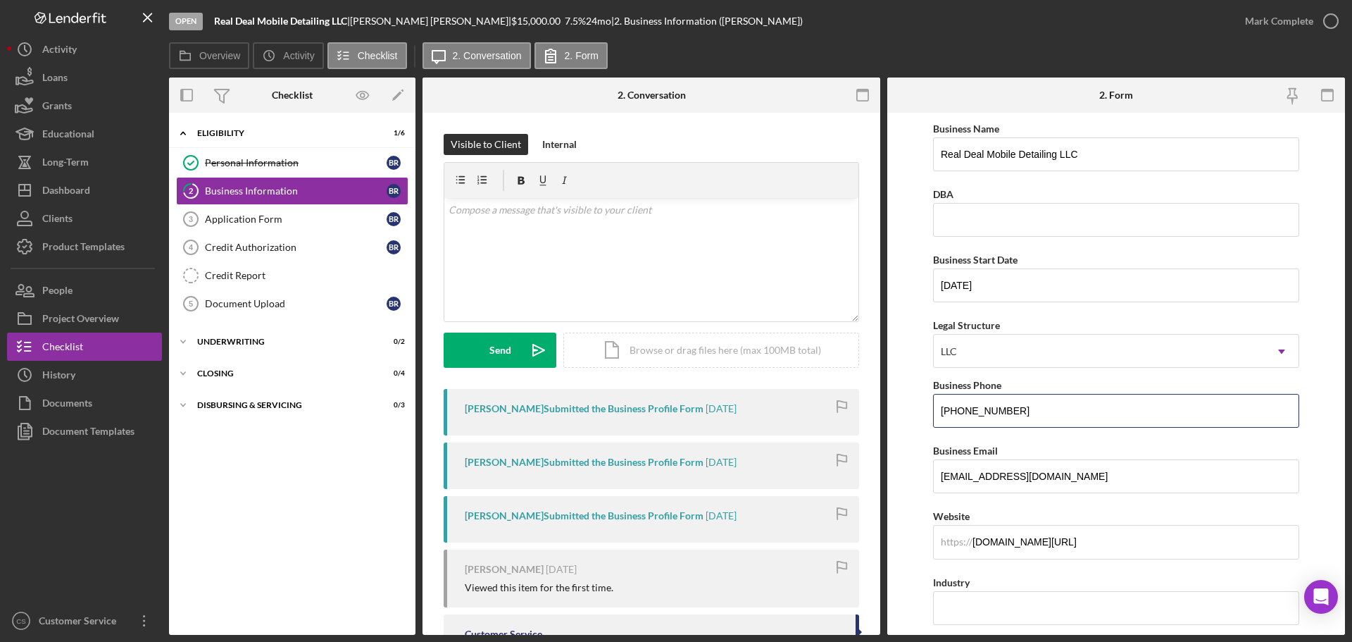
drag, startPoint x: 1064, startPoint y: 407, endPoint x: 781, endPoint y: 406, distance: 283.1
click at [784, 406] on div "Overview Internal Workflow Stage Open Icon/Dropdown Arrow Archive (can unarchiv…" at bounding box center [757, 355] width 1176 height 557
